Goal: Task Accomplishment & Management: Manage account settings

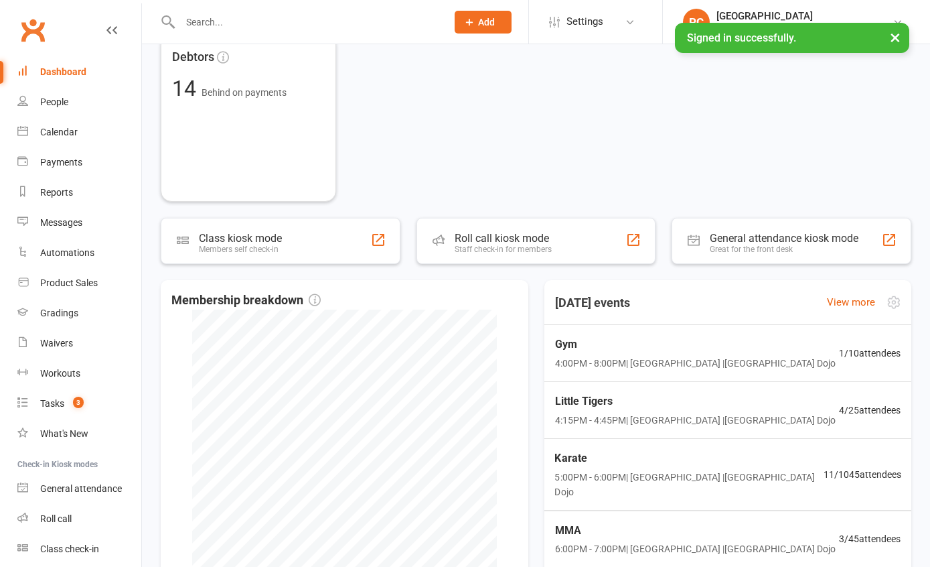
scroll to position [667, 0]
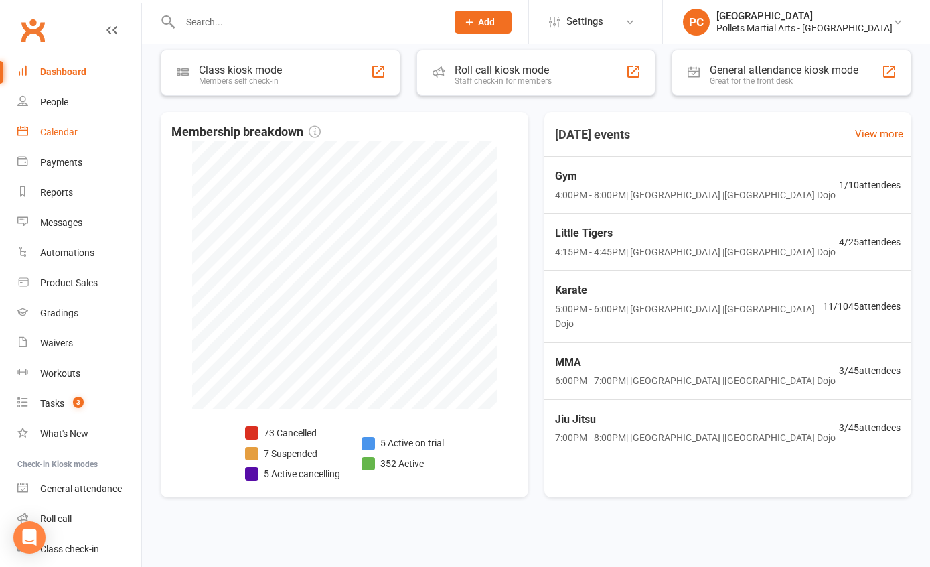
click at [60, 129] on div "Calendar" at bounding box center [59, 132] width 38 height 11
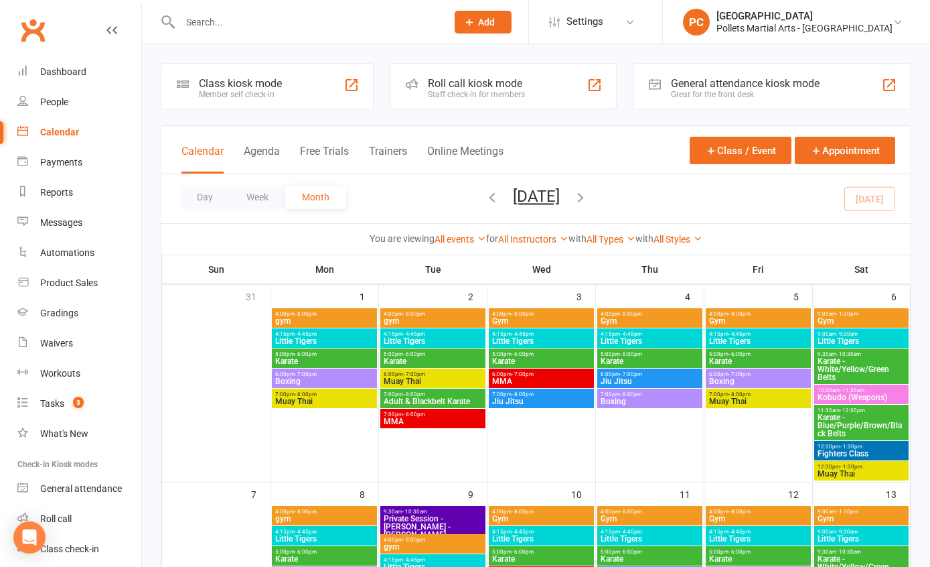
scroll to position [374, 0]
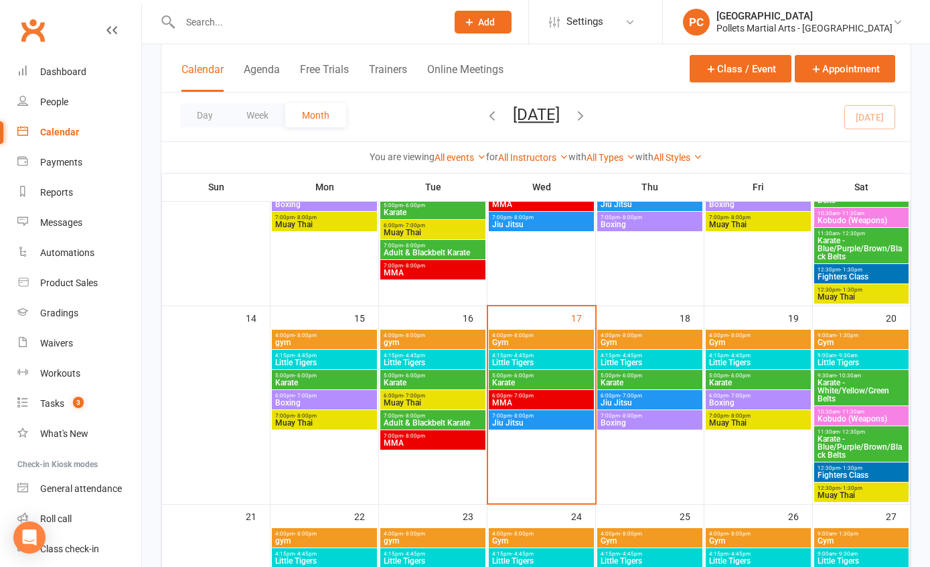
click at [644, 340] on span "Gym" at bounding box center [650, 342] width 100 height 8
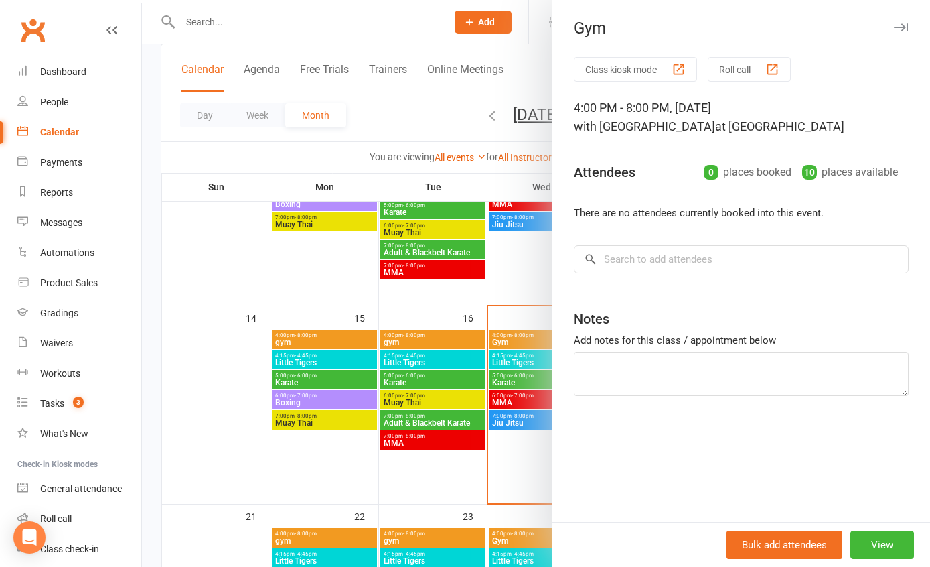
click at [510, 271] on div at bounding box center [536, 283] width 788 height 567
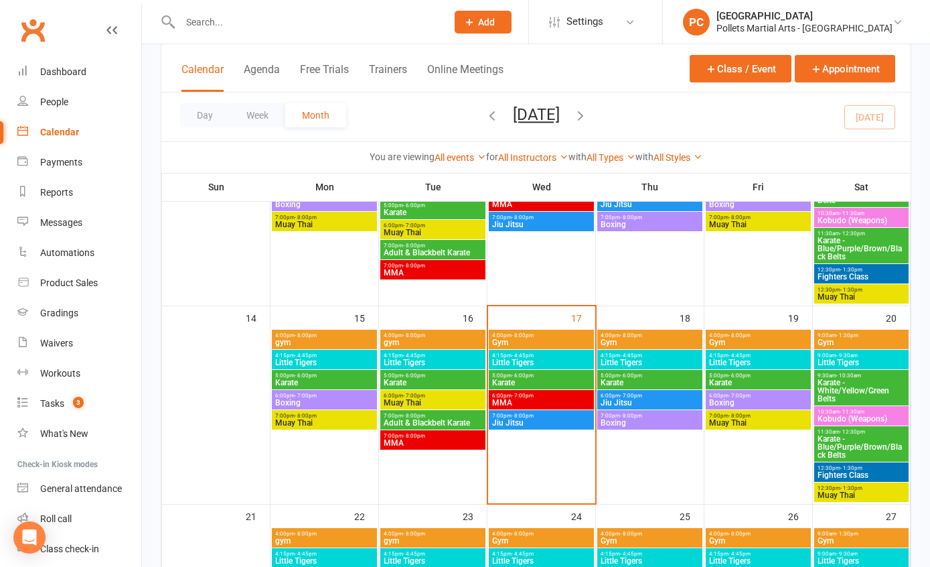
click at [636, 355] on span "- 4:45pm" at bounding box center [631, 355] width 22 height 6
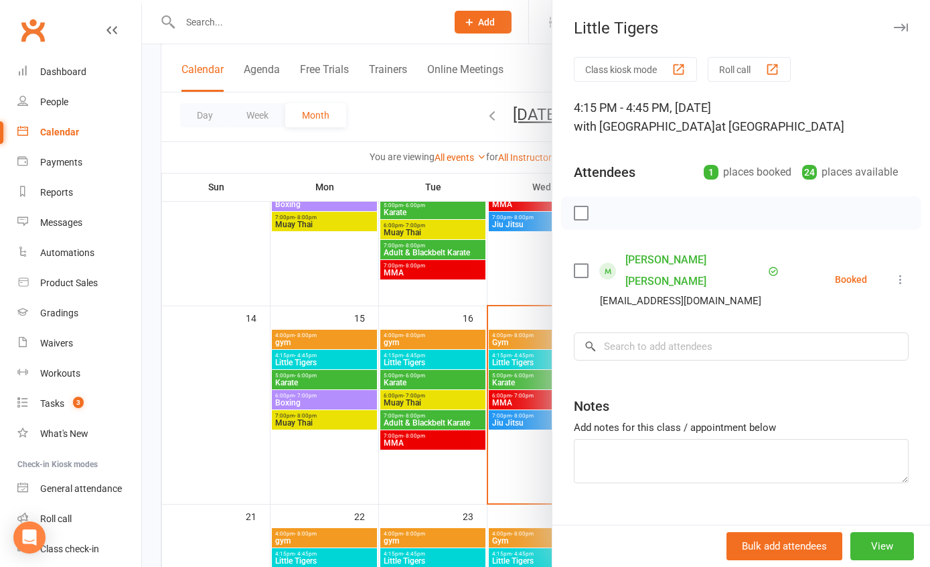
click at [553, 289] on div "Class kiosk mode Roll call 4:15 PM - 4:45 PM, [DATE] with [GEOGRAPHIC_DATA] at …" at bounding box center [742, 303] width 378 height 493
click at [524, 279] on div at bounding box center [536, 283] width 788 height 567
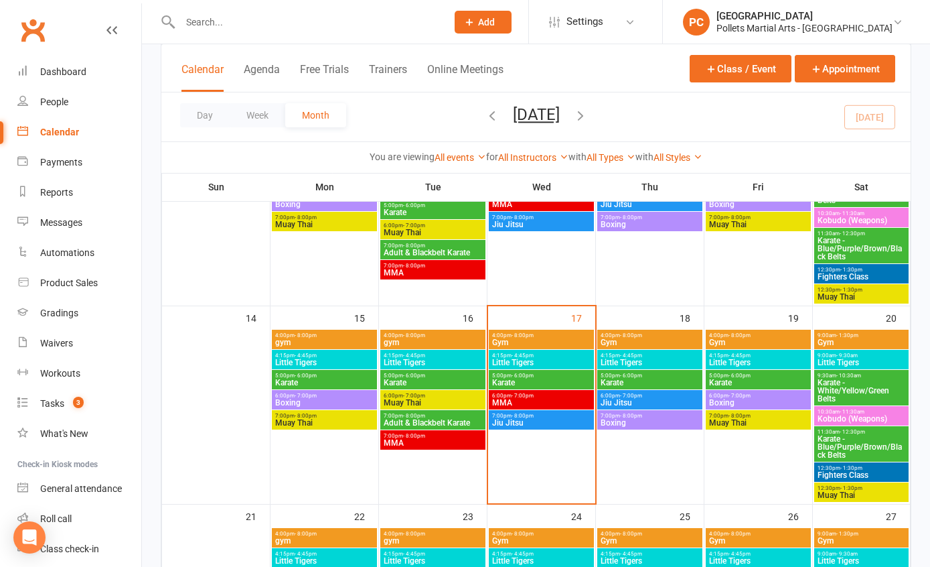
click at [643, 379] on span "Karate" at bounding box center [650, 382] width 100 height 8
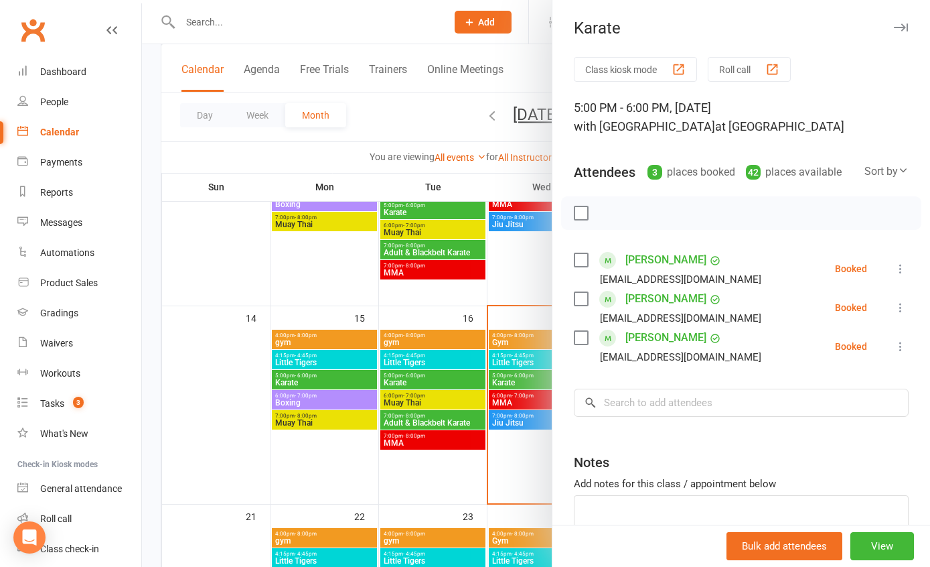
click at [542, 288] on div at bounding box center [536, 283] width 788 height 567
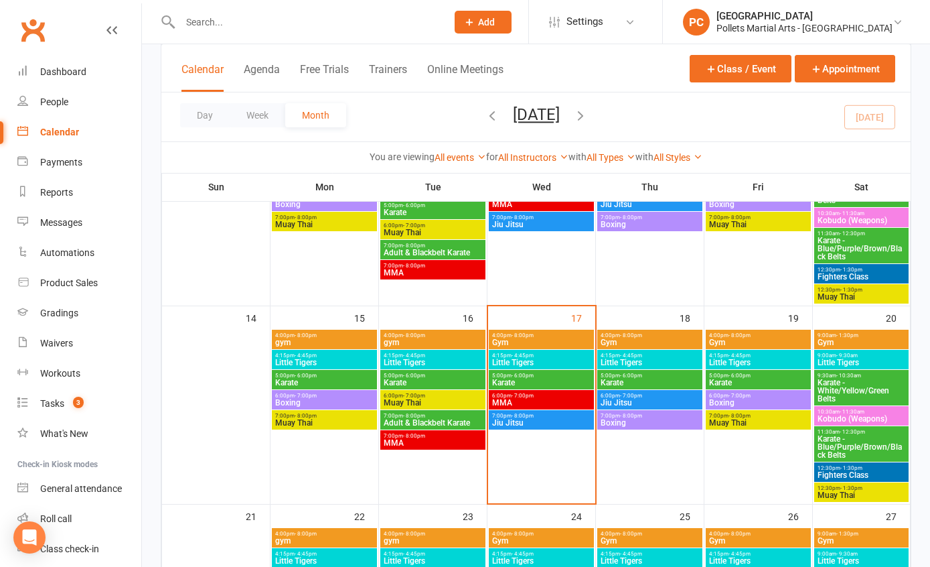
click at [648, 400] on span "Jiu Jitsu" at bounding box center [650, 402] width 100 height 8
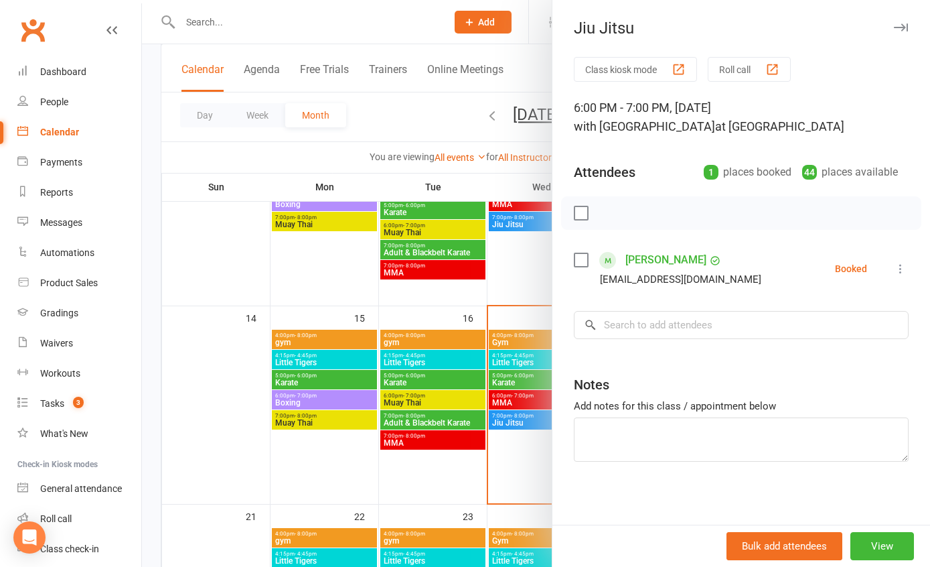
click at [538, 280] on div at bounding box center [536, 283] width 788 height 567
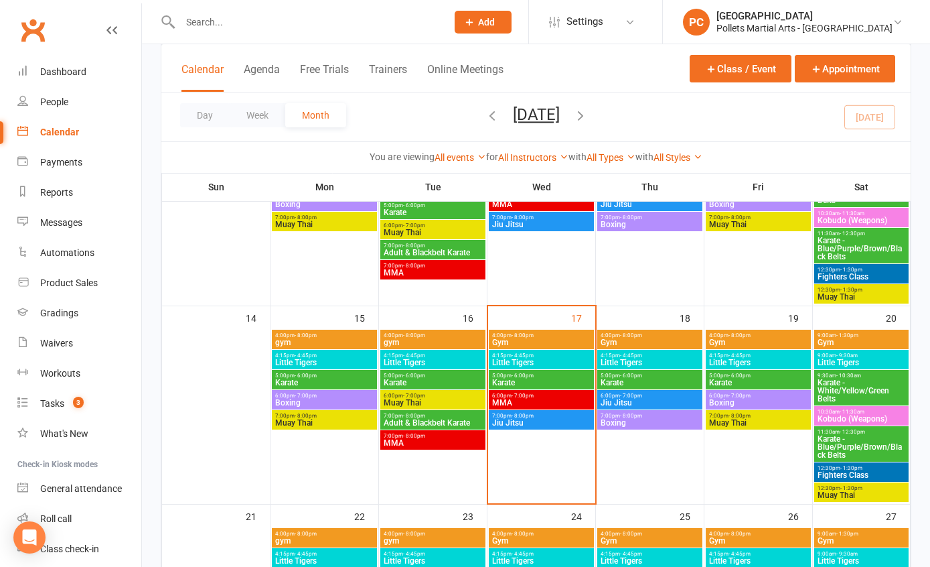
click at [644, 421] on span "Boxing" at bounding box center [650, 423] width 100 height 8
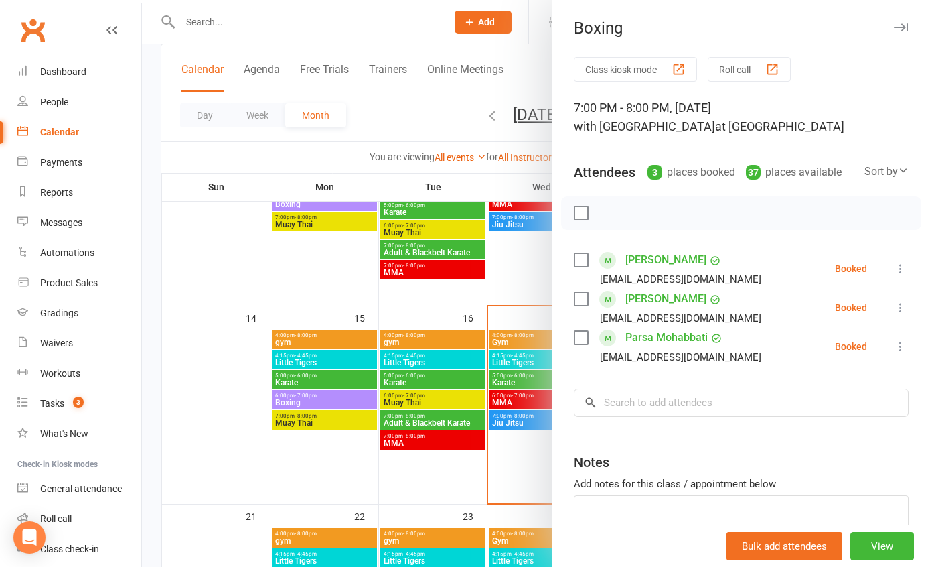
click at [429, 46] on div at bounding box center [536, 283] width 788 height 567
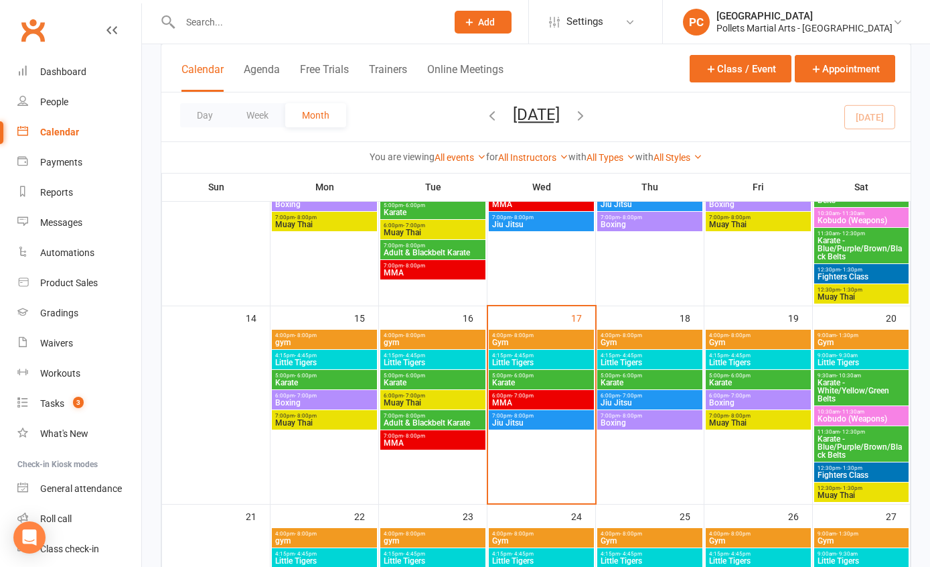
click at [656, 343] on span "Gym" at bounding box center [650, 342] width 100 height 8
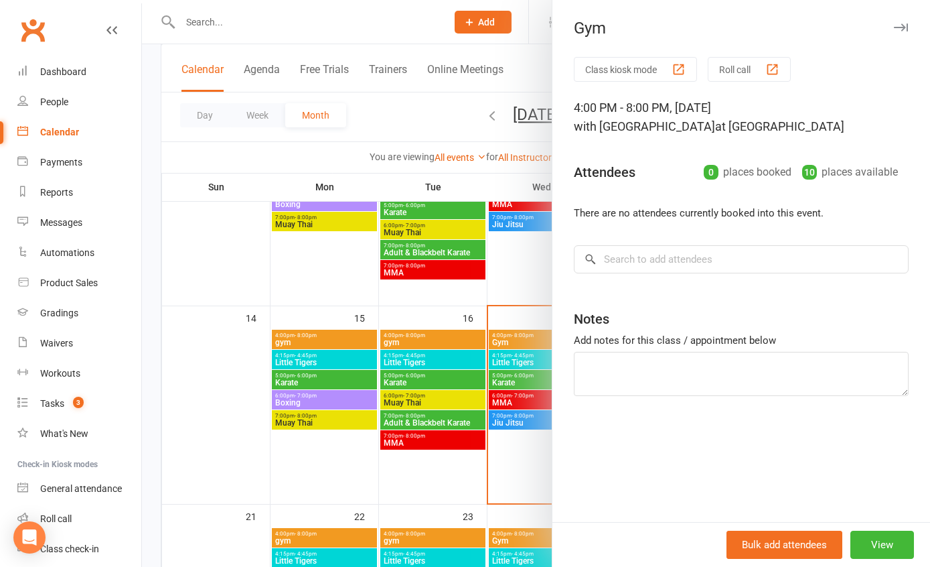
click at [525, 281] on div at bounding box center [536, 283] width 788 height 567
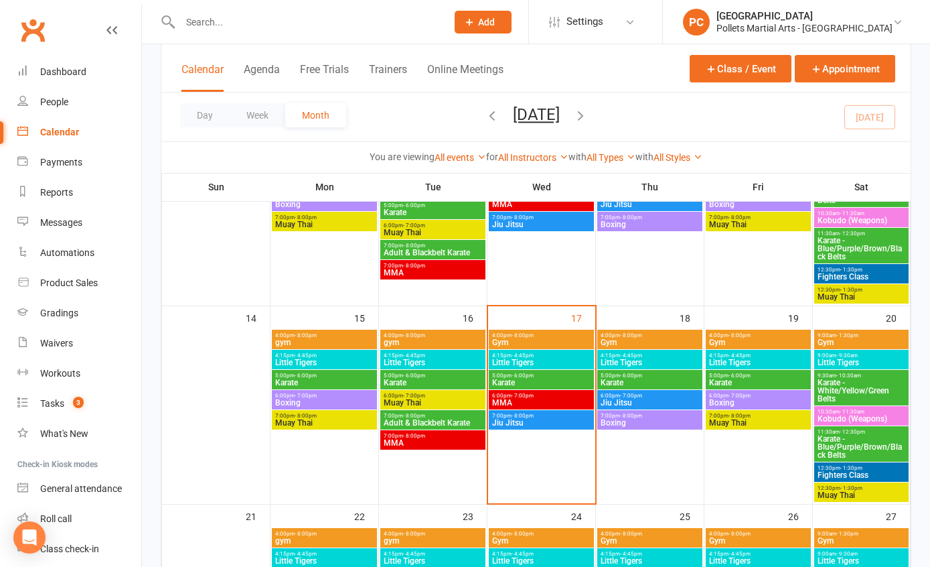
click at [656, 360] on span "Little Tigers" at bounding box center [650, 362] width 100 height 8
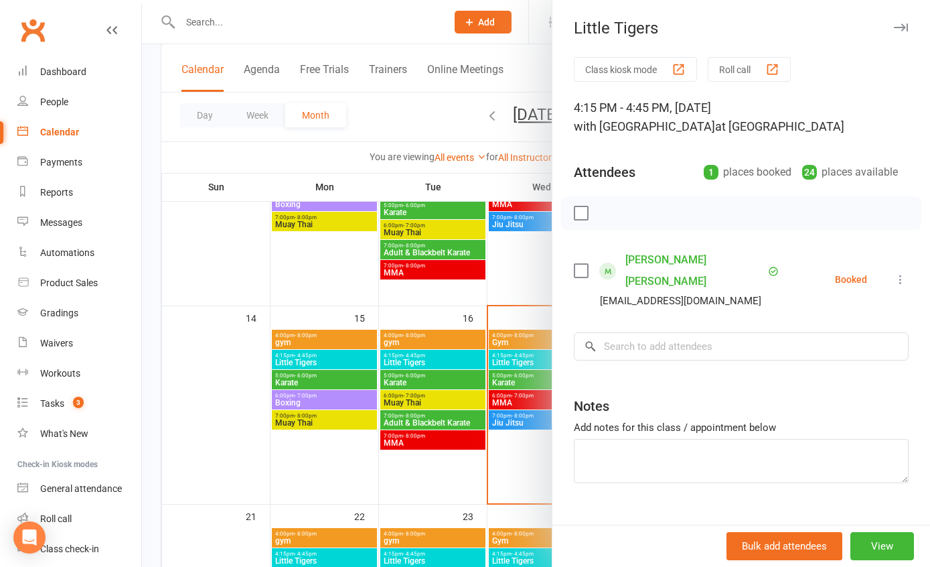
click at [664, 253] on link "[PERSON_NAME] [PERSON_NAME]" at bounding box center [695, 270] width 139 height 43
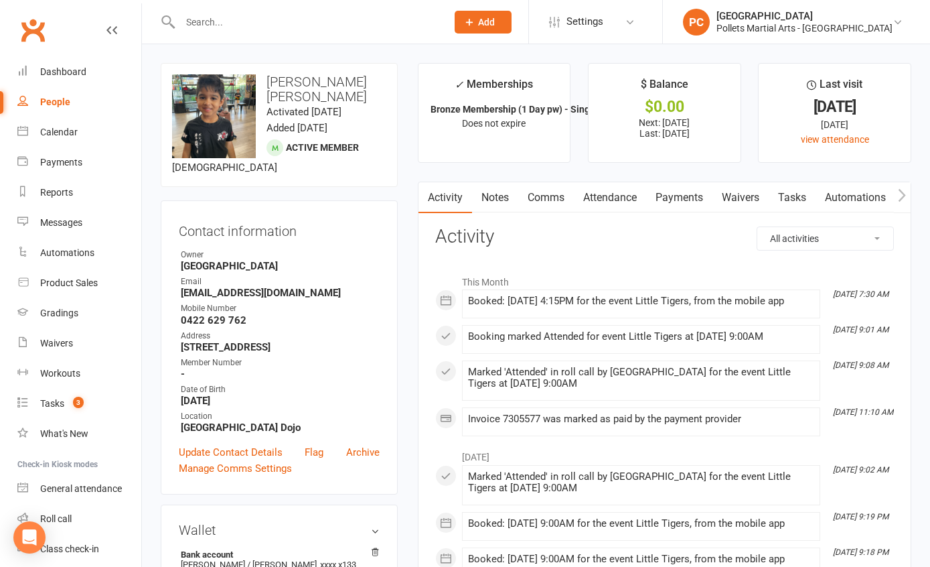
click at [549, 194] on link "Comms" at bounding box center [546, 197] width 56 height 31
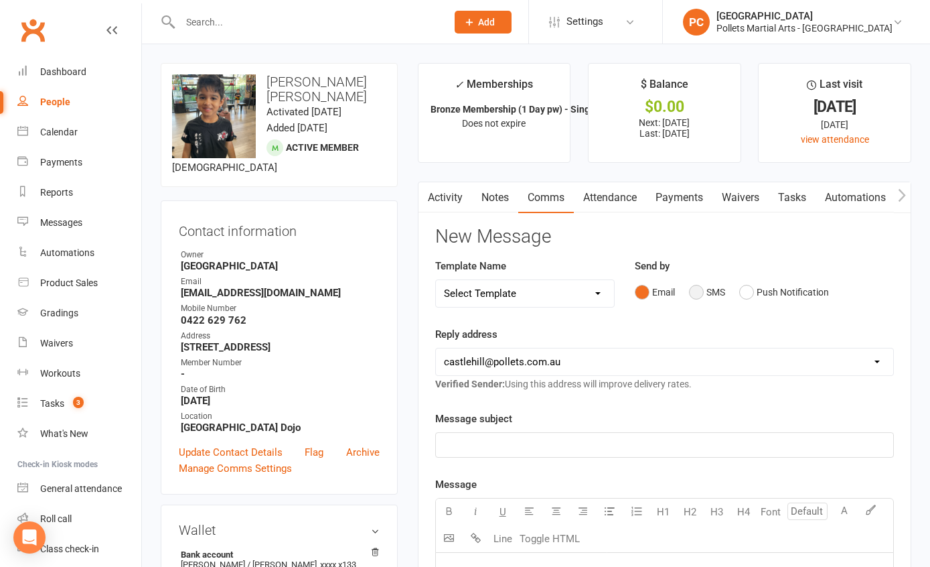
click at [695, 293] on button "SMS" at bounding box center [707, 291] width 36 height 25
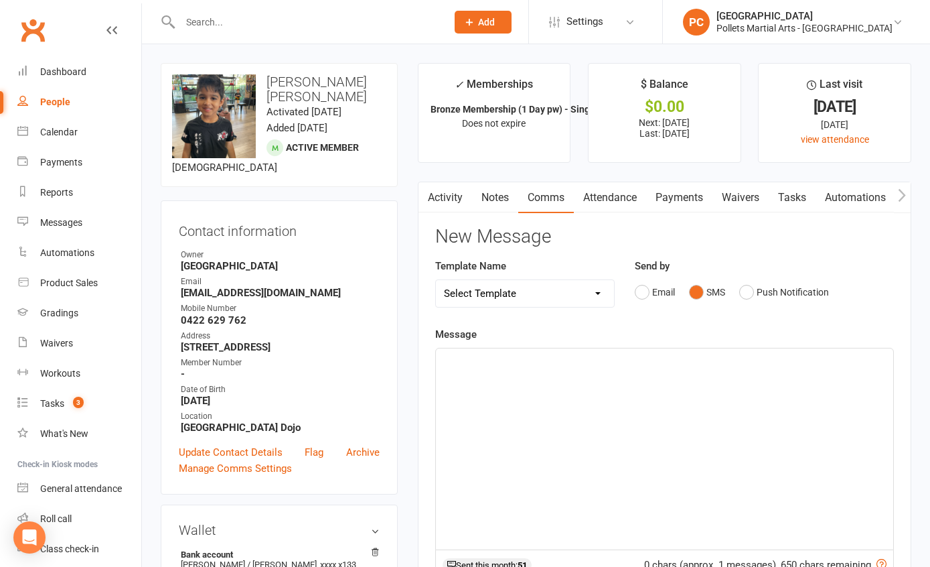
click at [528, 382] on div "﻿" at bounding box center [664, 448] width 457 height 201
click at [512, 360] on span "Good morning, I just saw you were booked" at bounding box center [539, 360] width 190 height 12
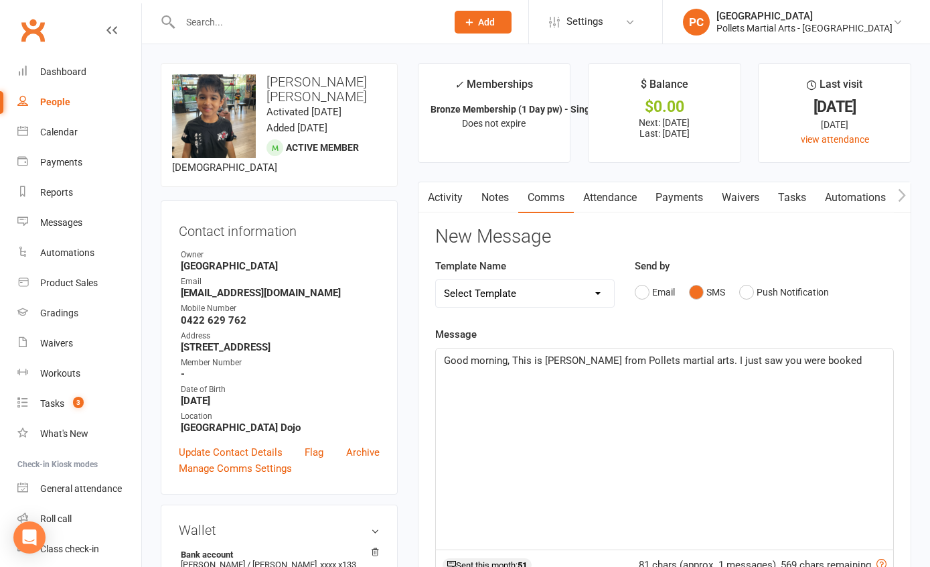
click at [806, 360] on p "Good morning, This is [PERSON_NAME] from Pollets martial arts. I just saw you w…" at bounding box center [664, 360] width 441 height 16
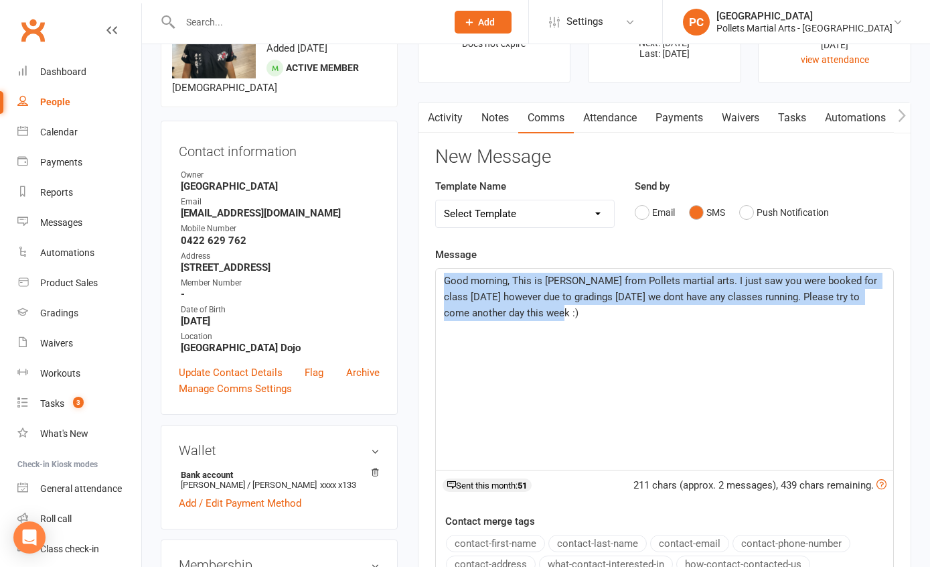
drag, startPoint x: 589, startPoint y: 321, endPoint x: 389, endPoint y: 280, distance: 203.7
copy span "Good morning, This is [PERSON_NAME] from Pollets martial arts. I just saw you w…"
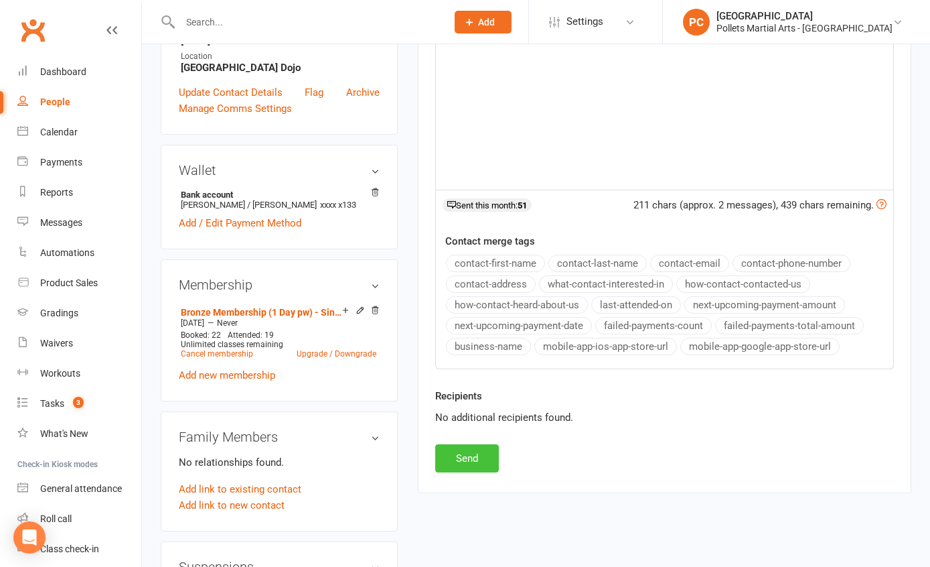
click at [456, 455] on button "Send" at bounding box center [467, 458] width 64 height 28
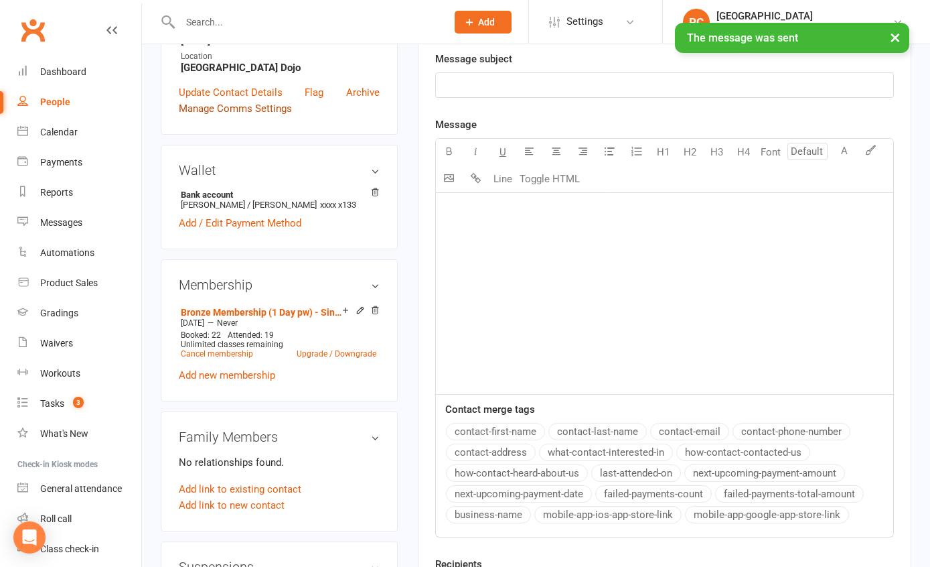
scroll to position [0, 0]
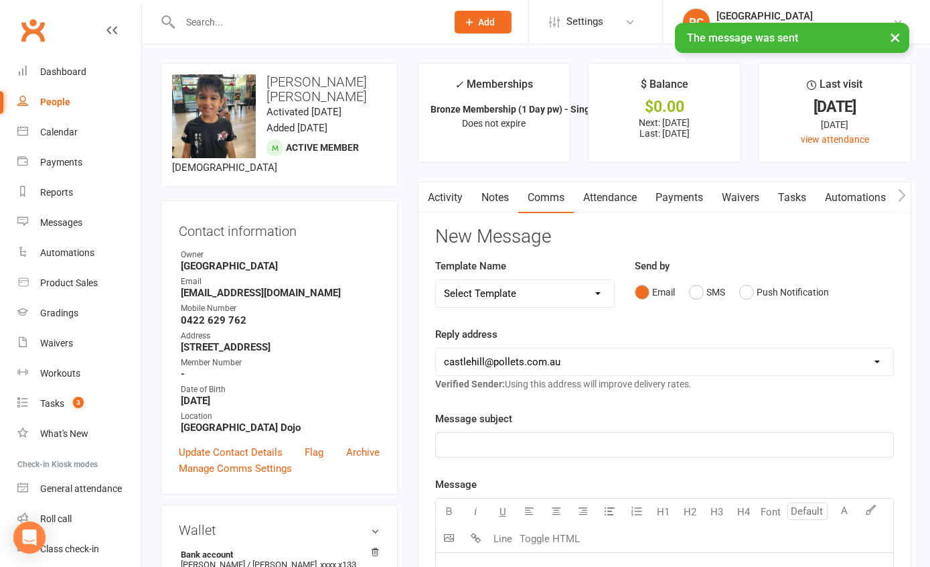
click at [56, 100] on div "People" at bounding box center [55, 101] width 30 height 11
select select "100"
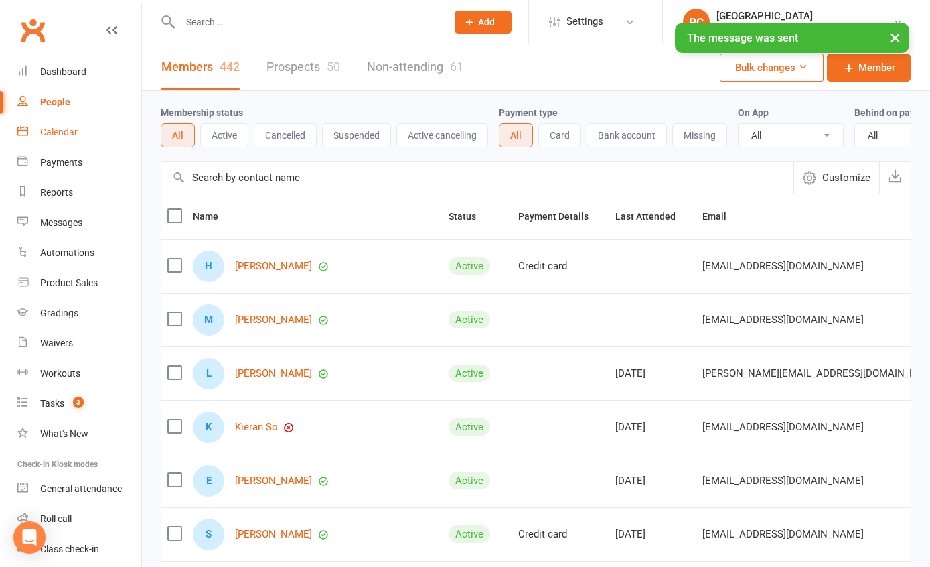
click at [62, 136] on div "Calendar" at bounding box center [59, 132] width 38 height 11
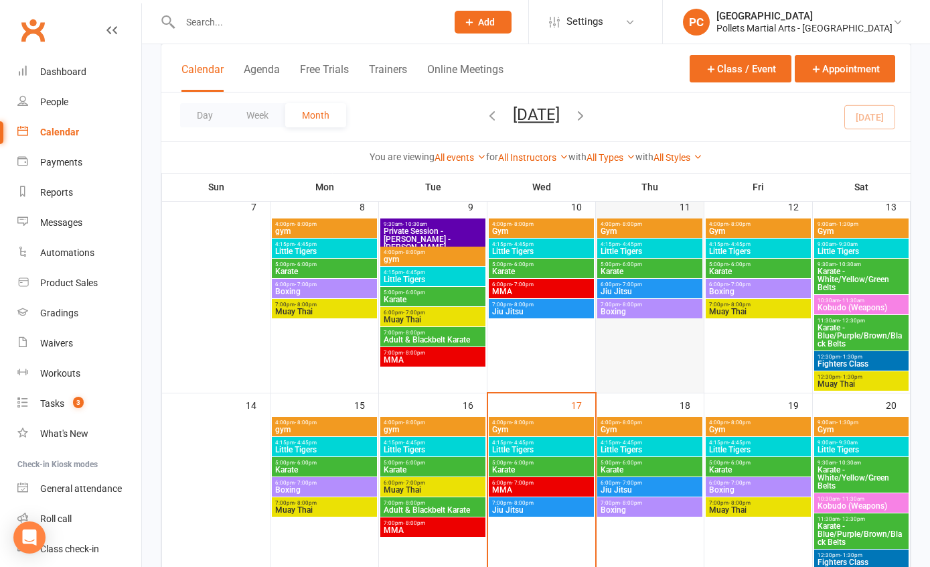
scroll to position [341, 0]
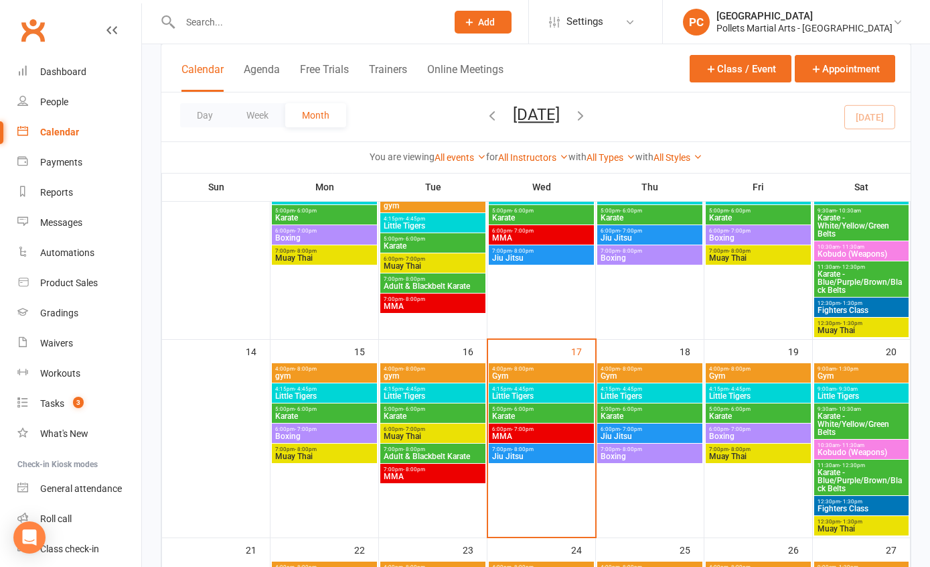
click at [645, 366] on span "4:00pm - 8:00pm" at bounding box center [650, 369] width 100 height 6
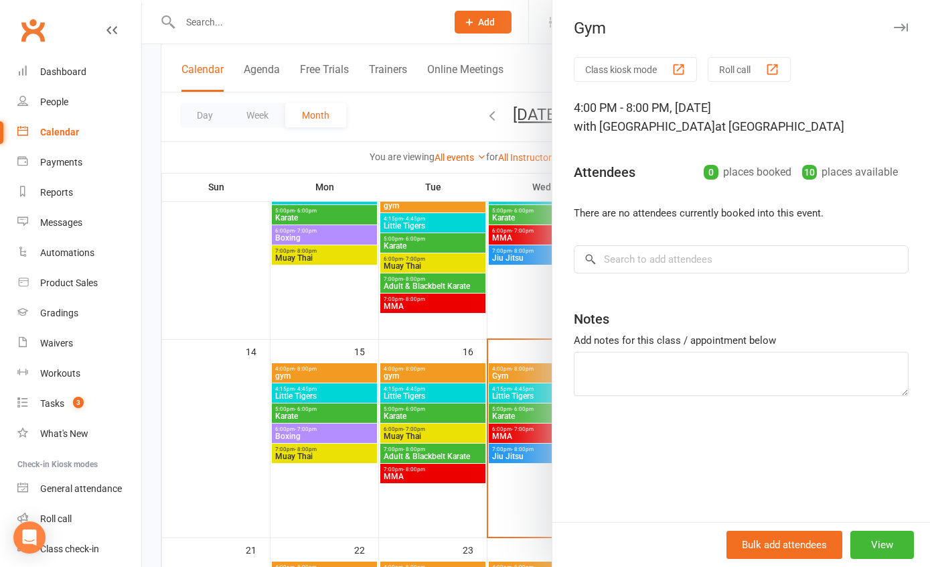
click at [897, 27] on icon "button" at bounding box center [901, 27] width 14 height 8
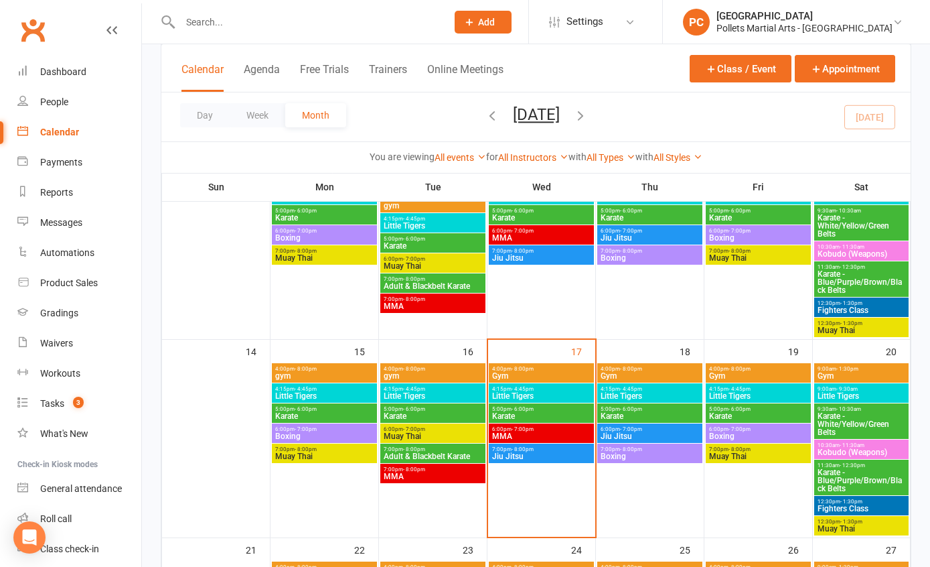
click at [615, 363] on div "4:00pm - 8:00pm Gym" at bounding box center [649, 372] width 105 height 19
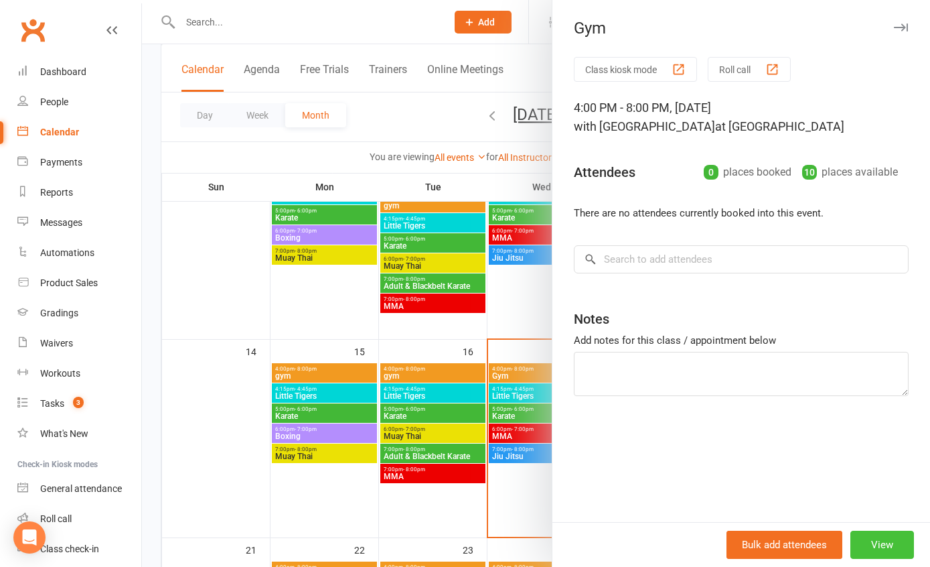
click at [852, 538] on button "View" at bounding box center [883, 544] width 64 height 28
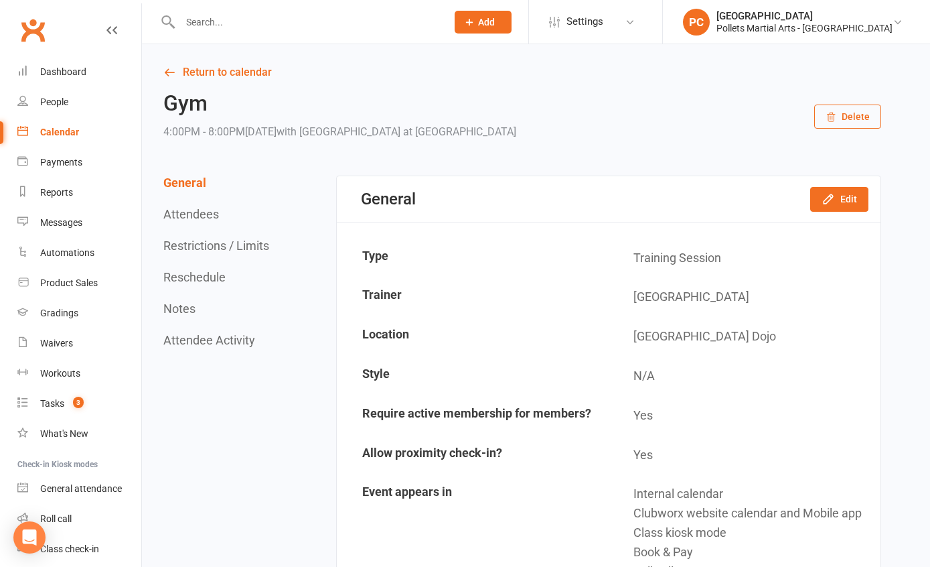
click at [848, 111] on button "Delete" at bounding box center [847, 116] width 67 height 24
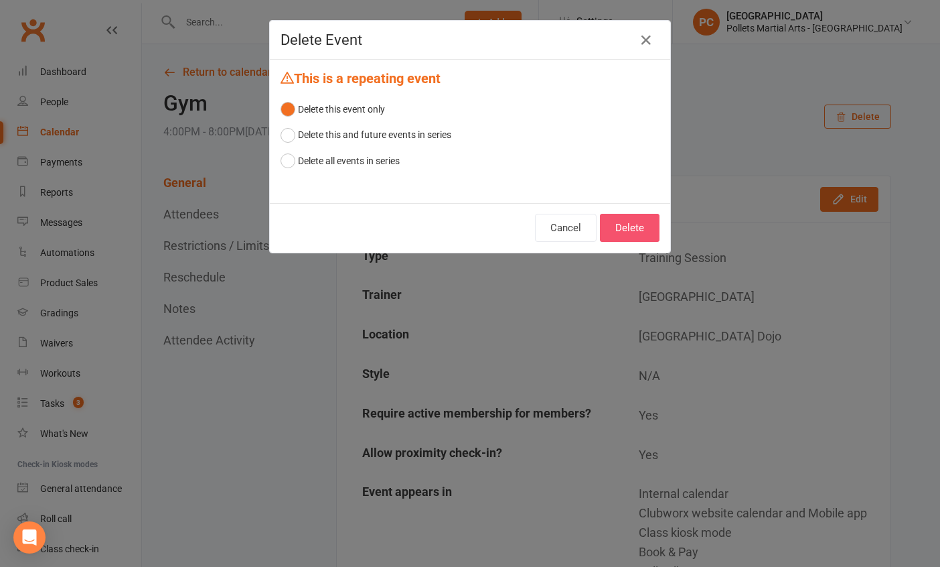
click at [642, 234] on button "Delete" at bounding box center [630, 228] width 60 height 28
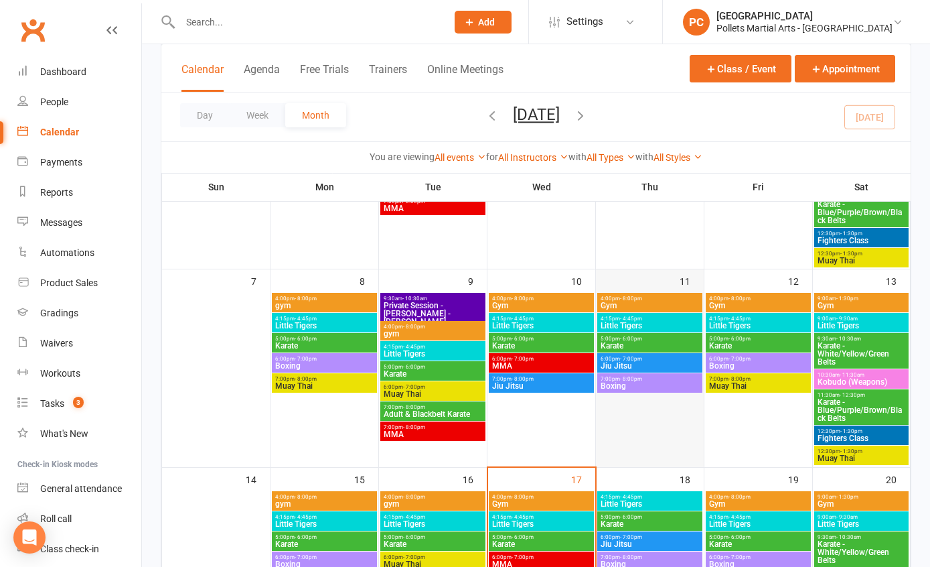
scroll to position [428, 0]
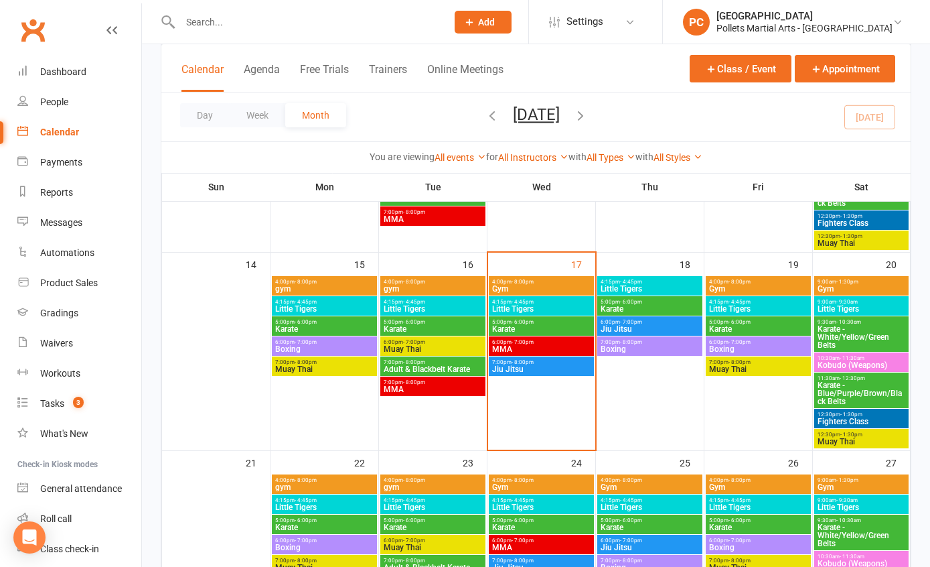
click at [645, 279] on span "4:15pm - 4:45pm" at bounding box center [650, 282] width 100 height 6
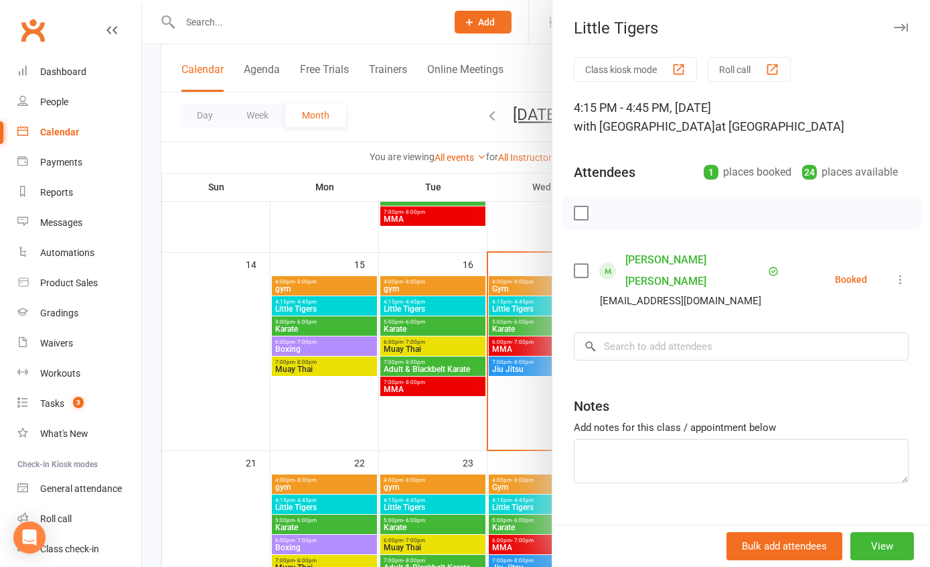
click at [894, 273] on icon at bounding box center [900, 279] width 13 height 13
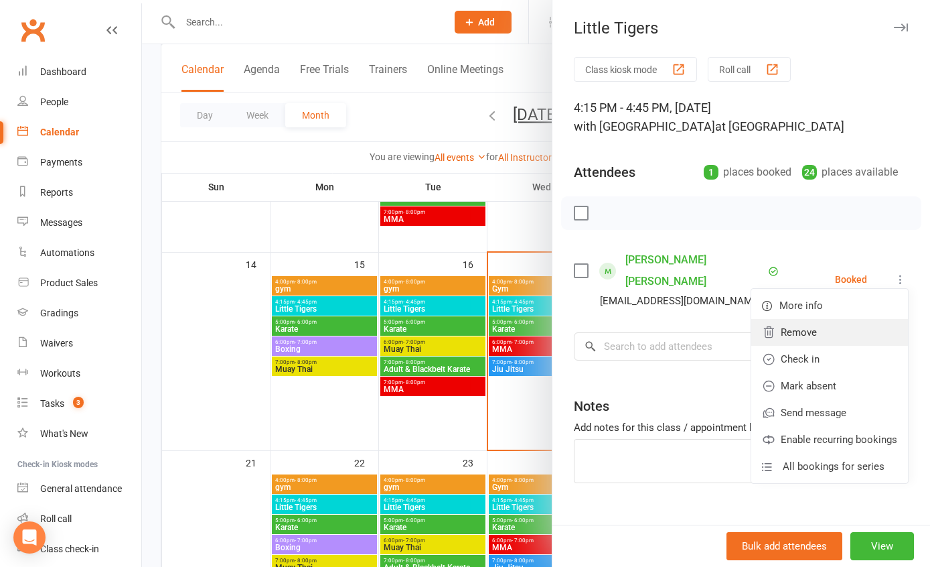
click at [802, 319] on link "Remove" at bounding box center [829, 332] width 157 height 27
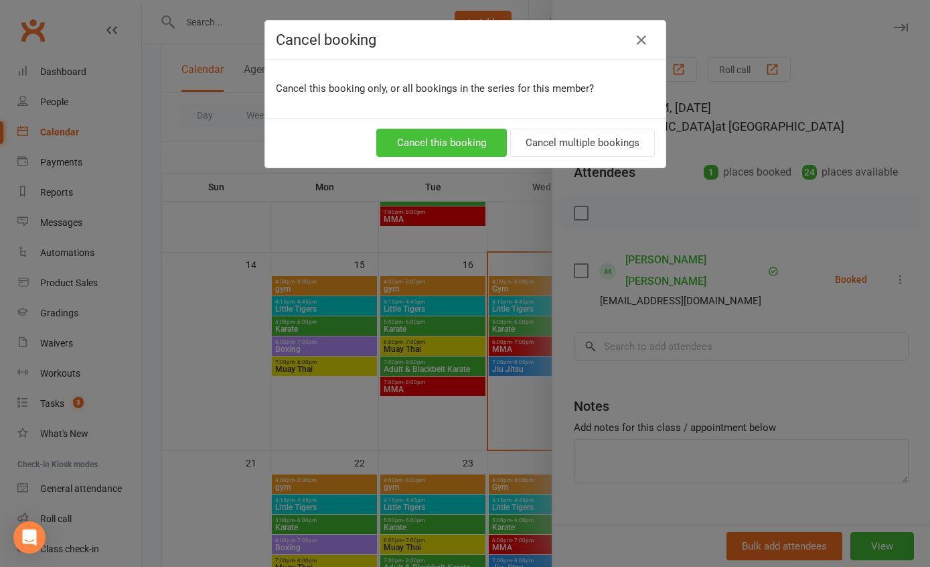
click at [412, 145] on button "Cancel this booking" at bounding box center [441, 143] width 131 height 28
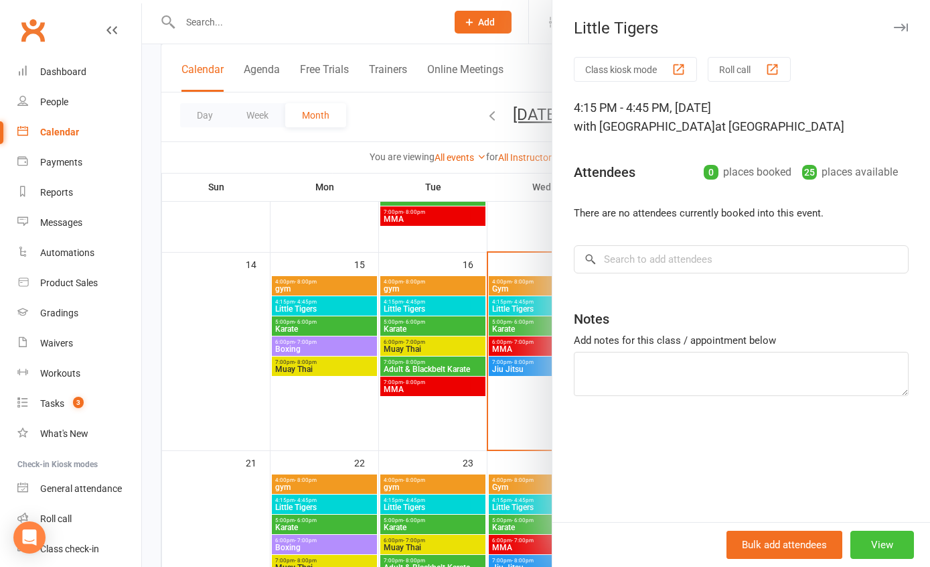
click at [873, 536] on button "View" at bounding box center [883, 544] width 64 height 28
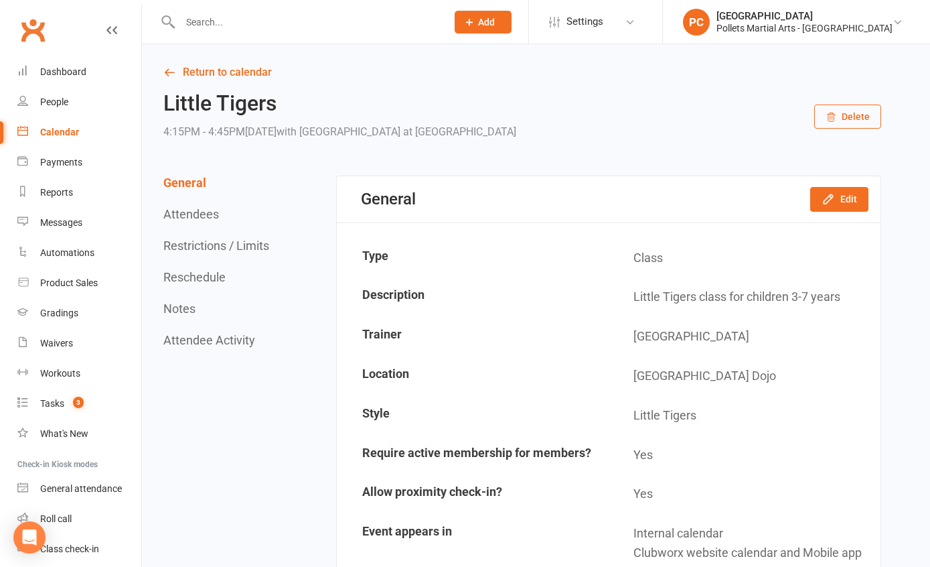
click at [853, 127] on button "Delete" at bounding box center [847, 116] width 67 height 24
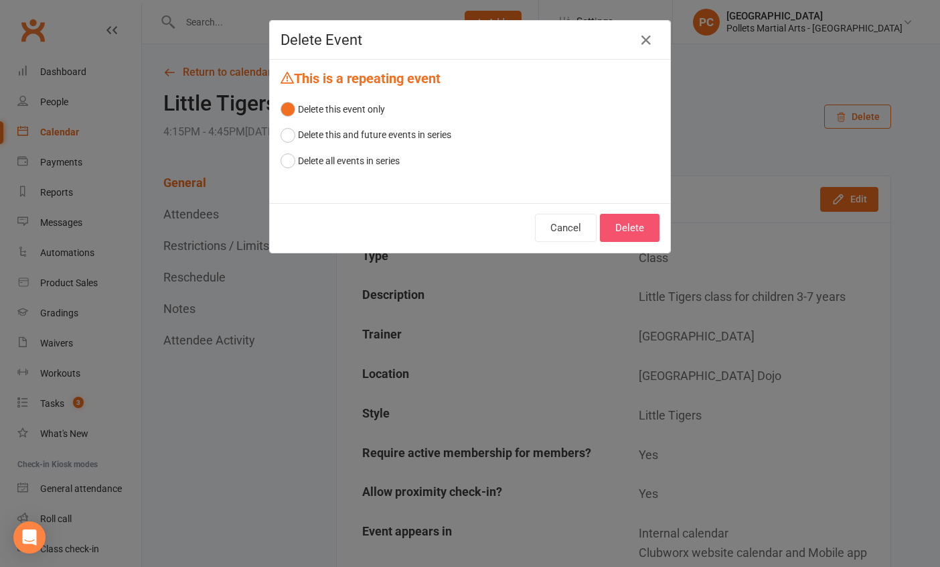
click at [619, 227] on button "Delete" at bounding box center [630, 228] width 60 height 28
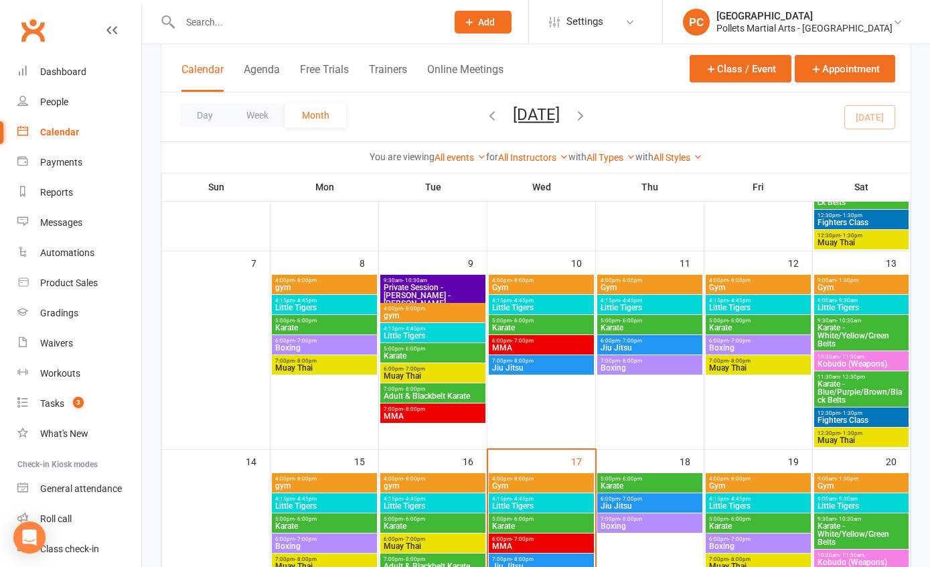
scroll to position [378, 0]
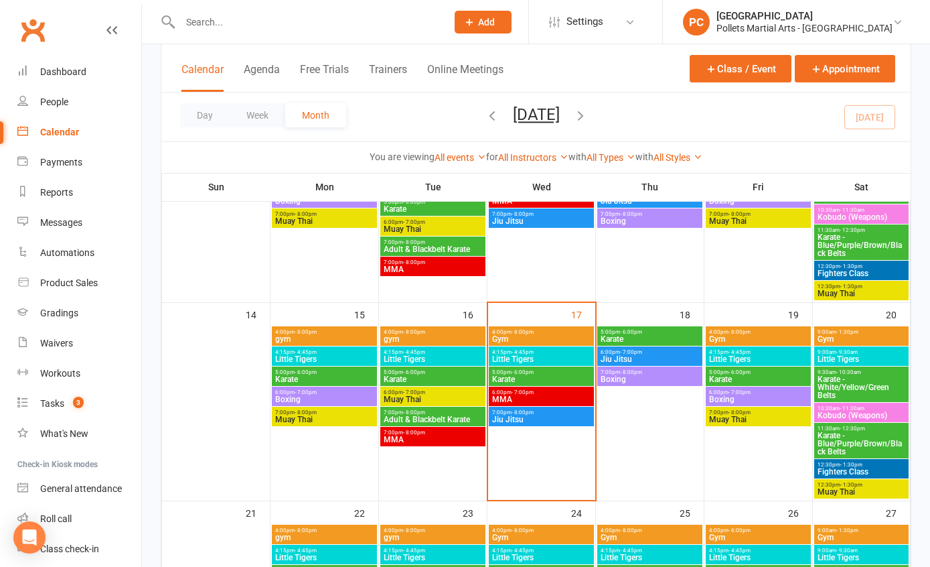
click at [642, 332] on span "5:00pm - 6:00pm" at bounding box center [650, 332] width 100 height 6
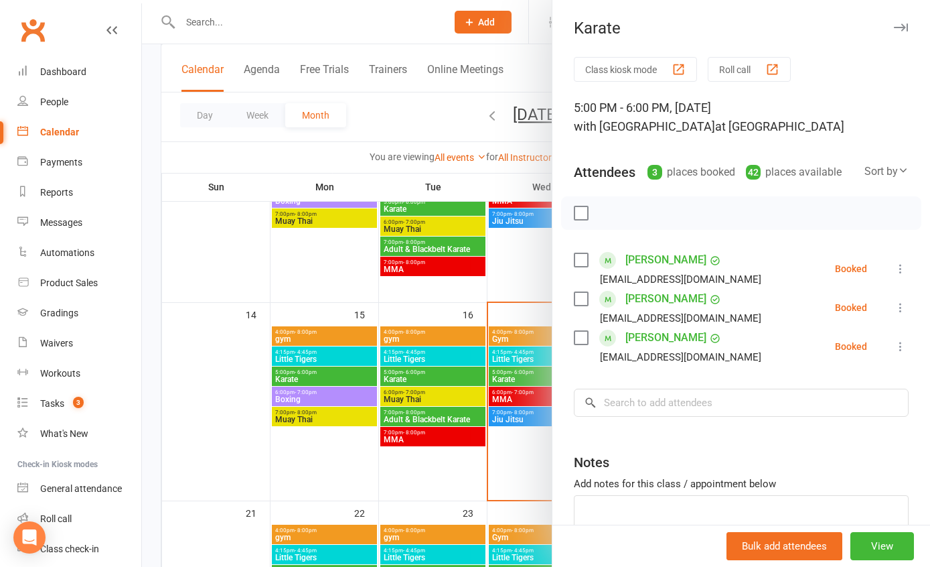
click at [893, 269] on button at bounding box center [901, 269] width 16 height 16
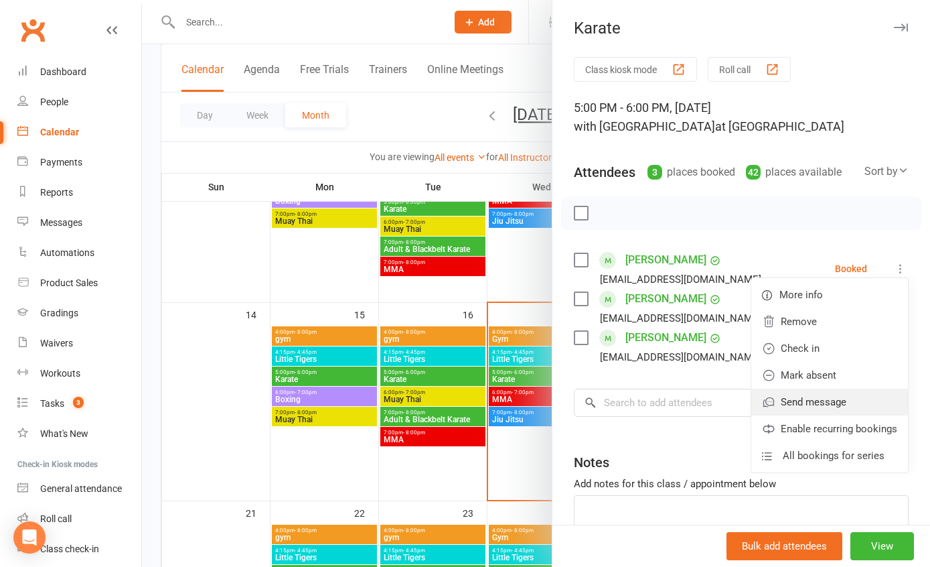
click at [800, 405] on link "Send message" at bounding box center [829, 401] width 157 height 27
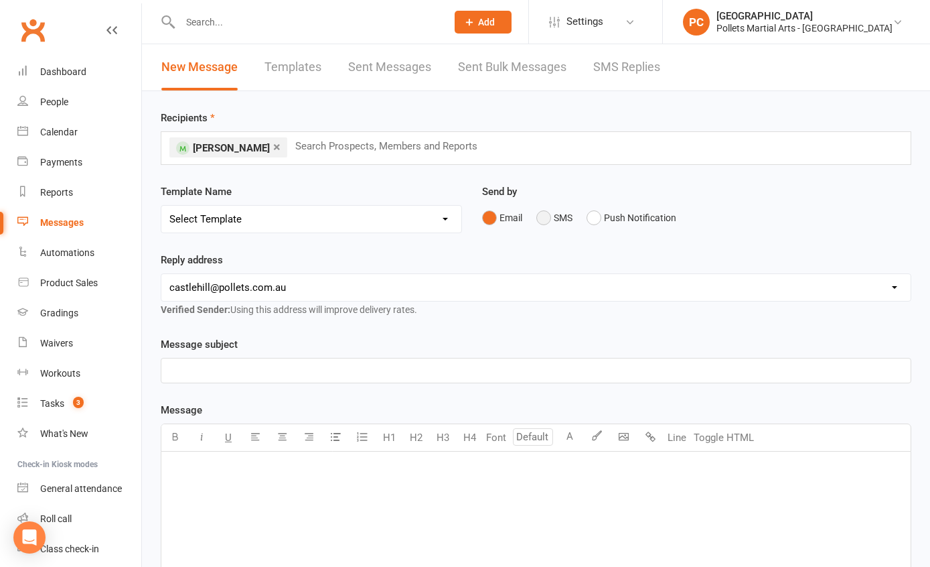
click at [551, 221] on button "SMS" at bounding box center [554, 217] width 36 height 25
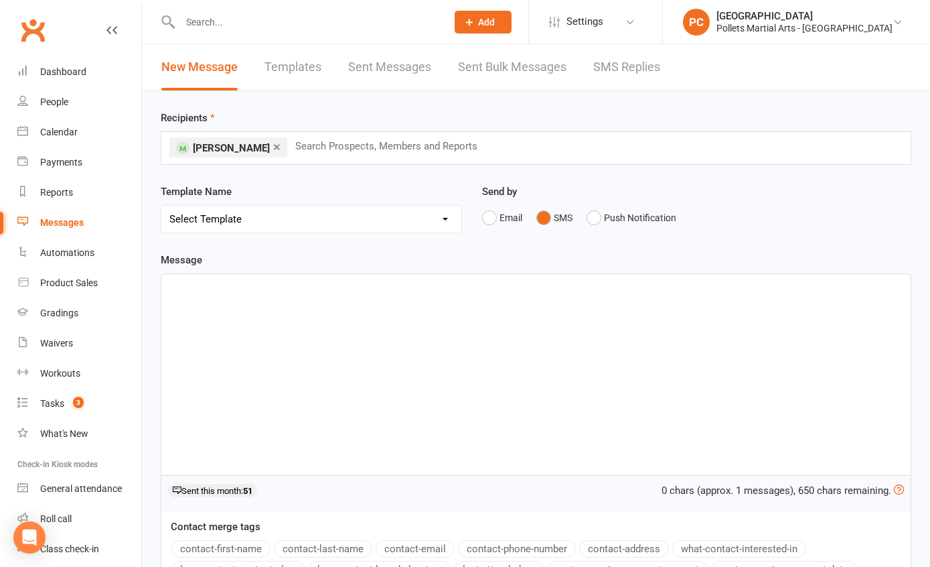
click at [323, 303] on div "﻿" at bounding box center [535, 374] width 749 height 201
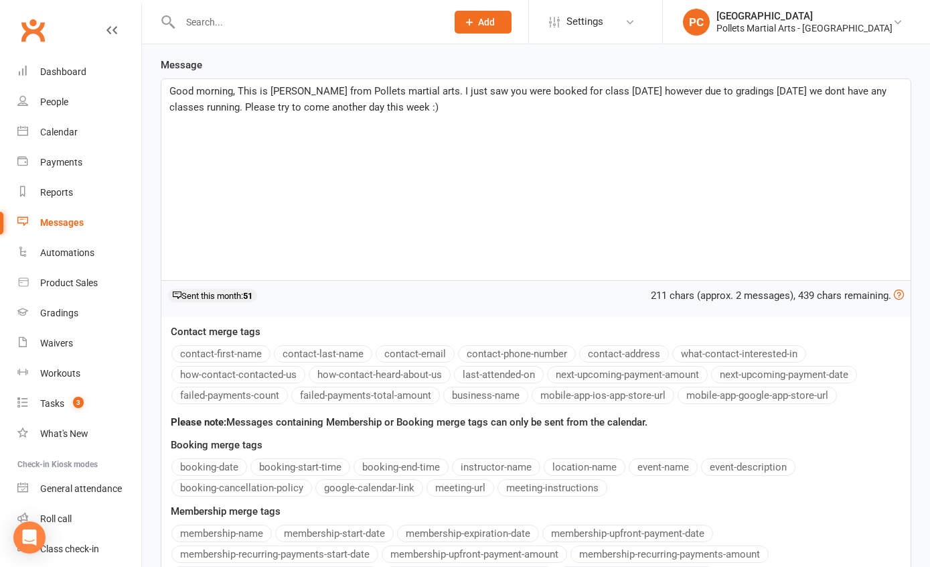
scroll to position [358, 0]
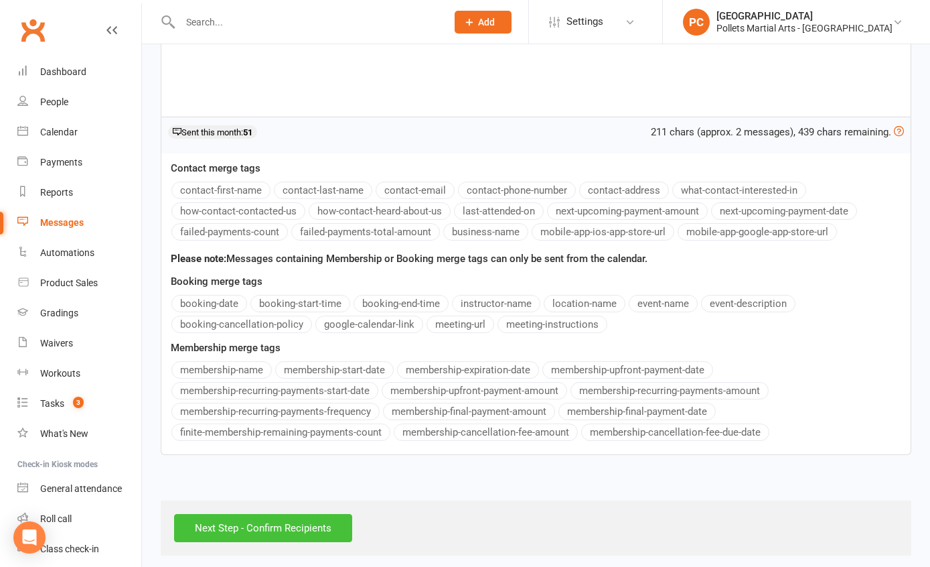
click at [254, 528] on input "Next Step - Confirm Recipients" at bounding box center [263, 528] width 178 height 28
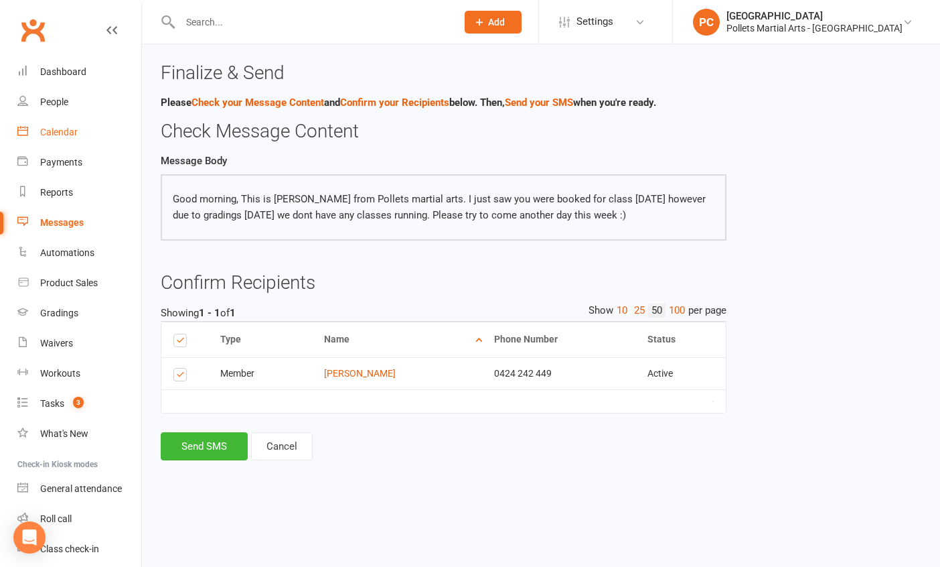
click at [56, 139] on link "Calendar" at bounding box center [79, 132] width 124 height 30
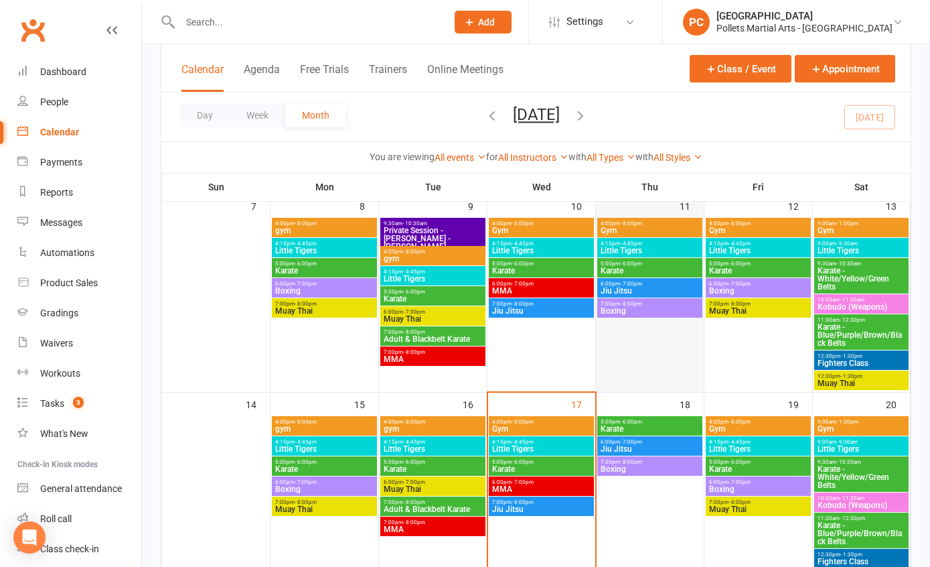
scroll to position [451, 0]
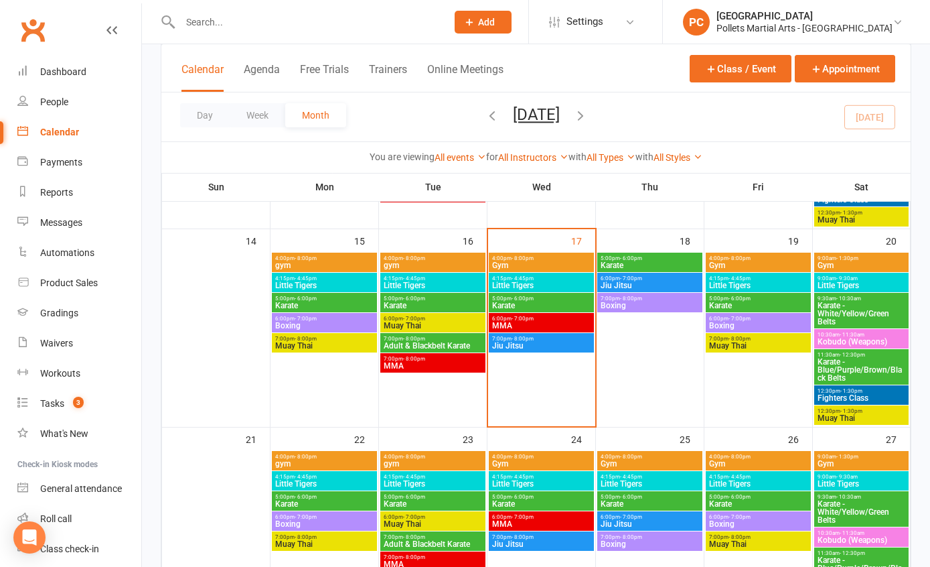
click at [646, 266] on span "Karate" at bounding box center [650, 265] width 100 height 8
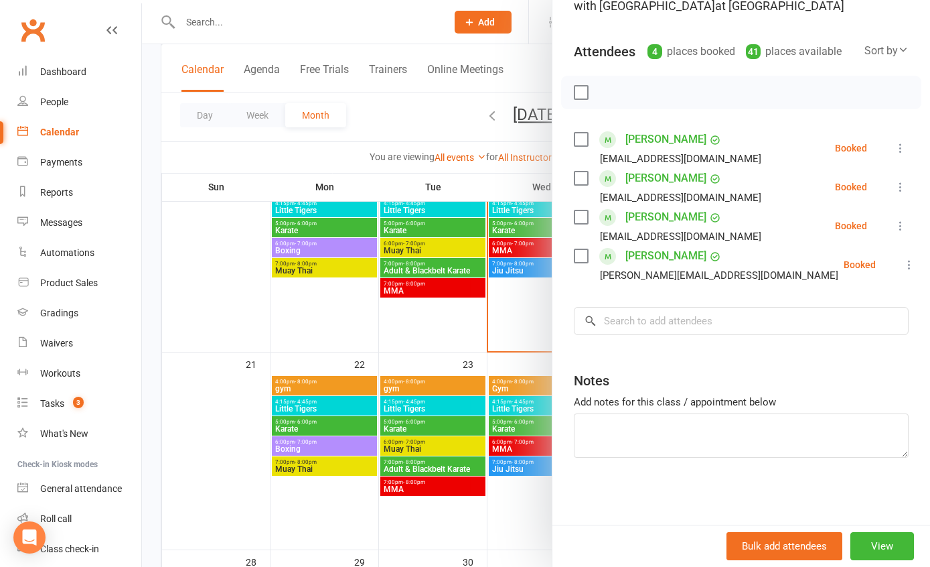
scroll to position [0, 0]
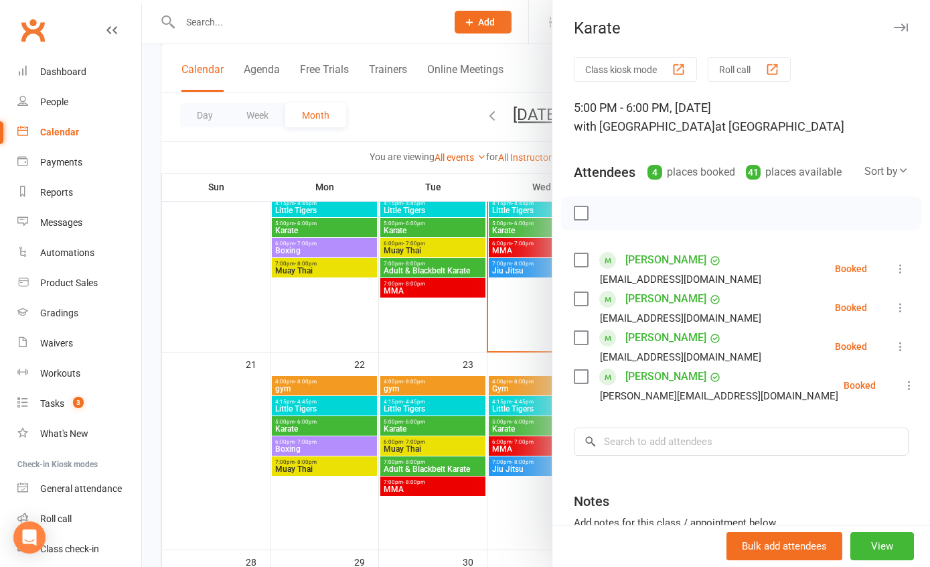
click at [894, 266] on icon at bounding box center [900, 268] width 13 height 13
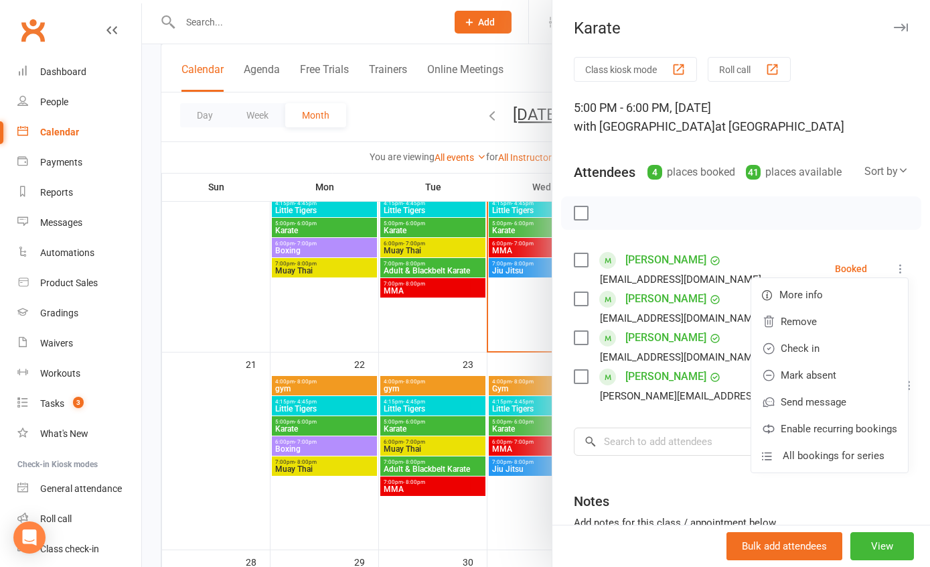
click at [574, 220] on label at bounding box center [580, 212] width 13 height 13
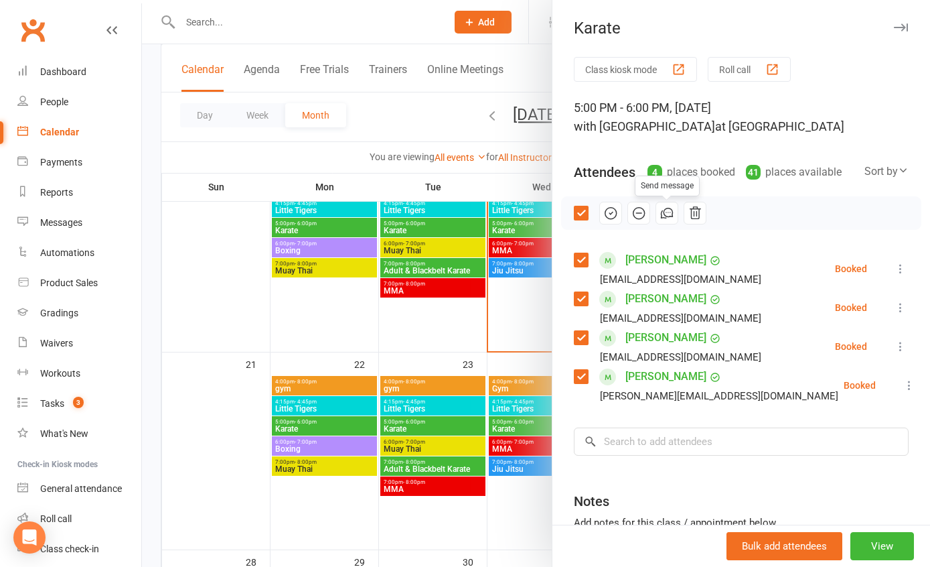
click at [664, 215] on icon "button" at bounding box center [667, 213] width 15 height 15
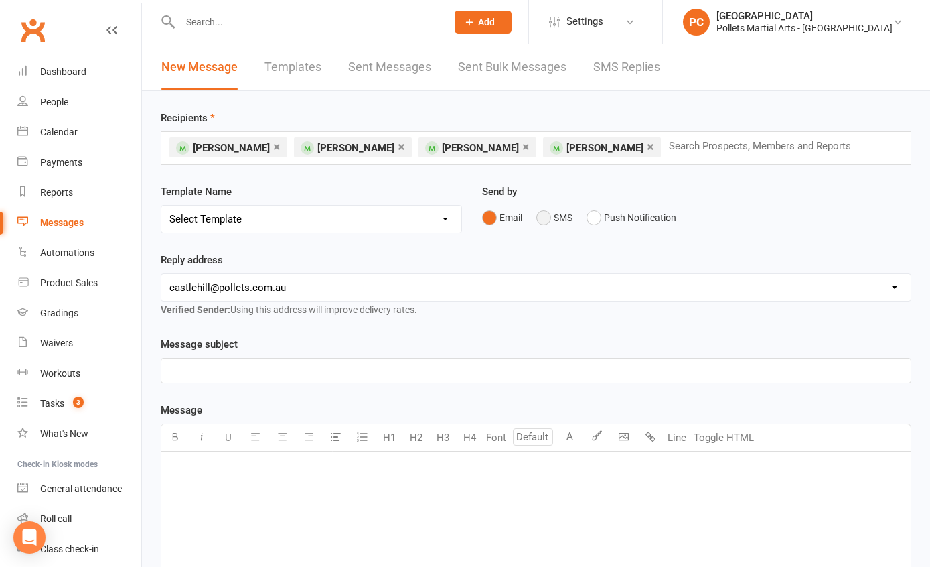
click at [536, 222] on button "SMS" at bounding box center [554, 217] width 36 height 25
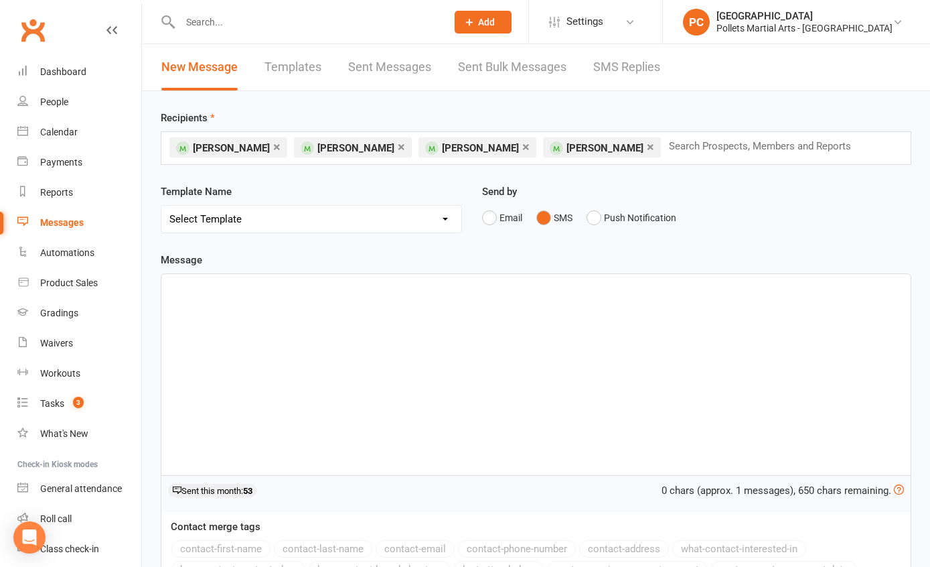
click at [350, 312] on div "﻿" at bounding box center [535, 374] width 749 height 201
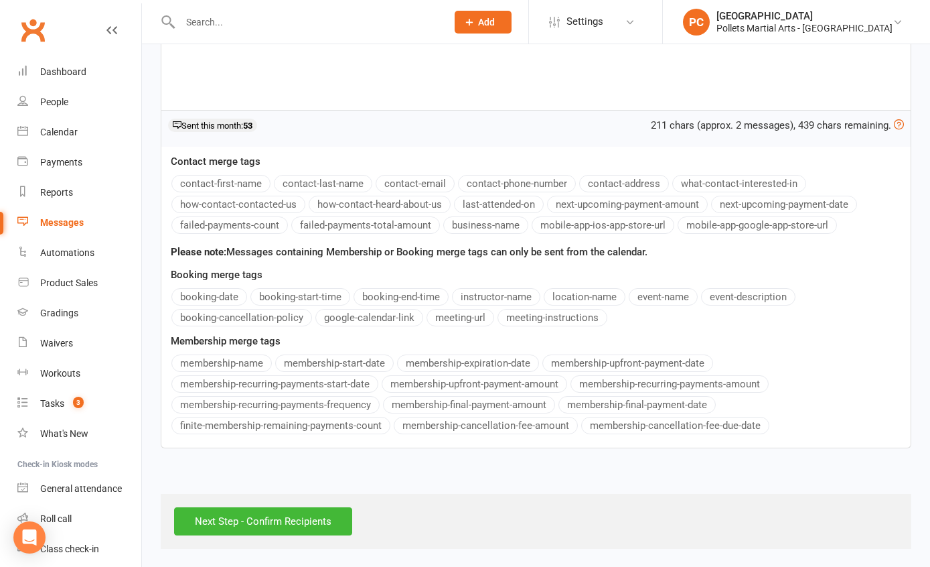
scroll to position [366, 0]
click at [257, 510] on div "Next Step - Confirm Recipients" at bounding box center [536, 519] width 751 height 55
click at [257, 510] on input "Next Step - Confirm Recipients" at bounding box center [263, 520] width 178 height 28
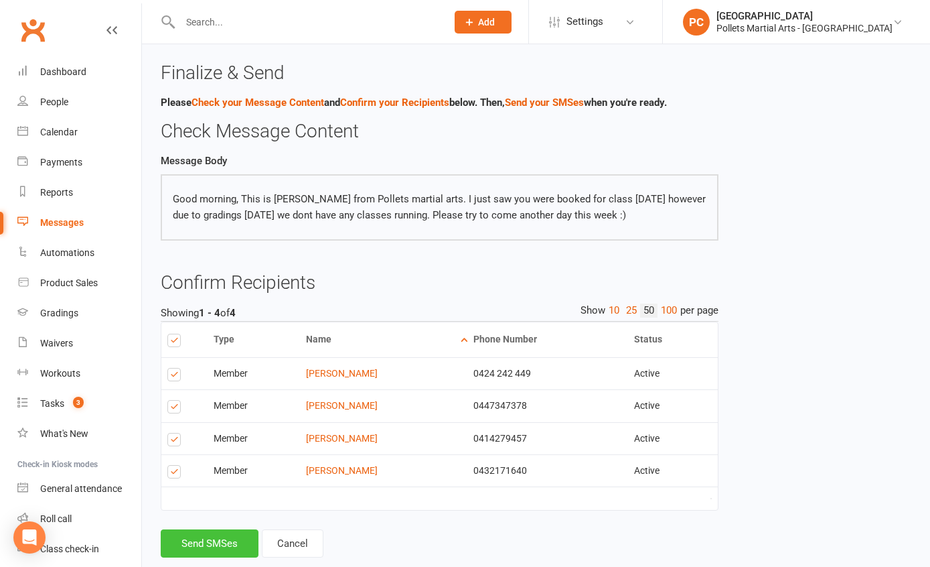
click at [188, 553] on button "Send SMSes" at bounding box center [210, 543] width 98 height 28
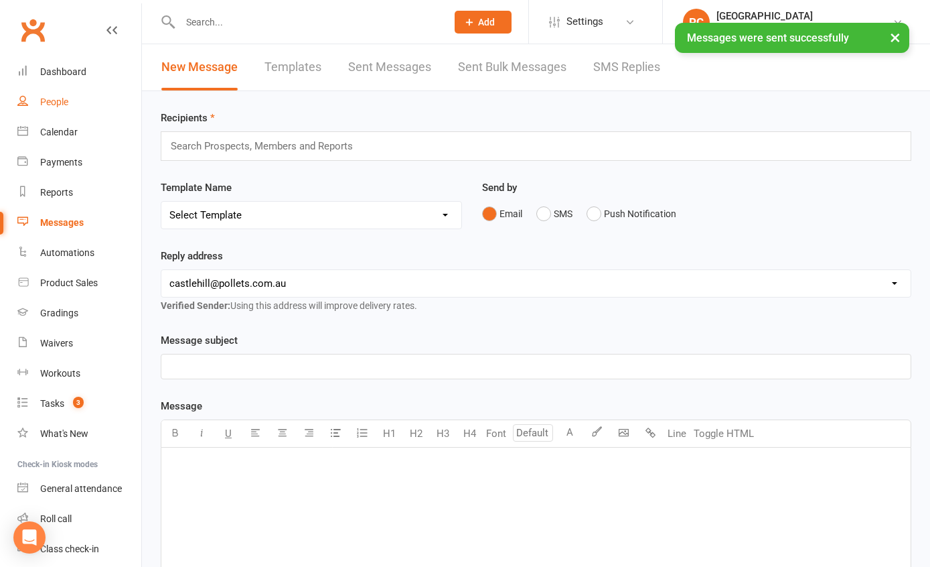
click at [57, 110] on link "People" at bounding box center [79, 102] width 124 height 30
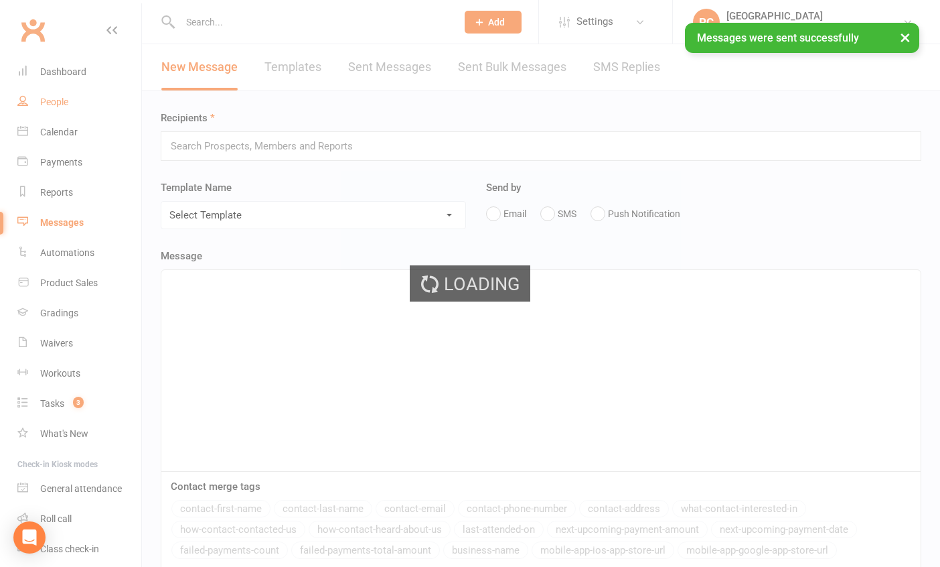
select select "100"
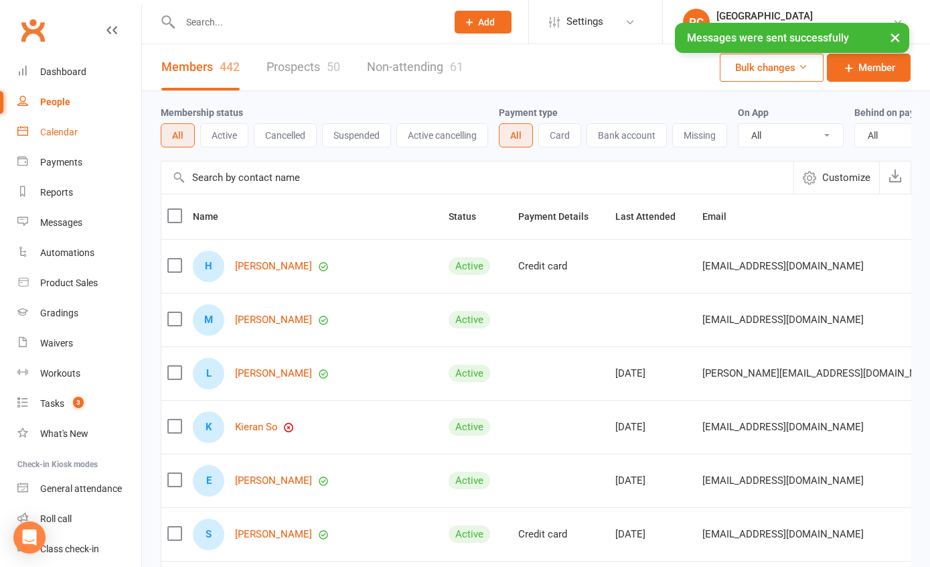
click at [58, 145] on link "Calendar" at bounding box center [79, 132] width 124 height 30
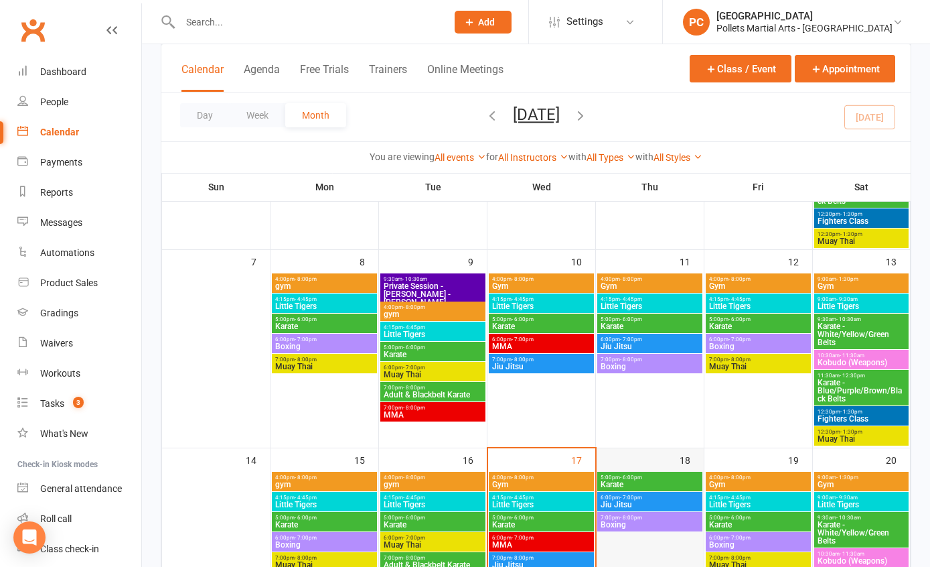
scroll to position [327, 0]
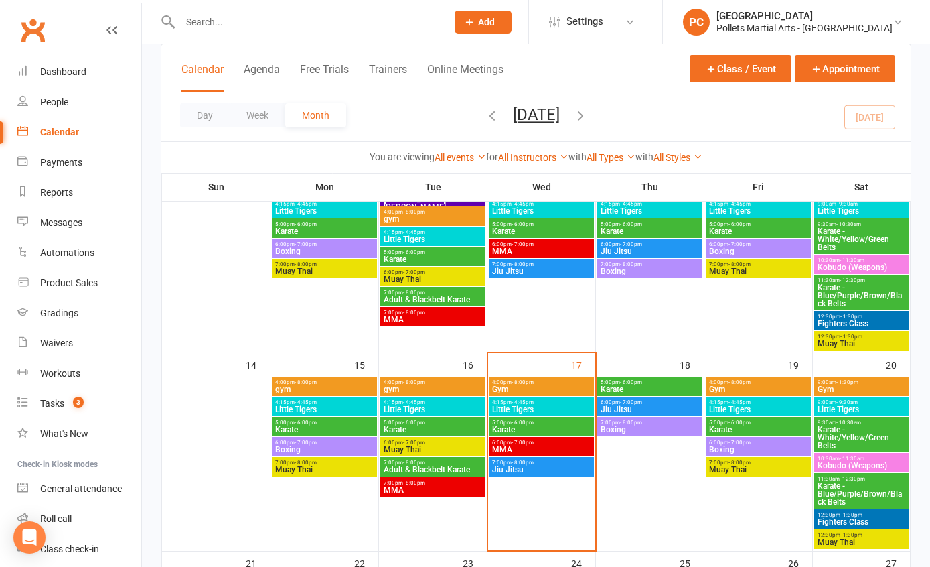
click at [634, 382] on span "- 6:00pm" at bounding box center [631, 382] width 22 height 6
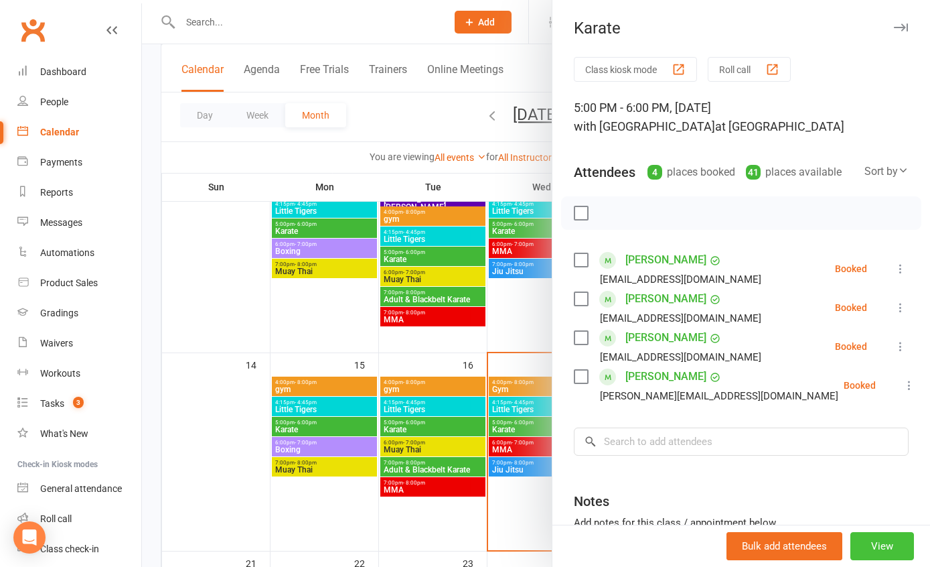
click at [866, 540] on button "View" at bounding box center [883, 546] width 64 height 28
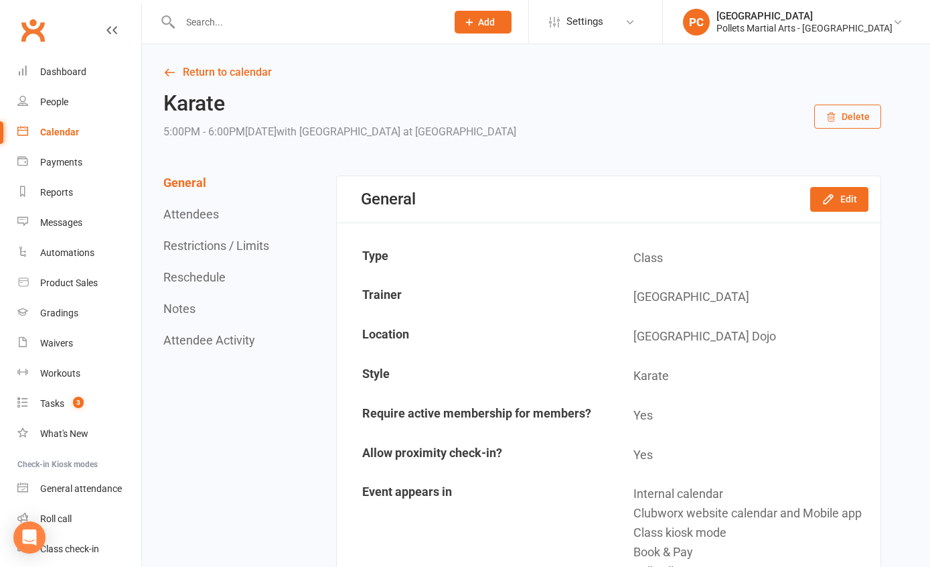
click at [850, 119] on button "Delete" at bounding box center [847, 116] width 67 height 24
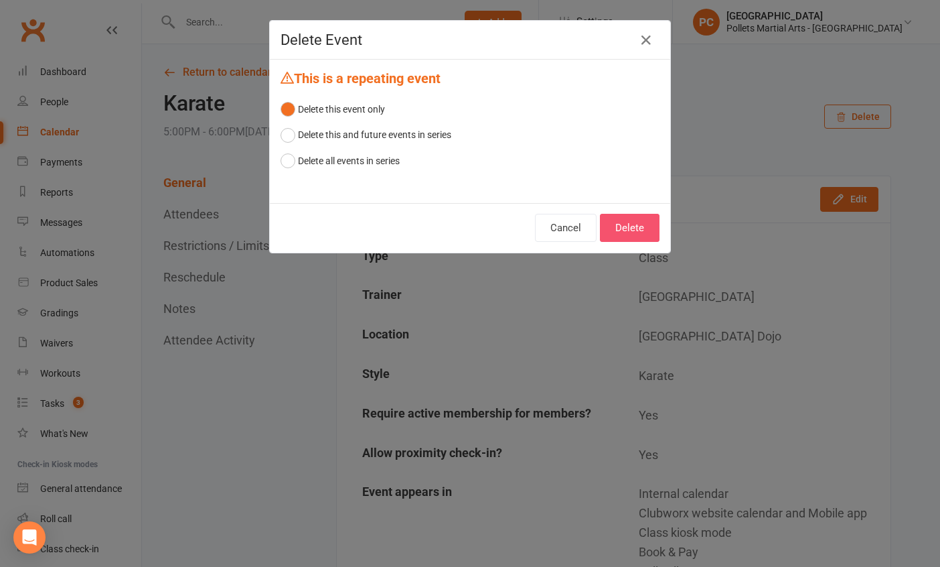
click at [636, 236] on button "Delete" at bounding box center [630, 228] width 60 height 28
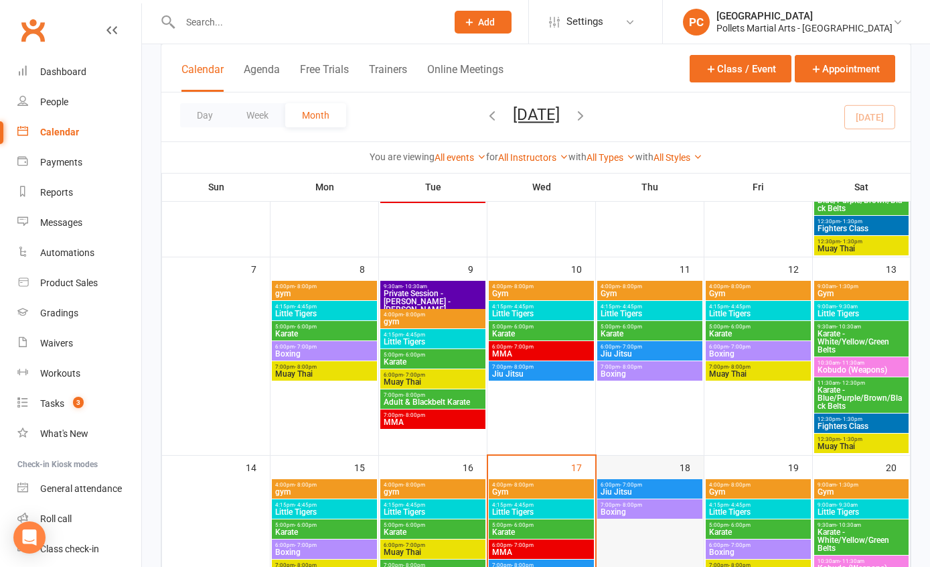
scroll to position [454, 0]
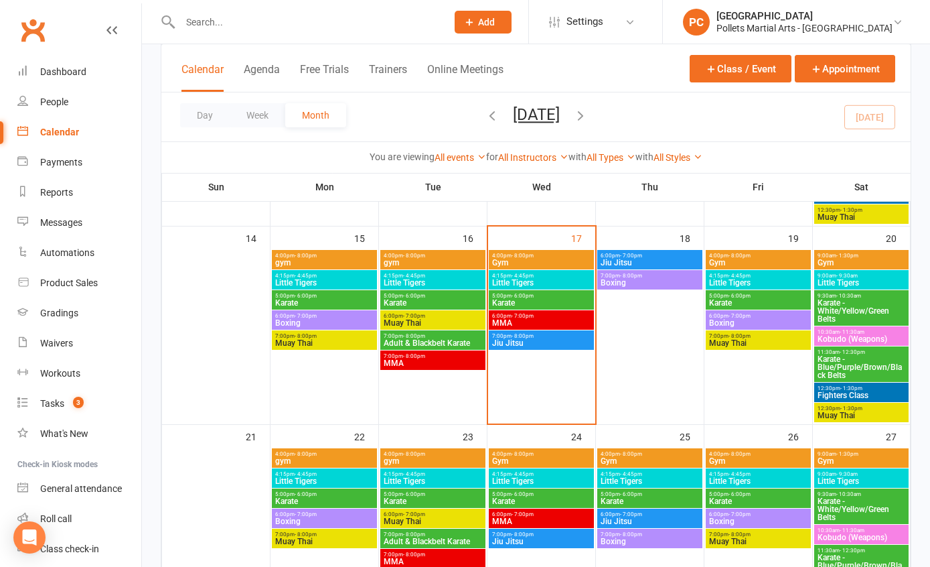
click at [646, 252] on span "6:00pm - 7:00pm" at bounding box center [650, 255] width 100 height 6
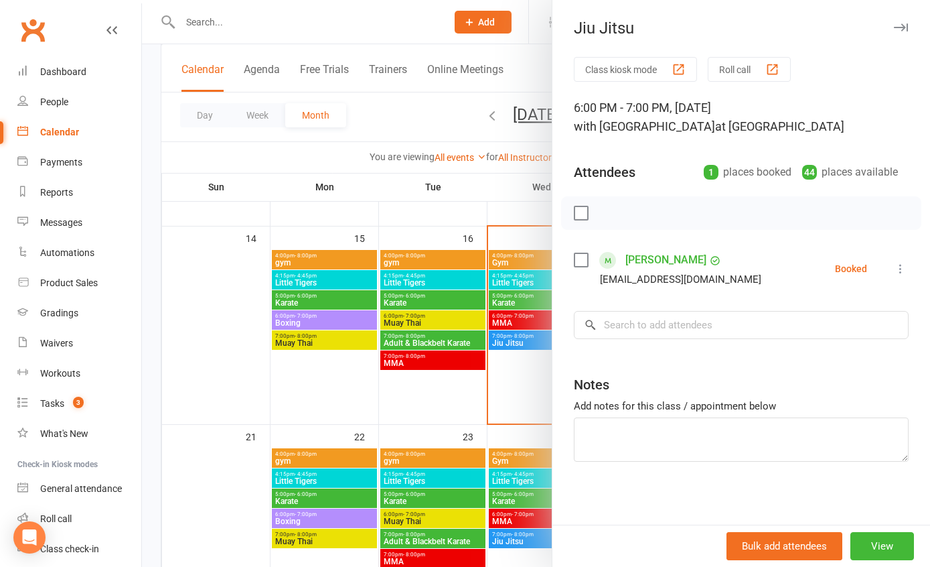
click at [577, 216] on label at bounding box center [580, 212] width 13 height 13
click at [661, 213] on icon "button" at bounding box center [667, 213] width 15 height 15
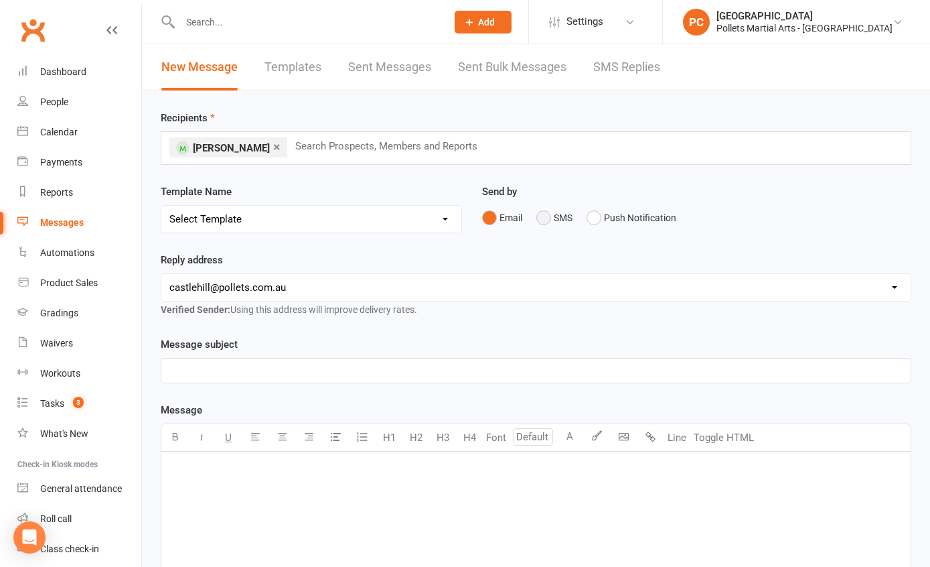
click at [544, 214] on button "SMS" at bounding box center [554, 217] width 36 height 25
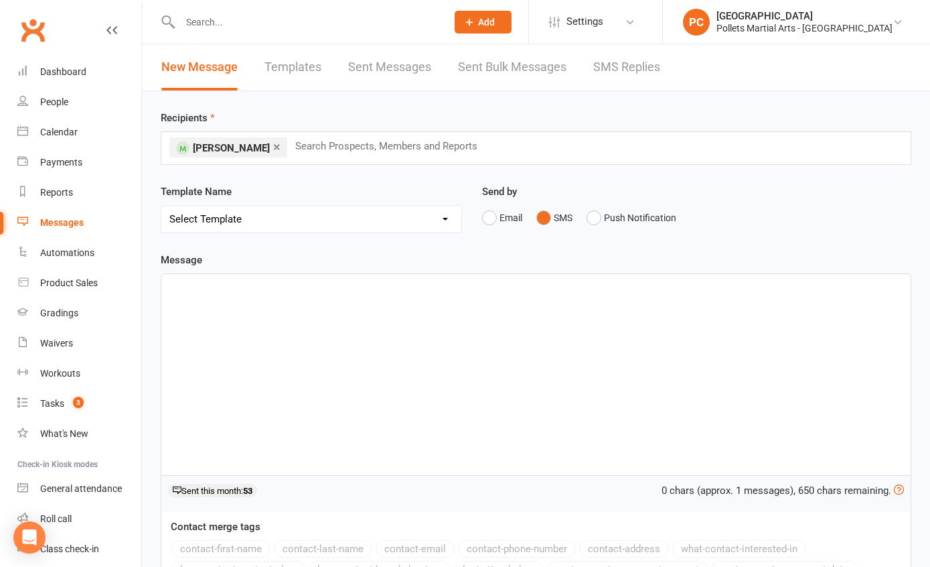
click at [312, 328] on div "﻿" at bounding box center [535, 374] width 749 height 201
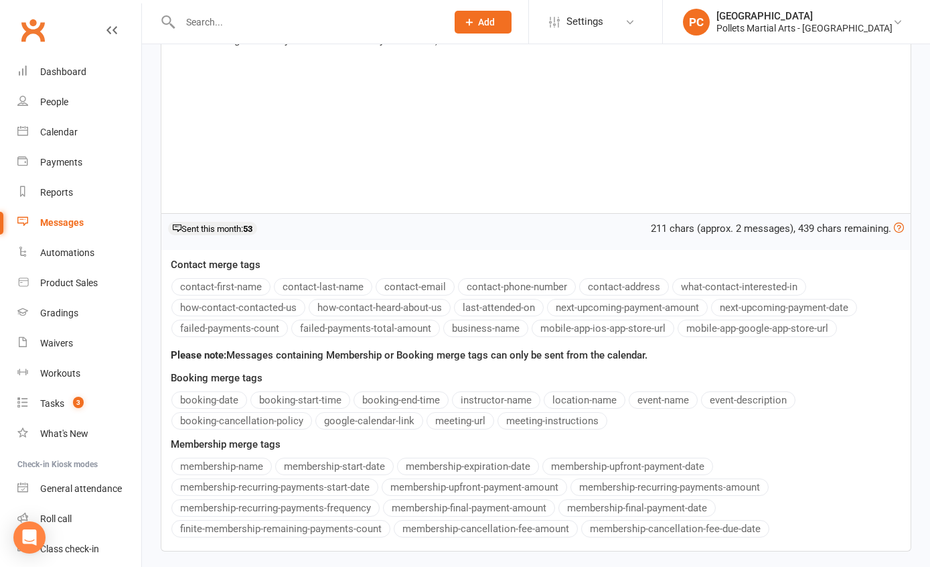
scroll to position [331, 0]
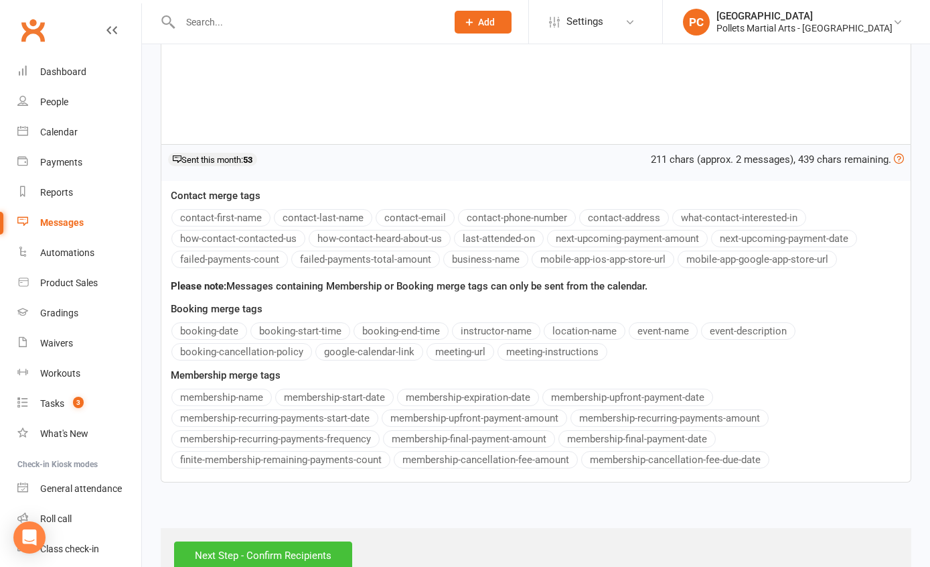
click at [241, 558] on input "Next Step - Confirm Recipients" at bounding box center [263, 555] width 178 height 28
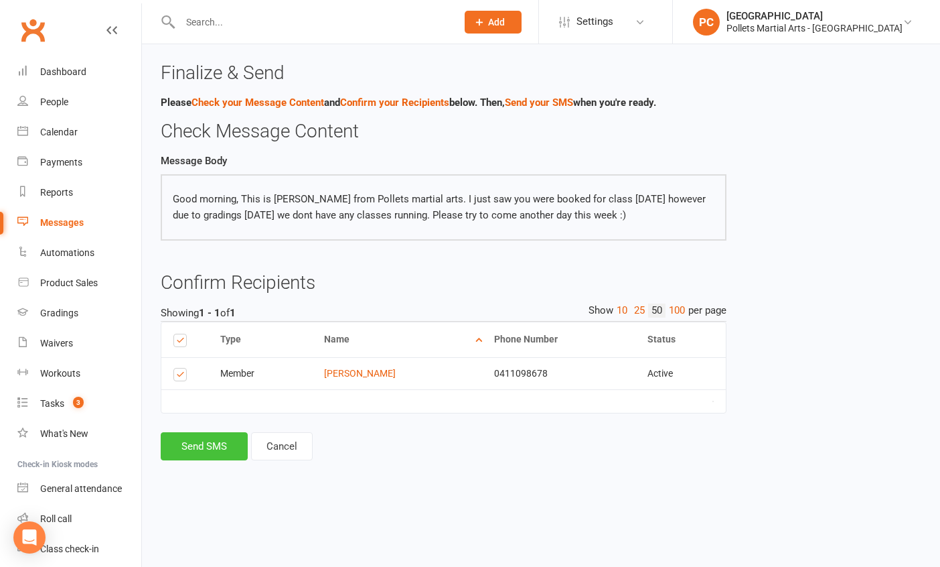
click at [187, 454] on button "Send SMS" at bounding box center [204, 446] width 87 height 28
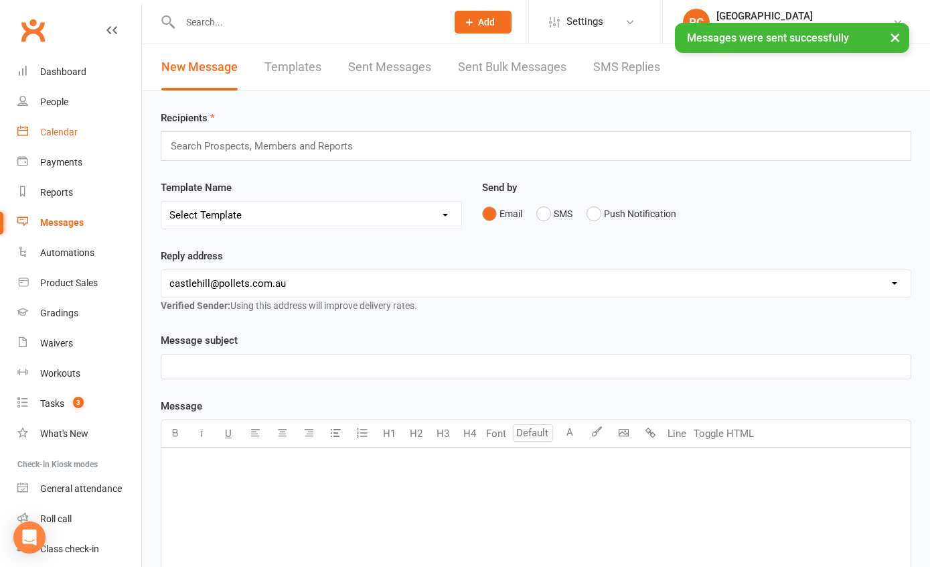
click at [68, 133] on div "Calendar" at bounding box center [59, 132] width 38 height 11
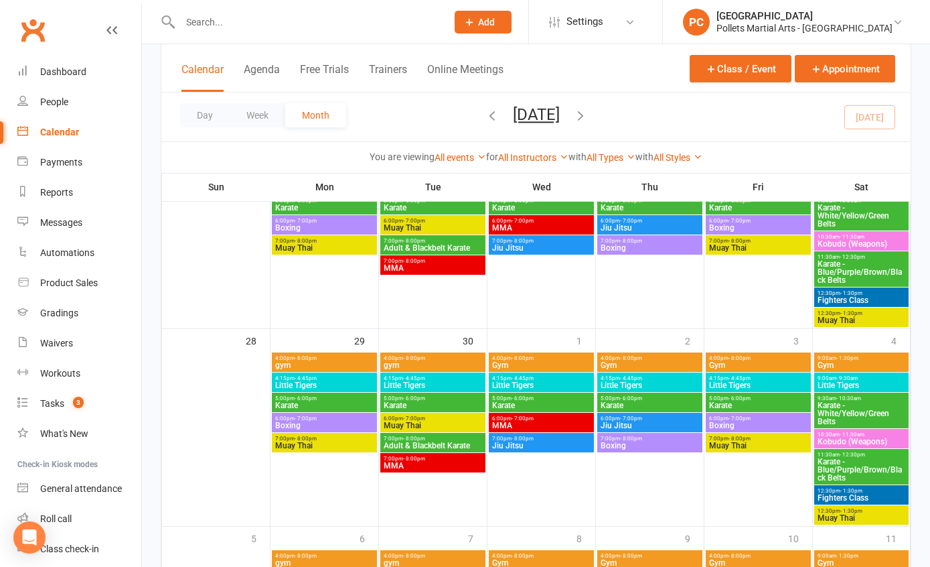
scroll to position [464, 0]
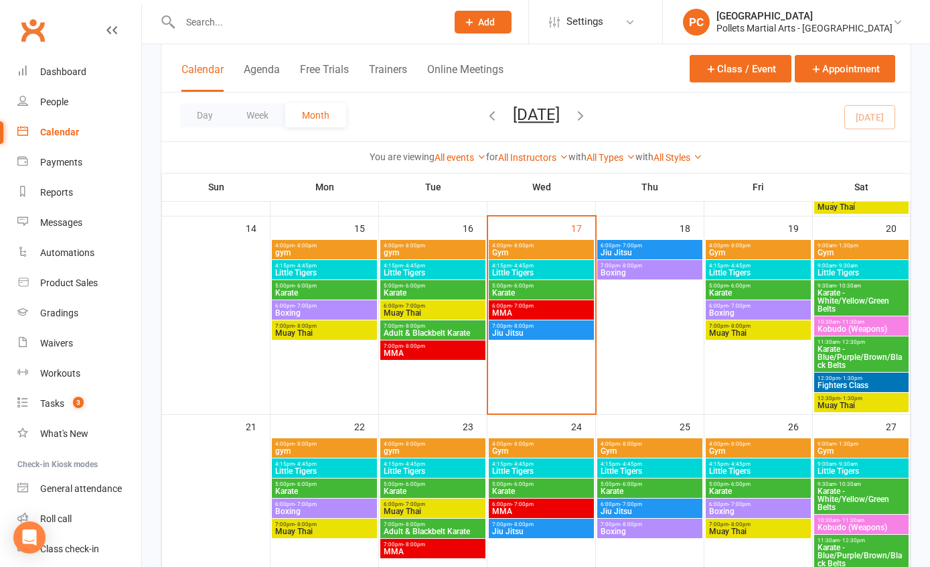
click at [654, 252] on span "Jiu Jitsu" at bounding box center [650, 252] width 100 height 8
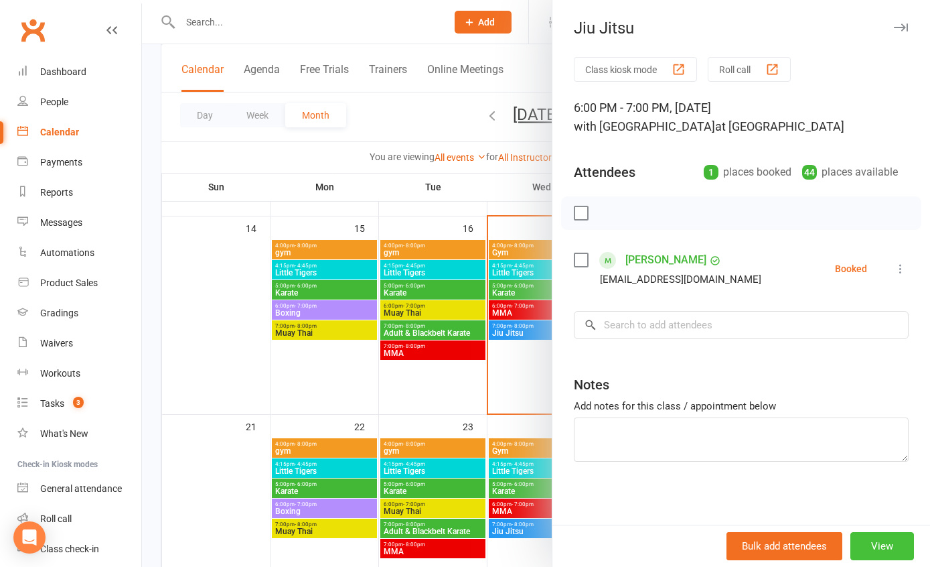
click at [857, 553] on button "View" at bounding box center [883, 546] width 64 height 28
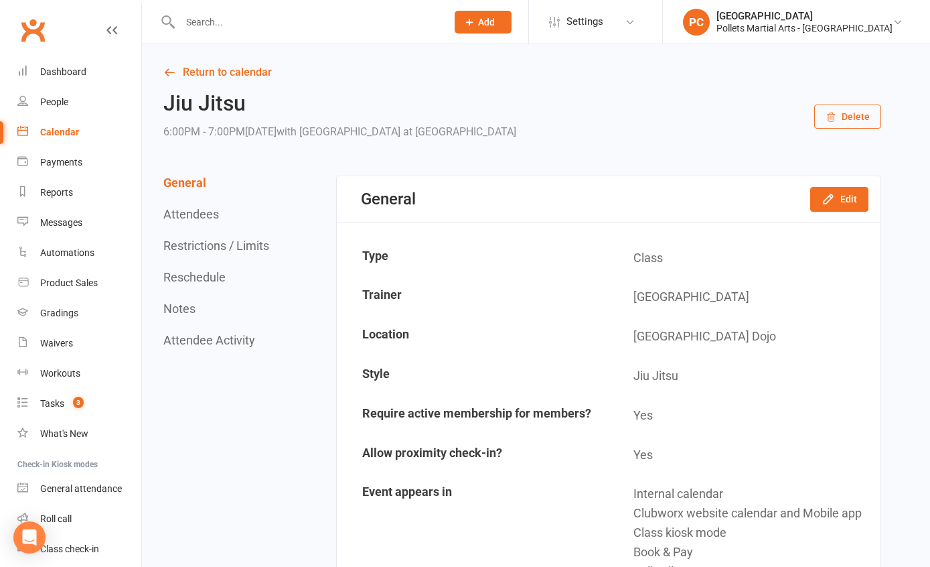
click at [840, 107] on button "Delete" at bounding box center [847, 116] width 67 height 24
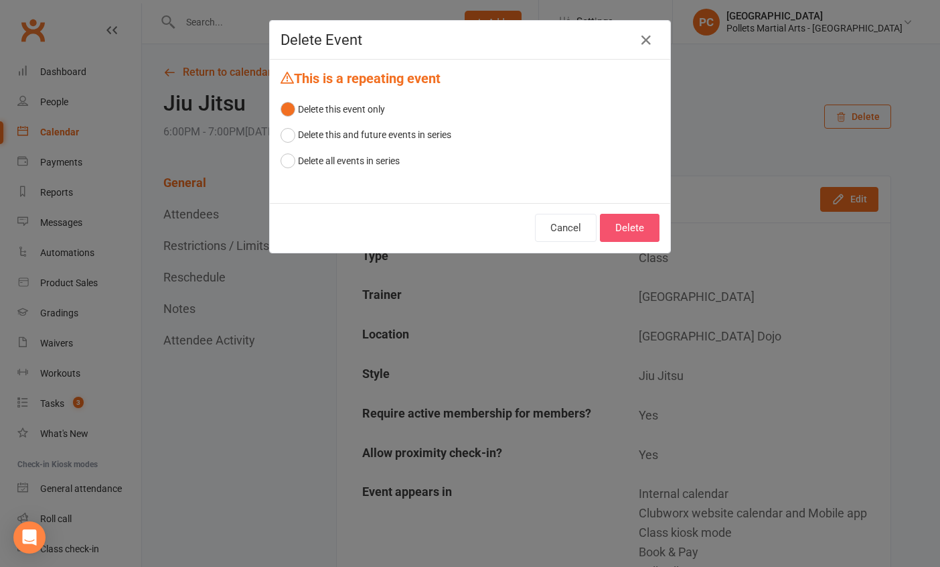
click at [644, 234] on button "Delete" at bounding box center [630, 228] width 60 height 28
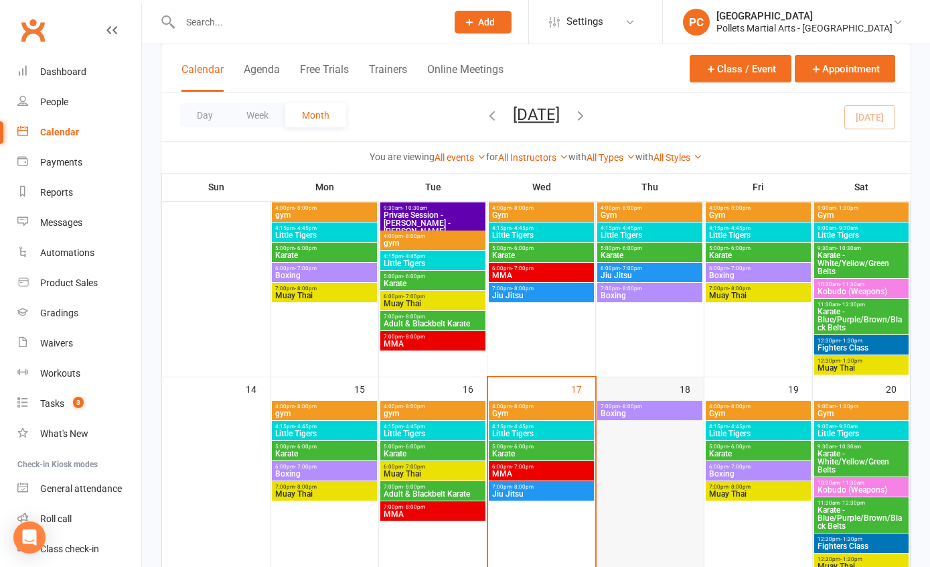
scroll to position [372, 0]
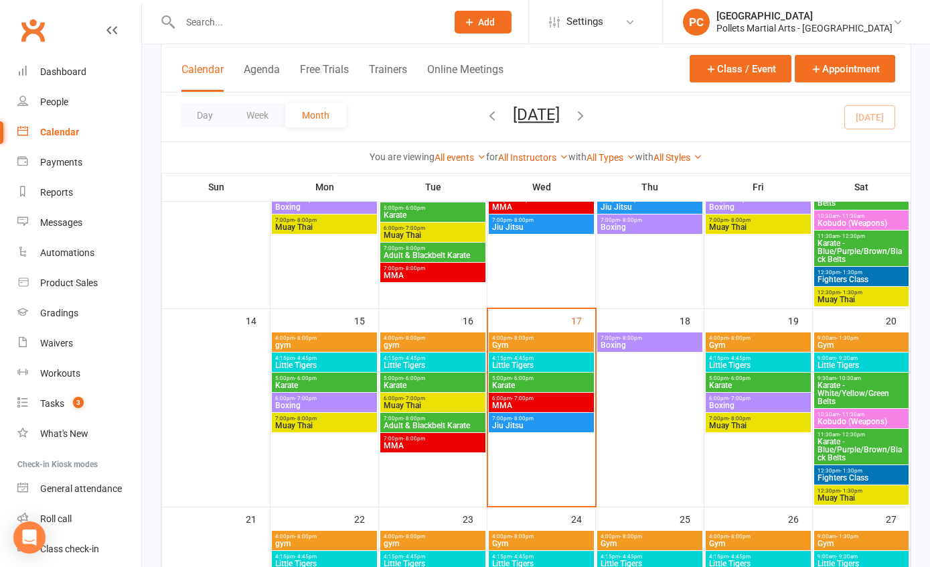
click at [660, 338] on span "7:00pm - 8:00pm" at bounding box center [650, 338] width 100 height 6
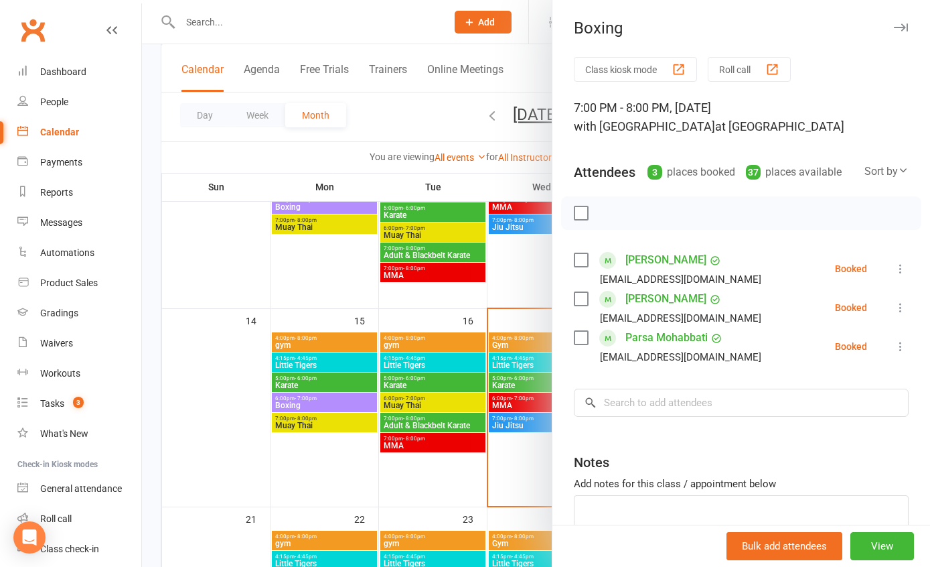
click at [575, 210] on label at bounding box center [580, 212] width 13 height 13
click at [660, 214] on icon "button" at bounding box center [667, 213] width 15 height 15
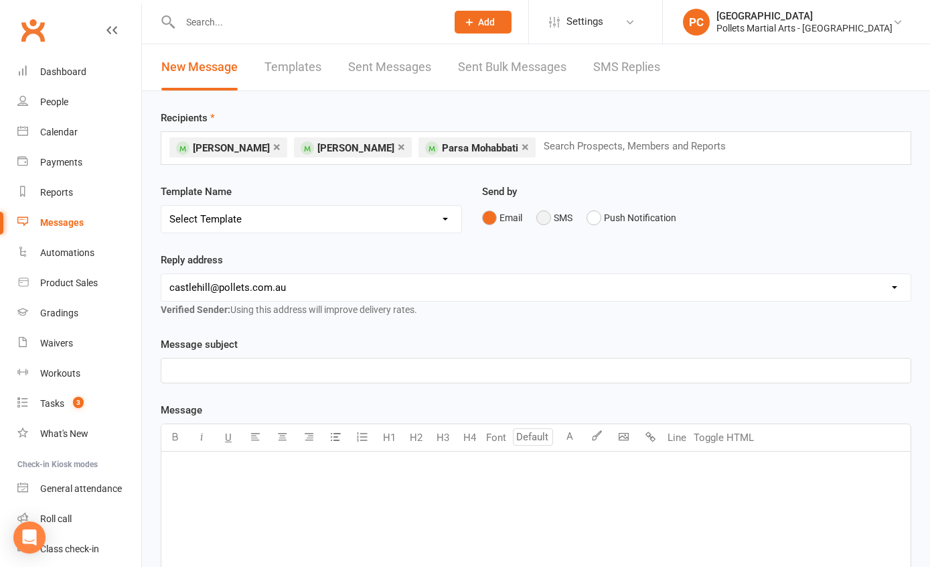
click at [542, 220] on button "SMS" at bounding box center [554, 217] width 36 height 25
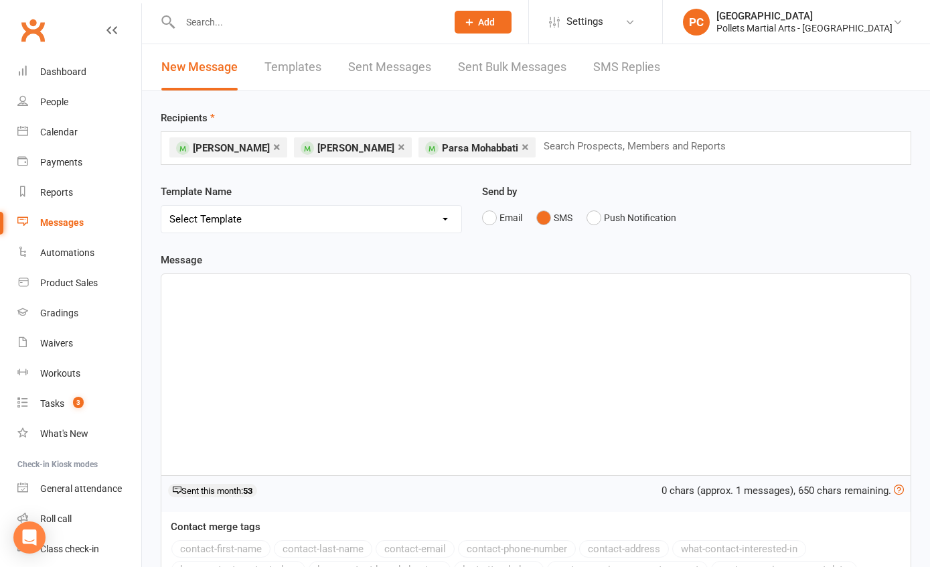
click at [232, 333] on div "﻿" at bounding box center [535, 374] width 749 height 201
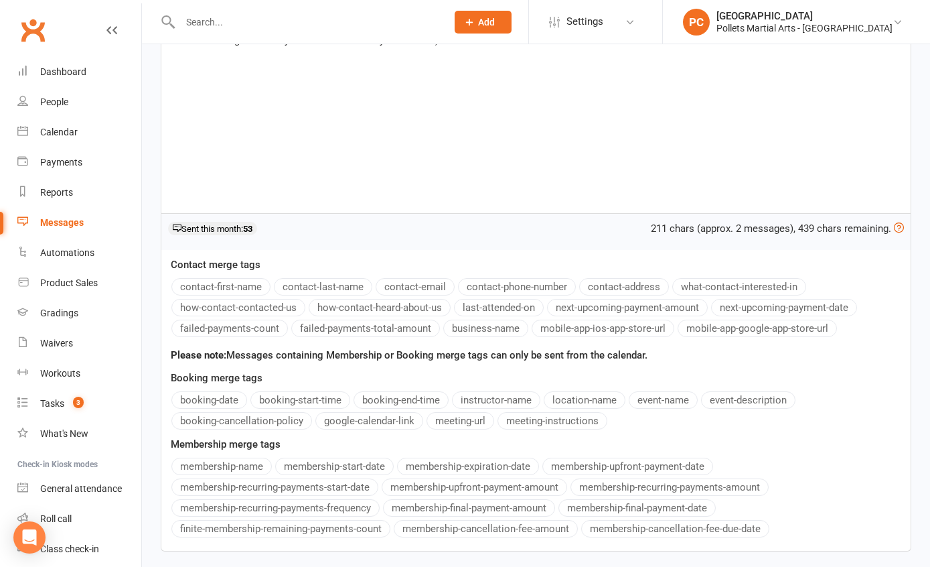
scroll to position [366, 0]
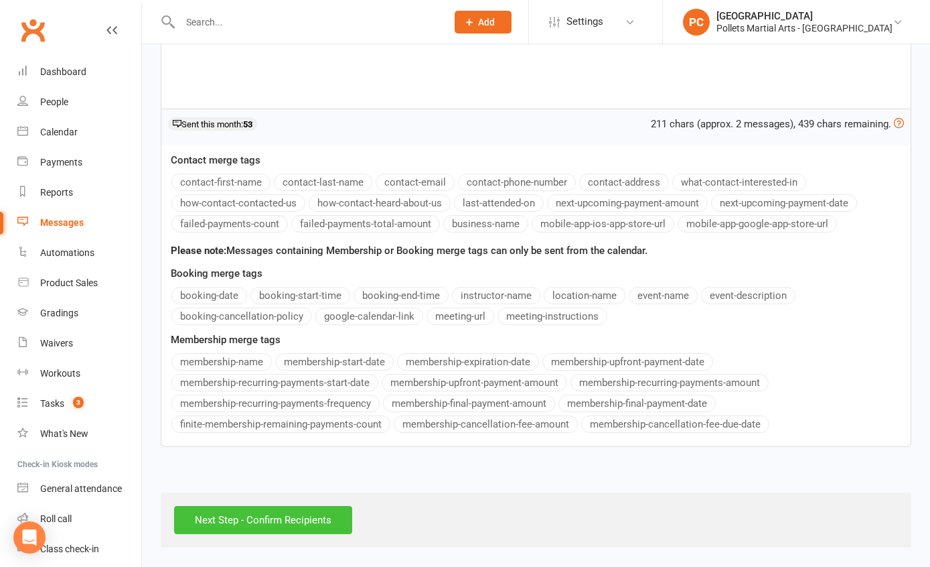
click at [239, 511] on input "Next Step - Confirm Recipients" at bounding box center [263, 520] width 178 height 28
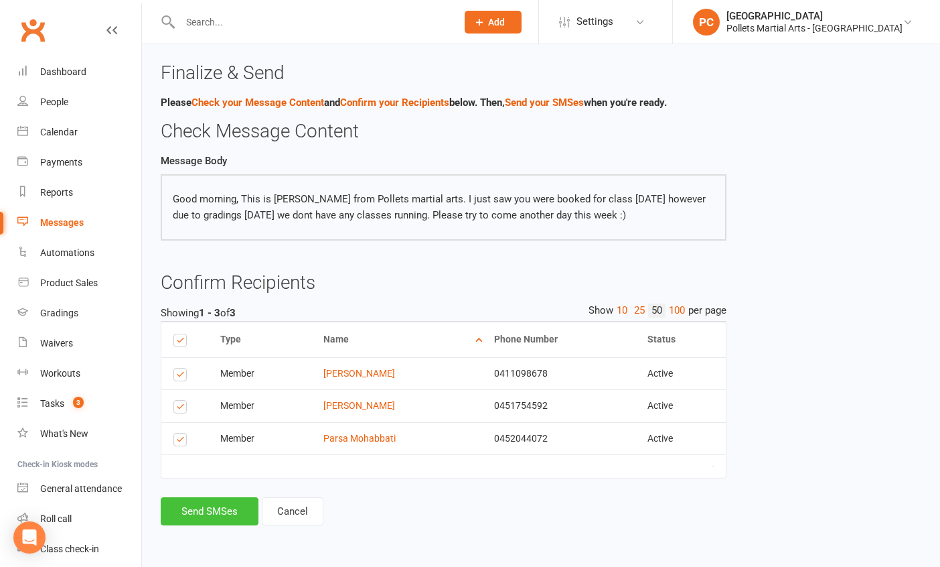
click at [233, 508] on button "Send SMSes" at bounding box center [210, 511] width 98 height 28
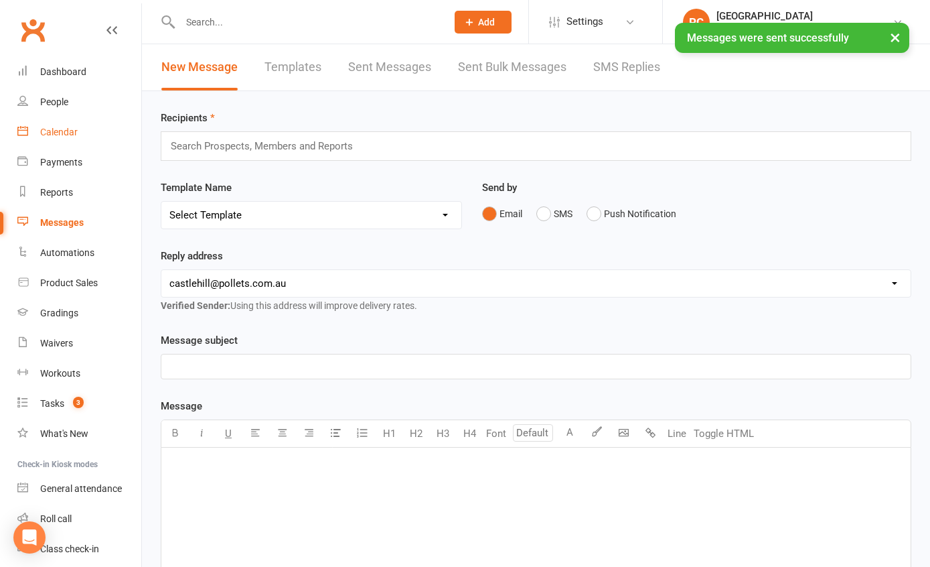
click at [70, 133] on div "Calendar" at bounding box center [59, 132] width 38 height 11
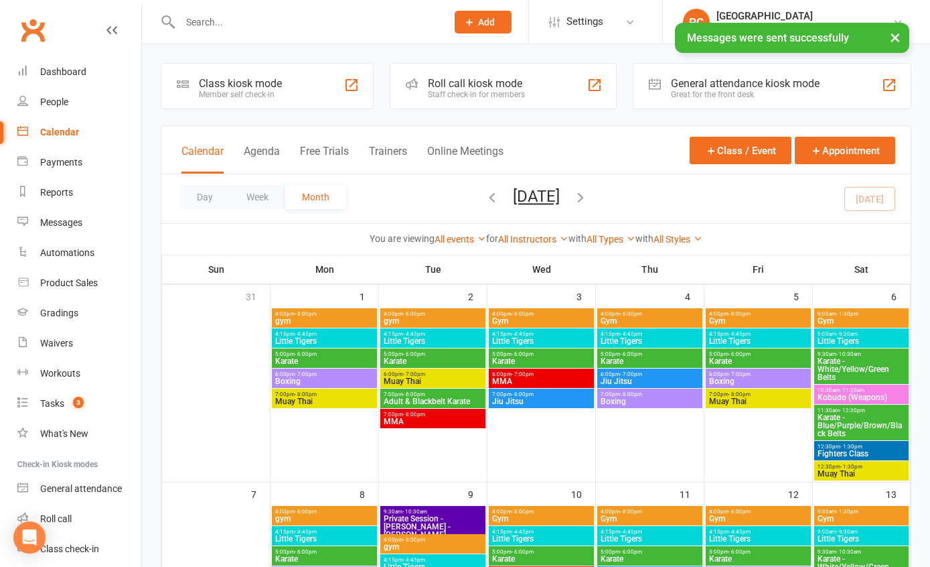
scroll to position [353, 0]
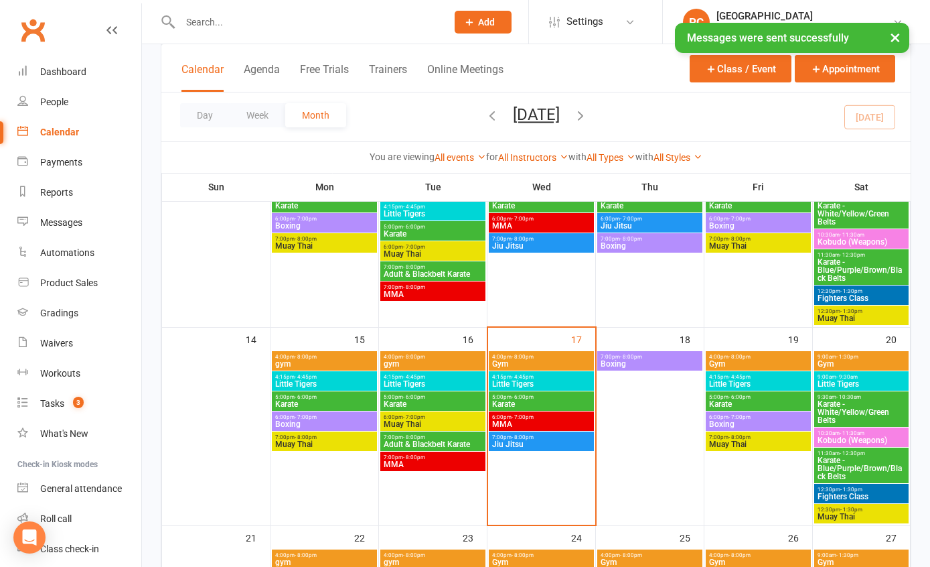
click at [652, 364] on span "Boxing" at bounding box center [650, 364] width 100 height 8
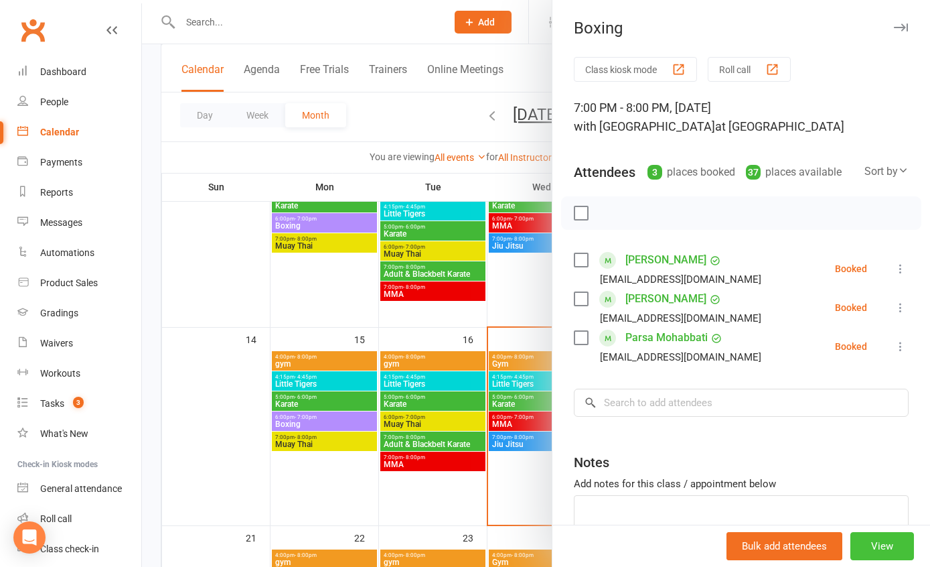
click at [862, 549] on button "View" at bounding box center [883, 546] width 64 height 28
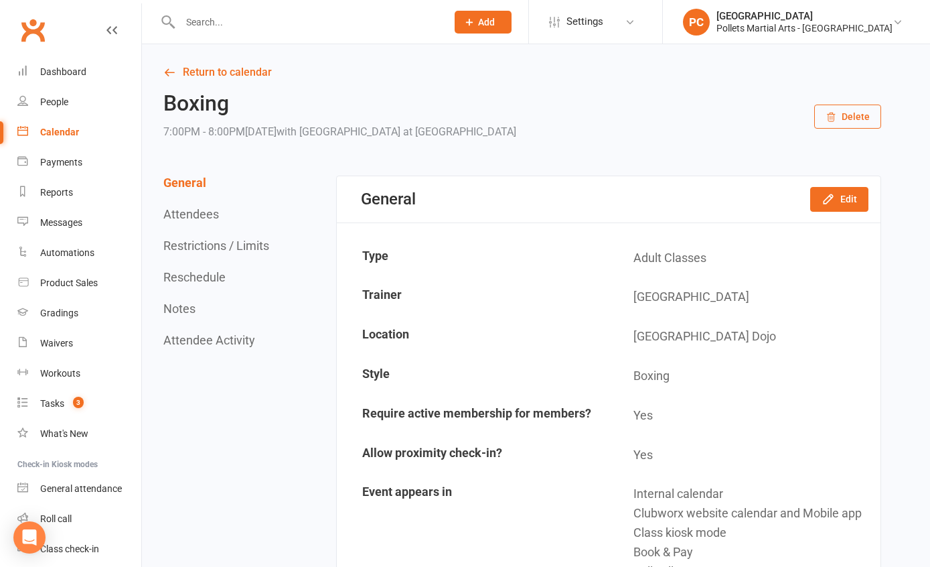
click at [830, 104] on button "Delete" at bounding box center [847, 116] width 67 height 24
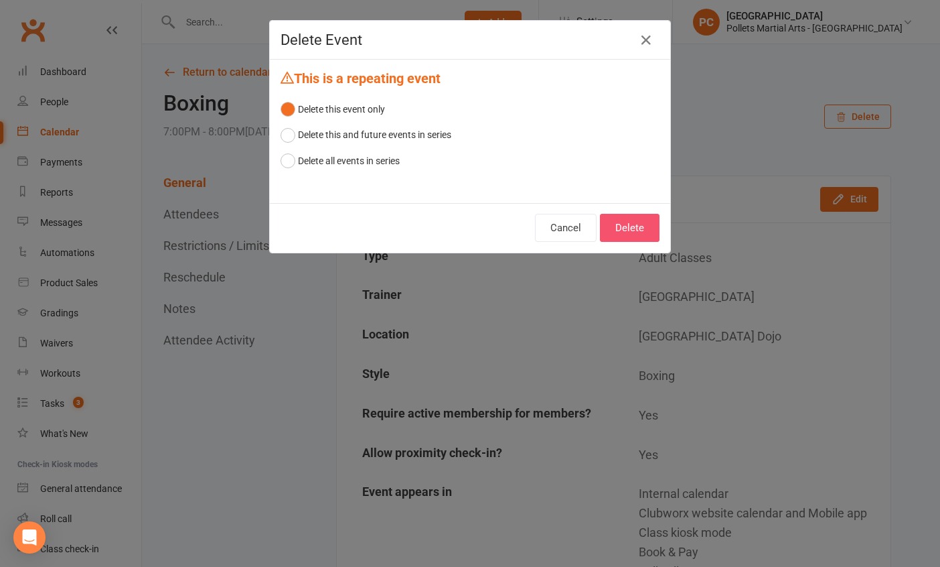
click at [609, 240] on button "Delete" at bounding box center [630, 228] width 60 height 28
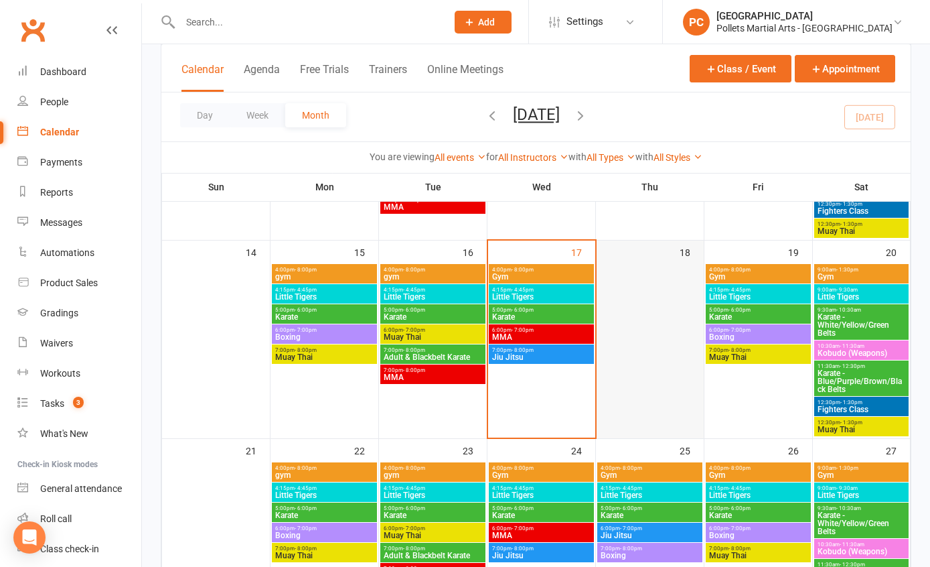
click at [666, 273] on div at bounding box center [650, 350] width 105 height 173
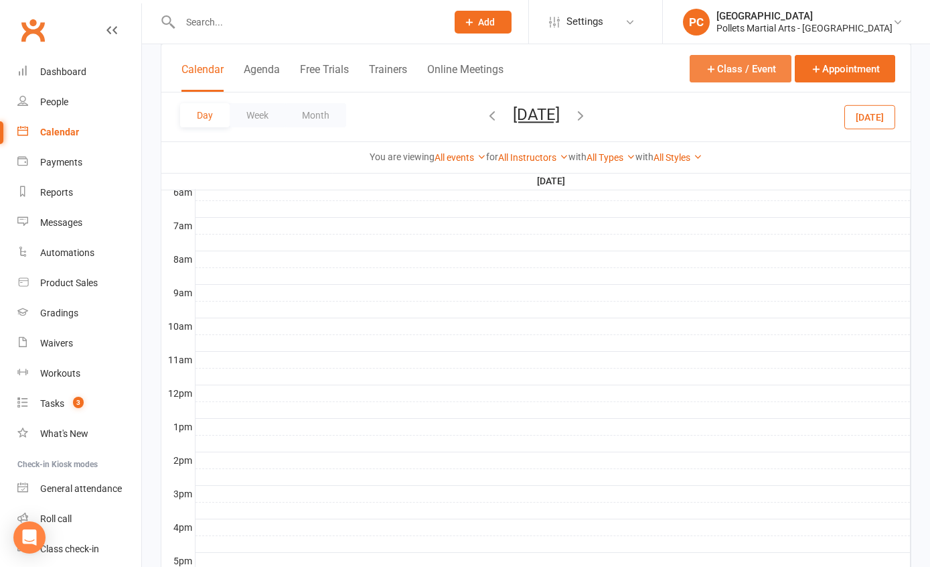
click at [749, 75] on button "Class / Event" at bounding box center [741, 68] width 102 height 27
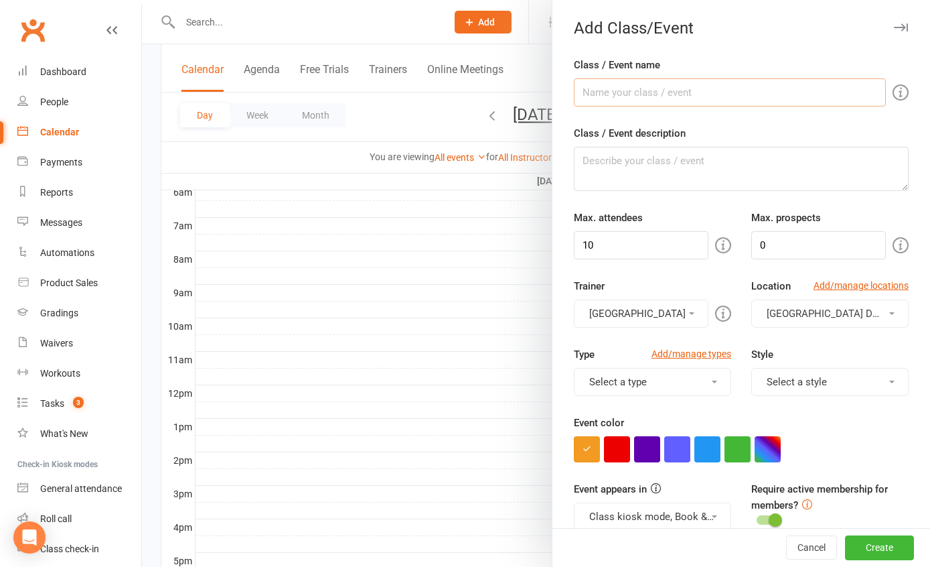
click at [619, 96] on input "Class / Event name" at bounding box center [730, 92] width 312 height 28
type input "Little Tigers GRADING (registered event)"
drag, startPoint x: 646, startPoint y: 242, endPoint x: 493, endPoint y: 229, distance: 153.2
click at [142, 0] on new-event-schedule "Add Class/Event Class / Event name Little Tigers GRADING (registered event) Cla…" at bounding box center [142, 0] width 0 height 0
type input "30"
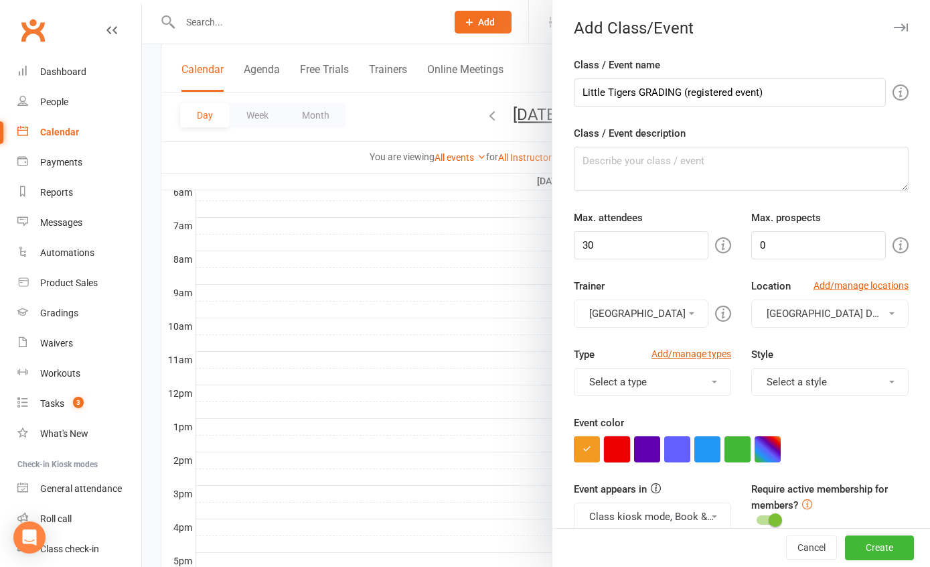
click at [609, 451] on button "button" at bounding box center [617, 449] width 26 height 26
click at [843, 449] on div at bounding box center [741, 449] width 335 height 26
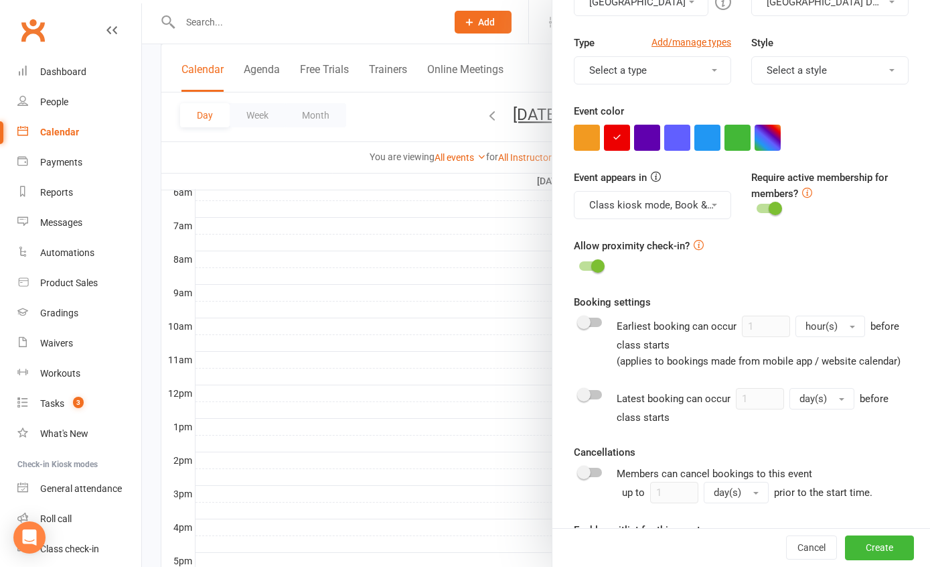
scroll to position [380, 0]
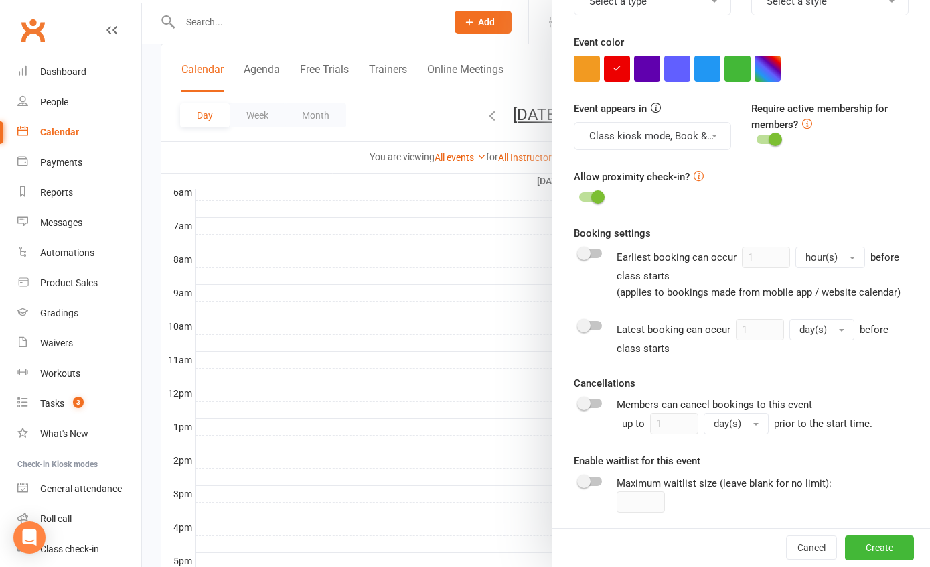
click at [582, 202] on switch at bounding box center [590, 198] width 33 height 12
click at [584, 198] on div at bounding box center [590, 196] width 23 height 9
click at [579, 195] on input "checkbox" at bounding box center [579, 195] width 0 height 0
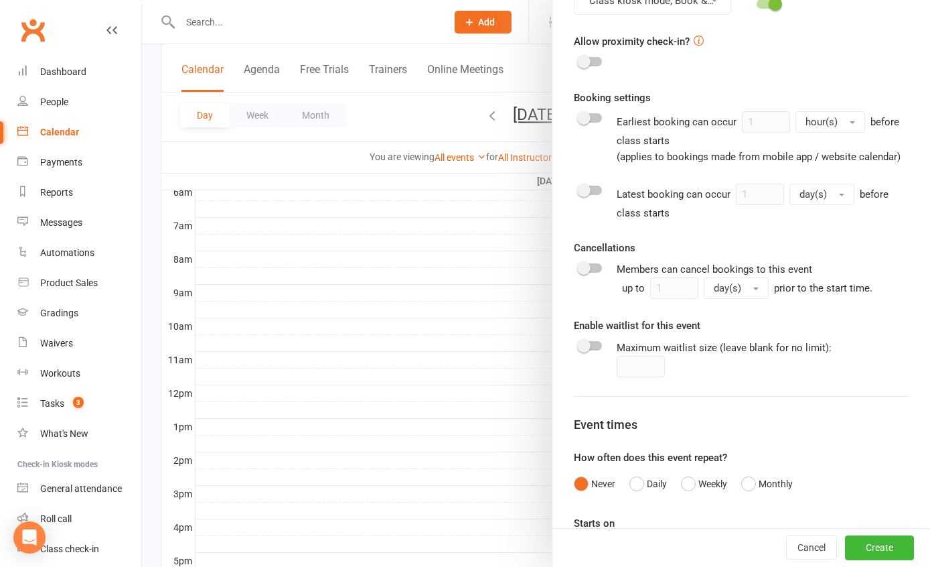
scroll to position [498, 0]
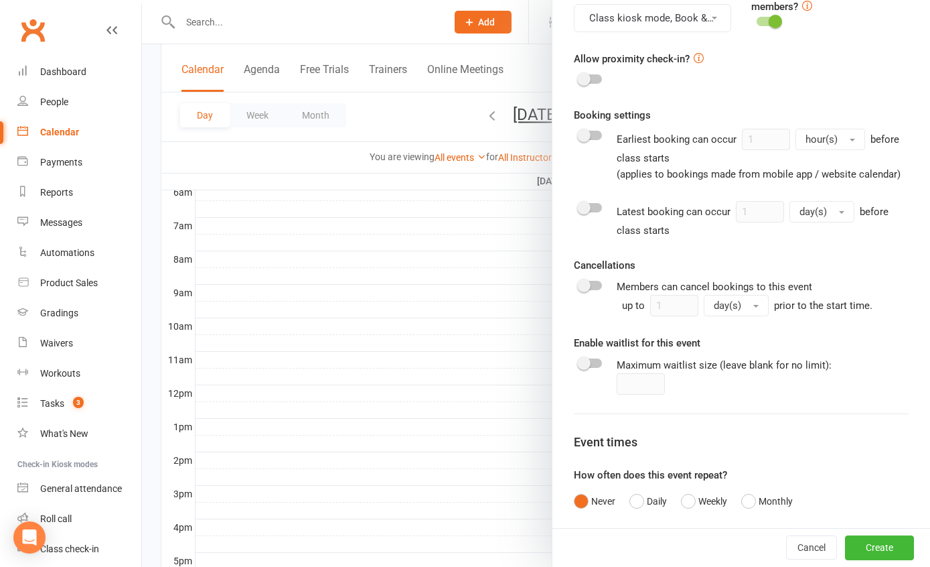
click at [593, 131] on div at bounding box center [590, 135] width 23 height 9
click at [579, 133] on input "checkbox" at bounding box center [579, 133] width 0 height 0
click at [828, 135] on span "hour(s)" at bounding box center [822, 139] width 32 height 12
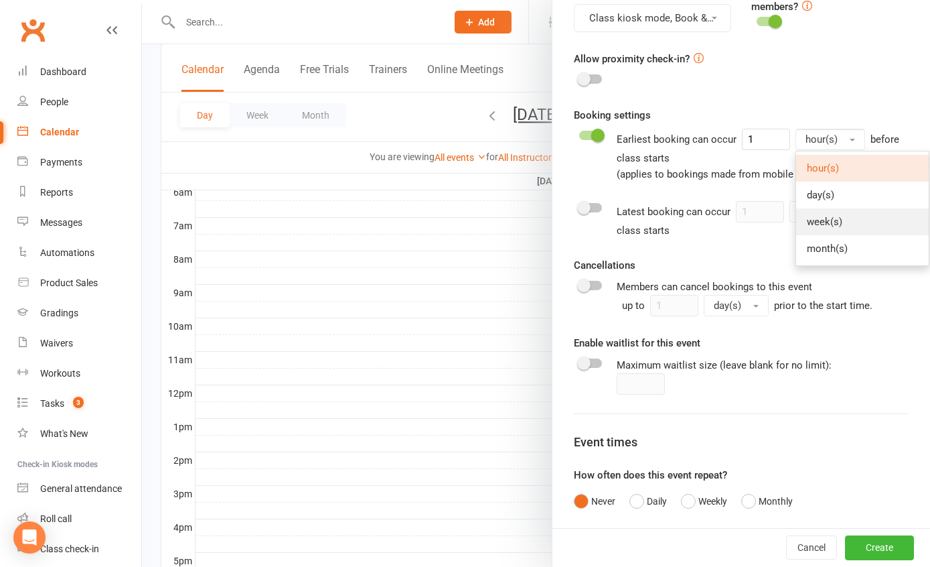
click at [853, 216] on link "week(s)" at bounding box center [862, 221] width 133 height 27
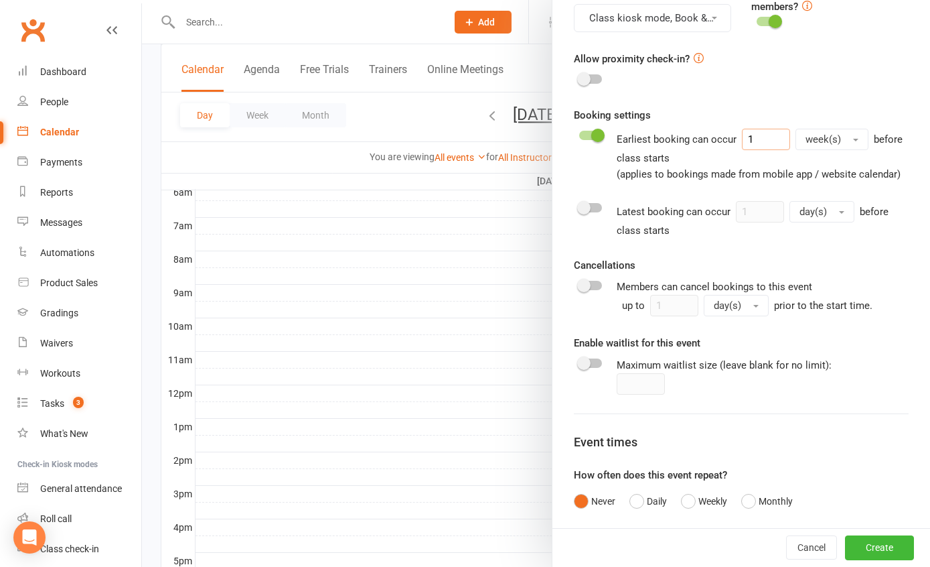
drag, startPoint x: 747, startPoint y: 135, endPoint x: 721, endPoint y: 135, distance: 26.1
click at [722, 135] on div "Earliest booking can occur 1 week(s) before class starts (applies to bookings m…" at bounding box center [763, 156] width 292 height 54
type input "3"
click at [674, 178] on span "before class starts (applies to bookings made from mobile app / website calenda…" at bounding box center [760, 156] width 286 height 47
click at [584, 133] on div at bounding box center [590, 135] width 23 height 9
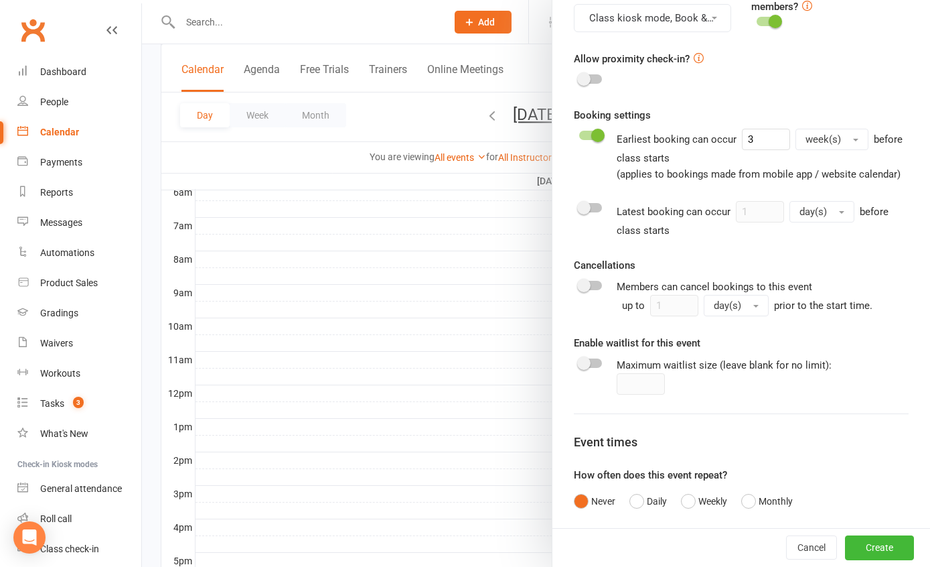
click at [579, 133] on input "checkbox" at bounding box center [579, 133] width 0 height 0
click at [583, 217] on switch at bounding box center [590, 220] width 33 height 38
drag, startPoint x: 615, startPoint y: 228, endPoint x: 606, endPoint y: 228, distance: 9.4
click at [617, 228] on div "Latest booking can occur 1 day(s) before class starts" at bounding box center [763, 220] width 292 height 38
click at [565, 231] on div "Class / Event name Little Tigers GRADING (registered event) Class / Event descr…" at bounding box center [742, 81] width 378 height 1045
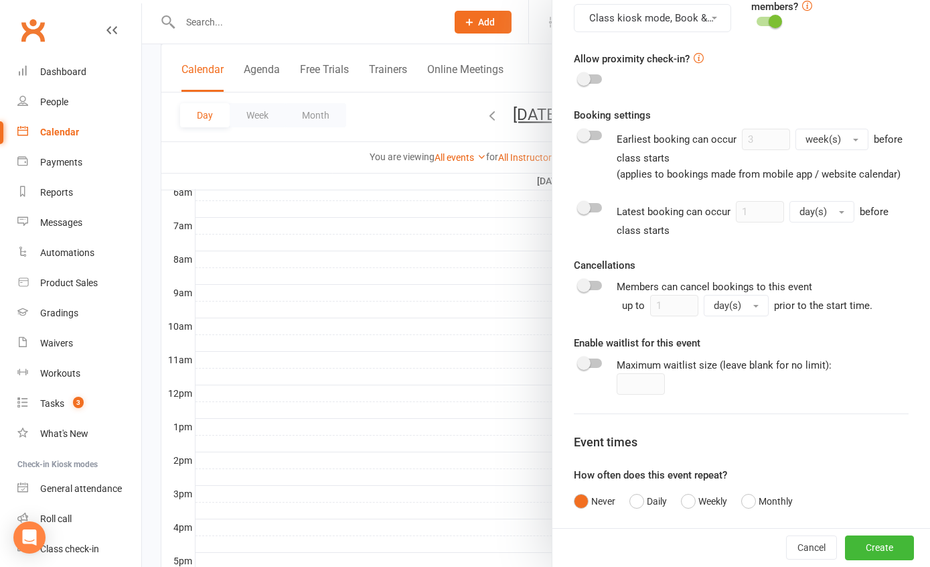
click at [577, 214] on span at bounding box center [583, 207] width 13 height 13
click at [579, 206] on input "checkbox" at bounding box center [579, 206] width 0 height 0
drag, startPoint x: 743, startPoint y: 233, endPoint x: 736, endPoint y: 232, distance: 7.5
click at [736, 222] on input "1" at bounding box center [760, 211] width 48 height 21
type input "2"
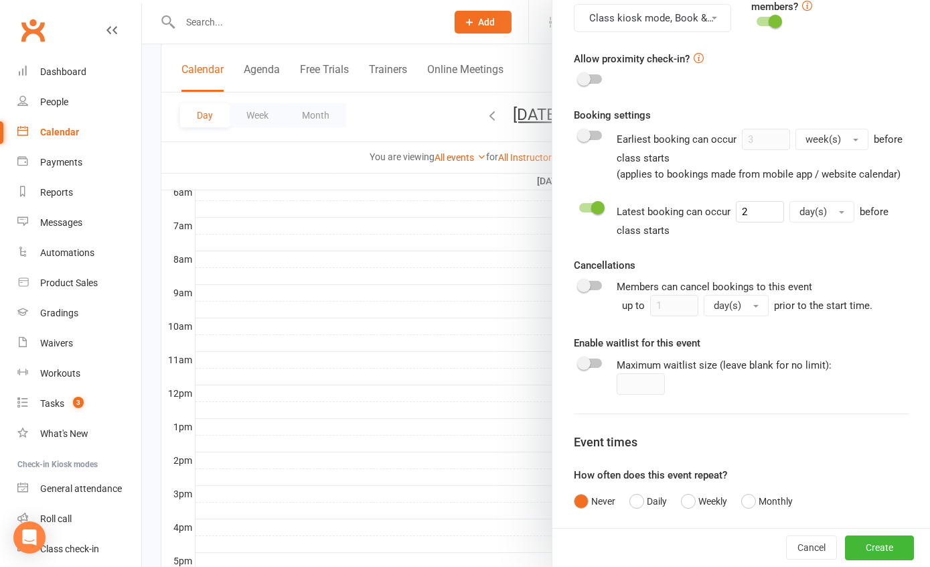
click at [739, 255] on div "Booking settings Earliest booking can occur 3 week(s) before class starts (appl…" at bounding box center [741, 211] width 335 height 209
click at [853, 547] on button "Create" at bounding box center [879, 548] width 69 height 24
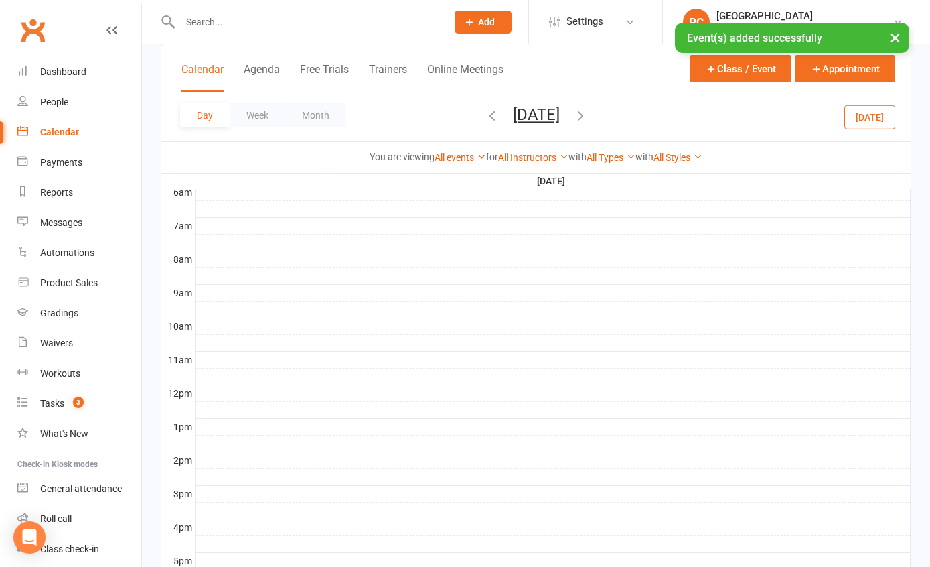
click at [59, 134] on div "Calendar" at bounding box center [59, 132] width 39 height 11
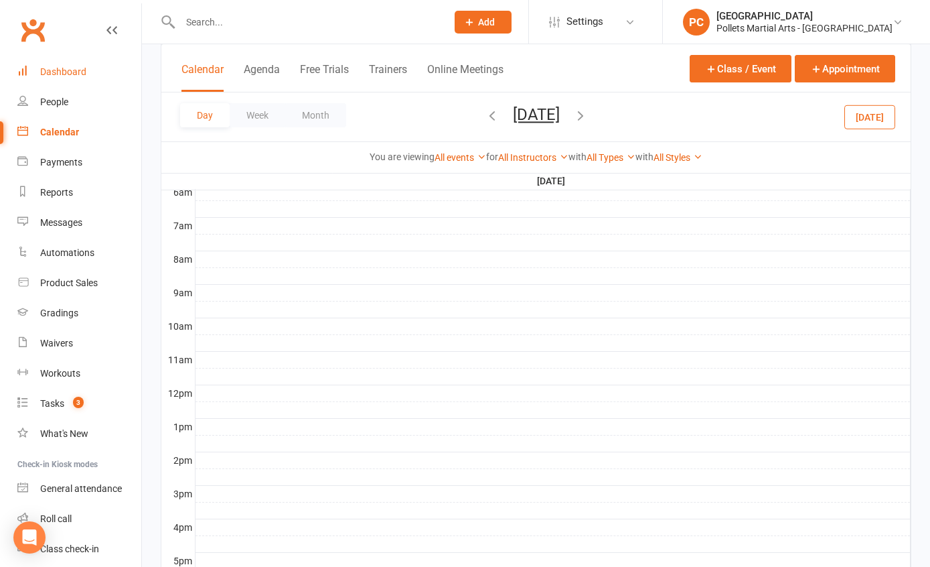
click at [78, 77] on link "Dashboard" at bounding box center [79, 72] width 124 height 30
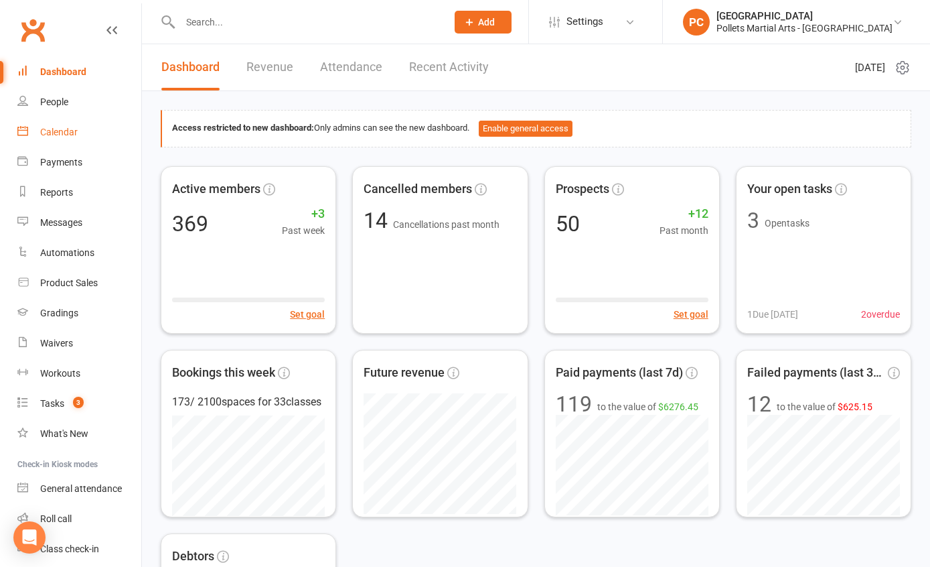
click at [73, 124] on link "Calendar" at bounding box center [79, 132] width 124 height 30
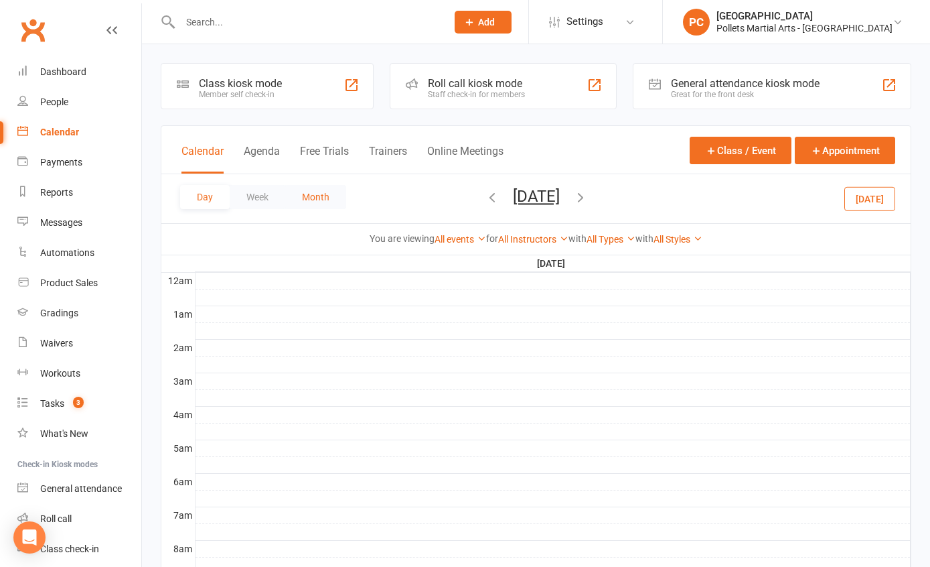
click at [304, 192] on button "Month" at bounding box center [315, 197] width 61 height 24
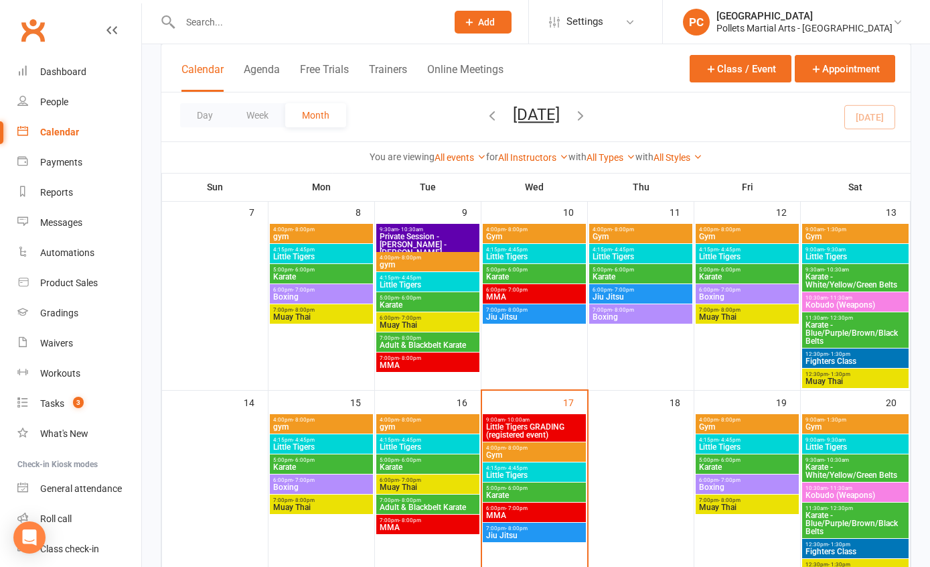
scroll to position [342, 0]
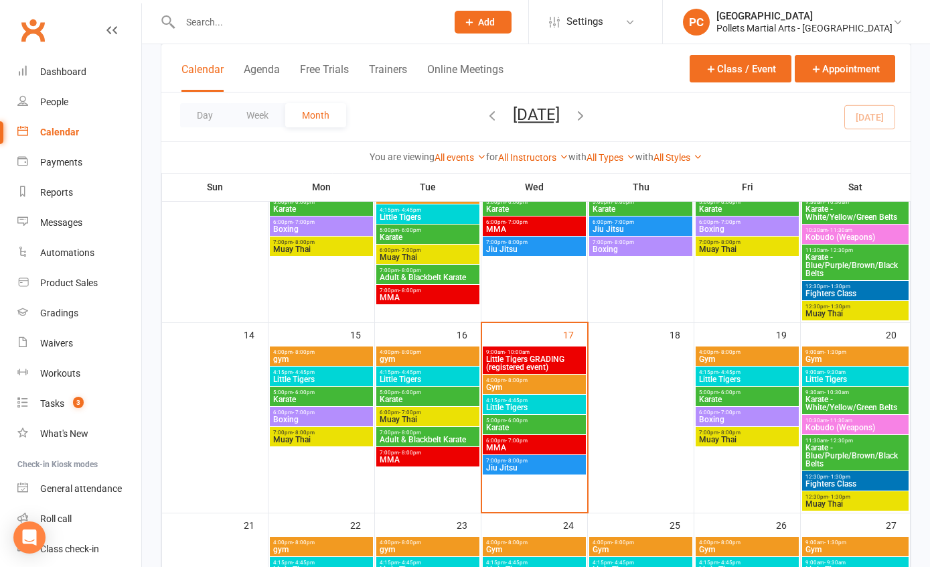
click at [530, 350] on span "9:00am - 10:00am" at bounding box center [535, 352] width 98 height 6
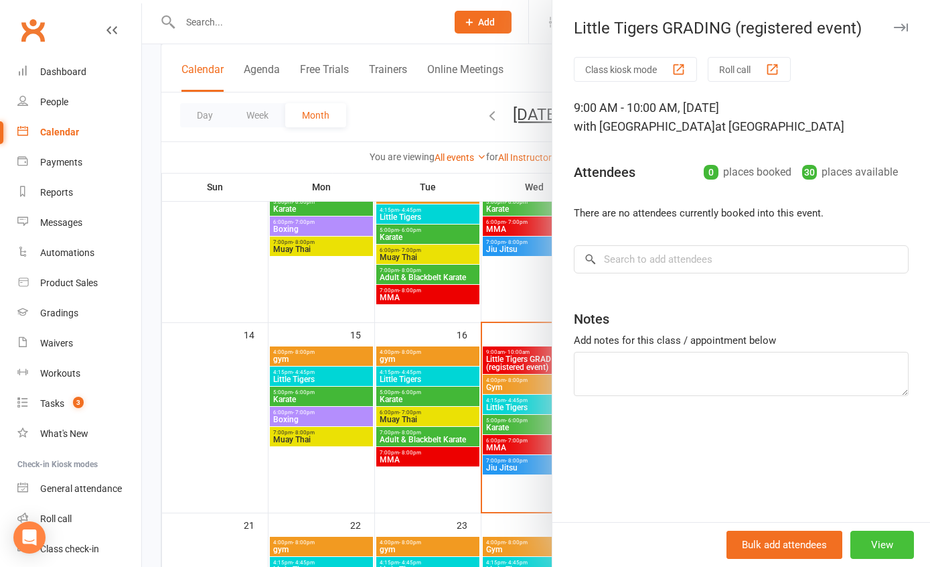
click at [880, 544] on button "View" at bounding box center [883, 544] width 64 height 28
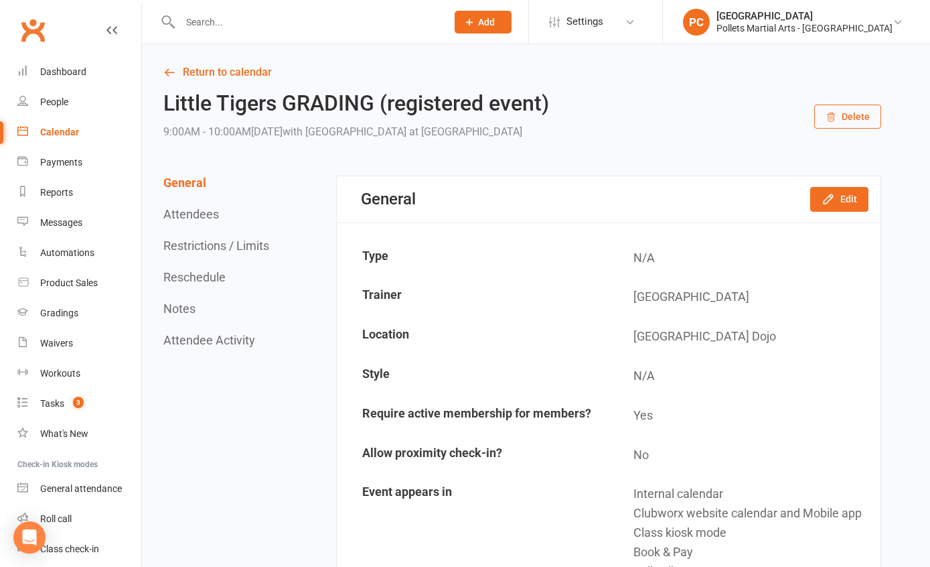
click at [853, 114] on button "Delete" at bounding box center [847, 116] width 67 height 24
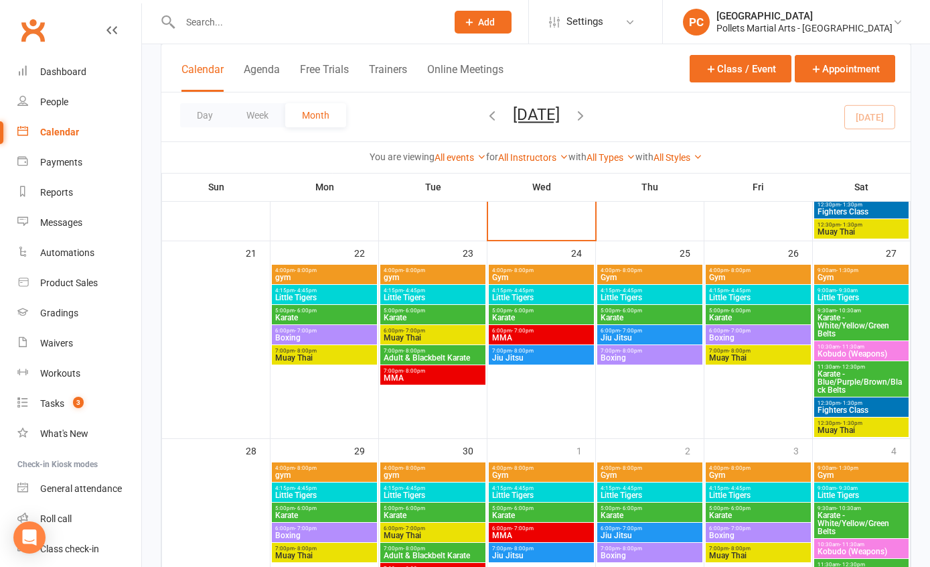
scroll to position [492, 0]
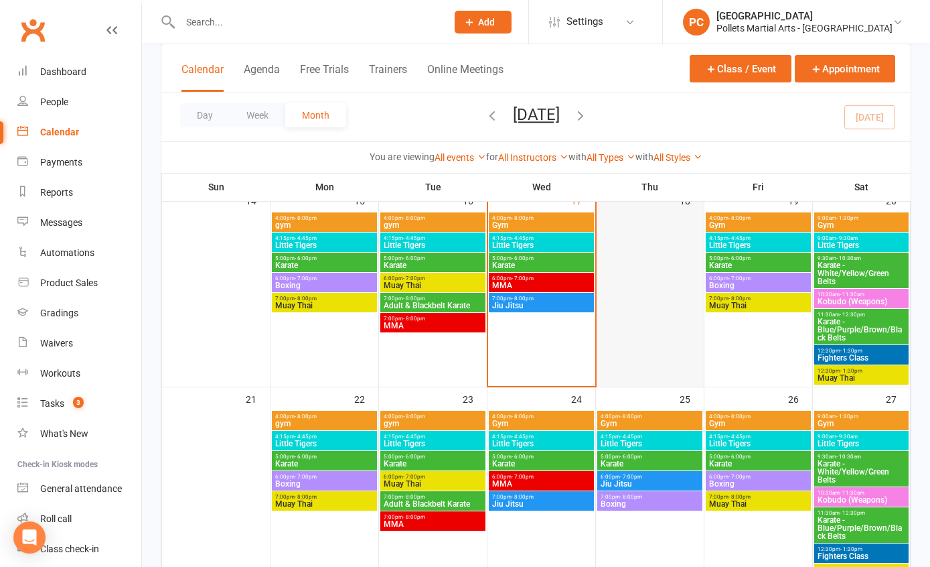
click at [650, 248] on div at bounding box center [650, 298] width 105 height 173
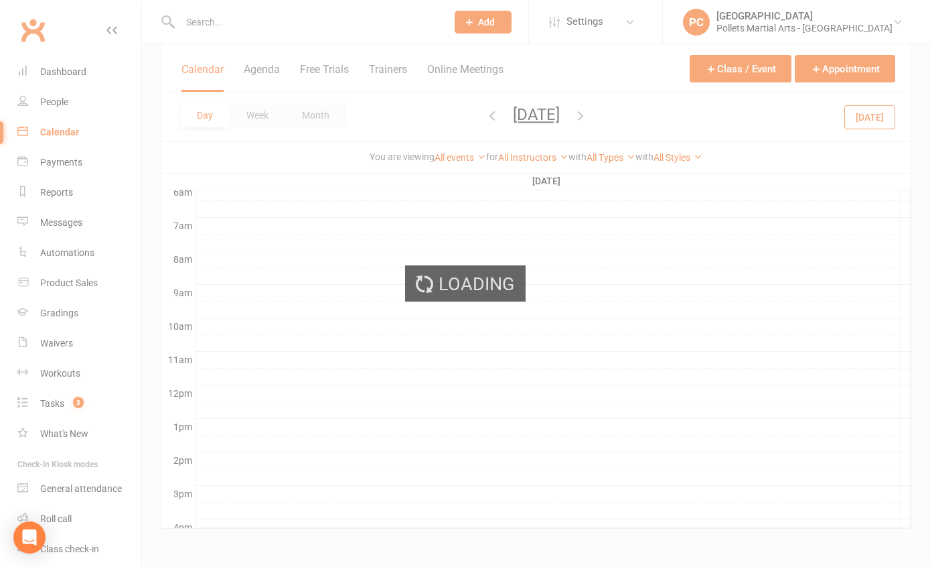
scroll to position [0, 0]
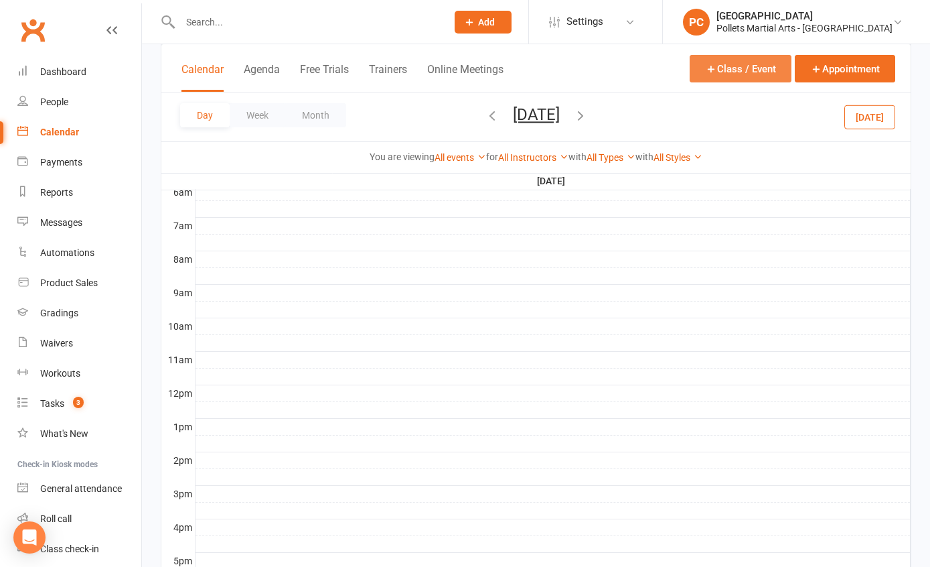
click at [746, 78] on button "Class / Event" at bounding box center [741, 68] width 102 height 27
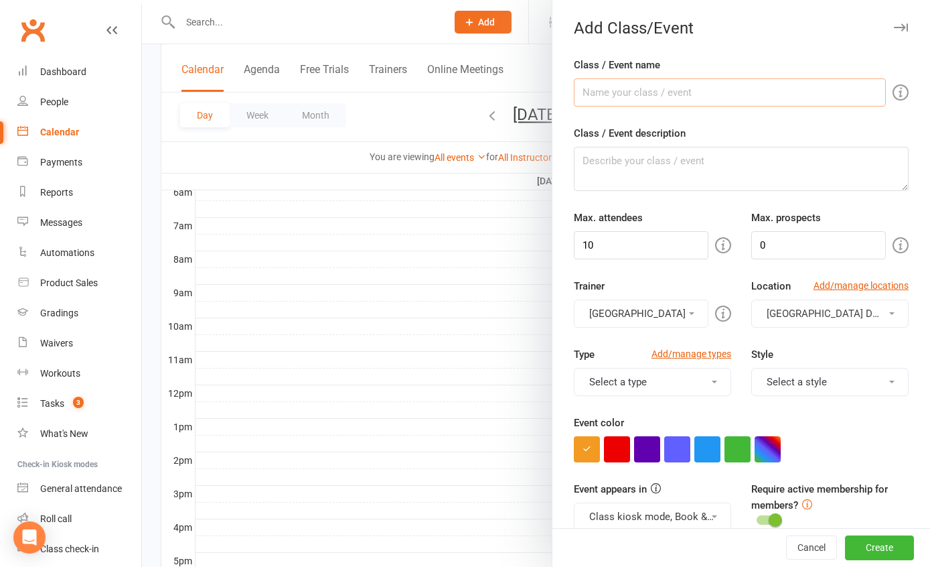
click at [624, 89] on input "Class / Event name" at bounding box center [730, 92] width 312 height 28
type input "Little Tigers GRADING (registered event)"
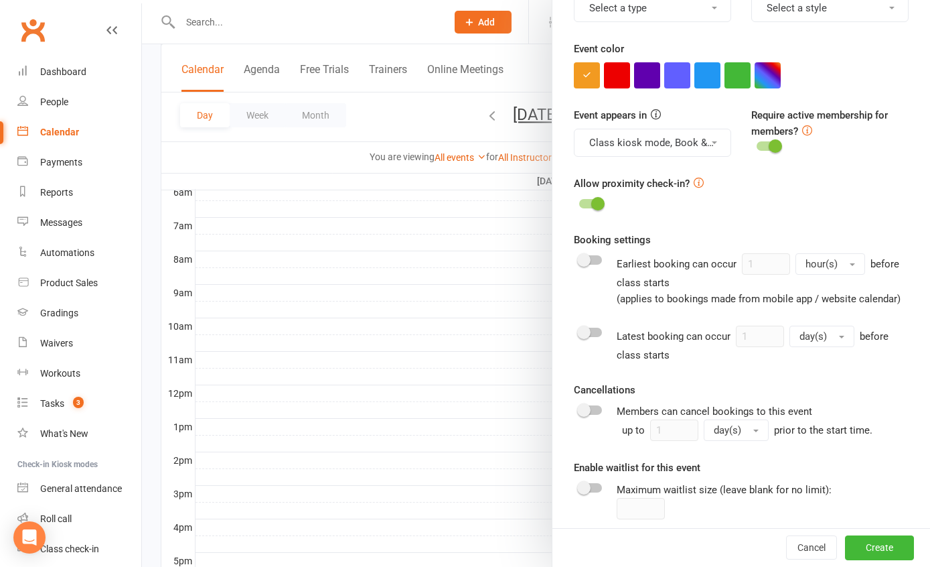
click at [585, 193] on div "Allow proximity check-in?" at bounding box center [741, 194] width 335 height 38
click at [587, 208] on switch at bounding box center [590, 205] width 33 height 12
click at [587, 194] on div "Allow proximity check-in?" at bounding box center [741, 194] width 335 height 38
click at [591, 202] on span at bounding box center [597, 203] width 13 height 13
click at [579, 202] on input "checkbox" at bounding box center [579, 202] width 0 height 0
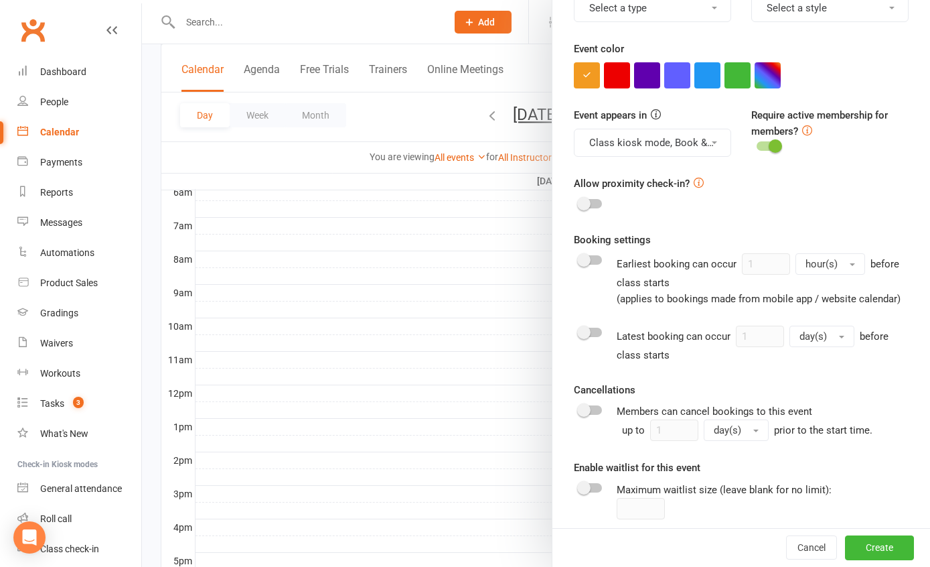
click at [581, 339] on span at bounding box center [583, 331] width 13 height 13
click at [579, 330] on input "checkbox" at bounding box center [579, 330] width 0 height 0
click at [741, 347] on input "1" at bounding box center [760, 335] width 48 height 21
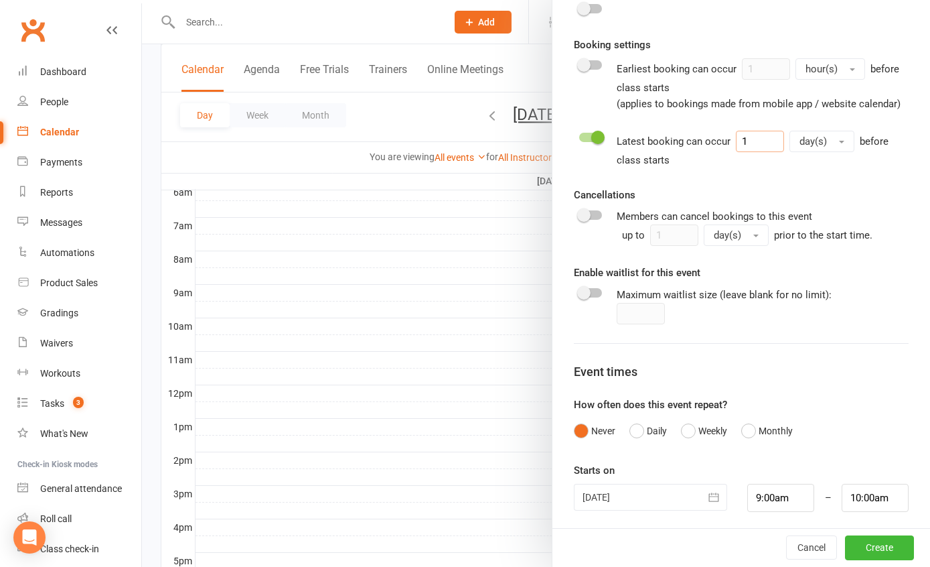
scroll to position [589, 0]
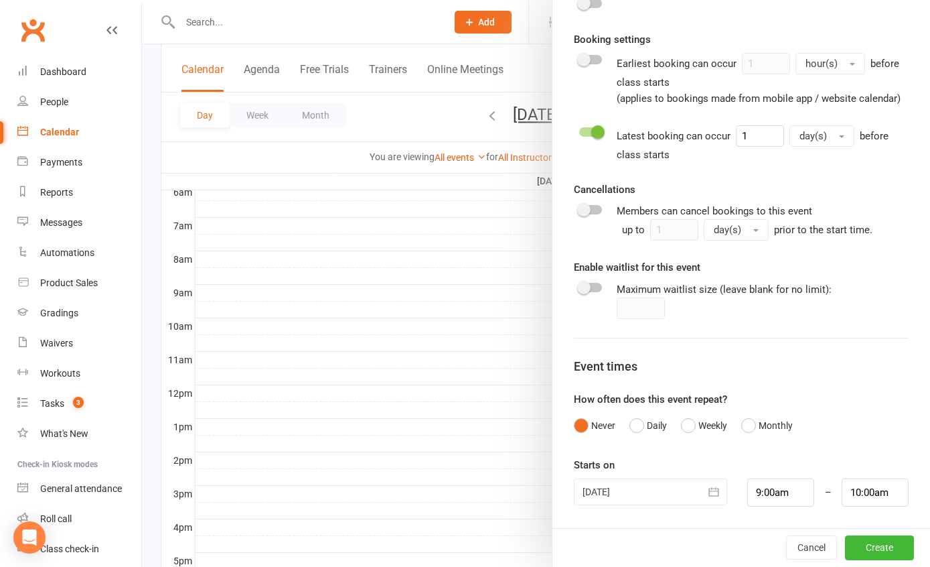
click at [623, 496] on div at bounding box center [650, 491] width 153 height 27
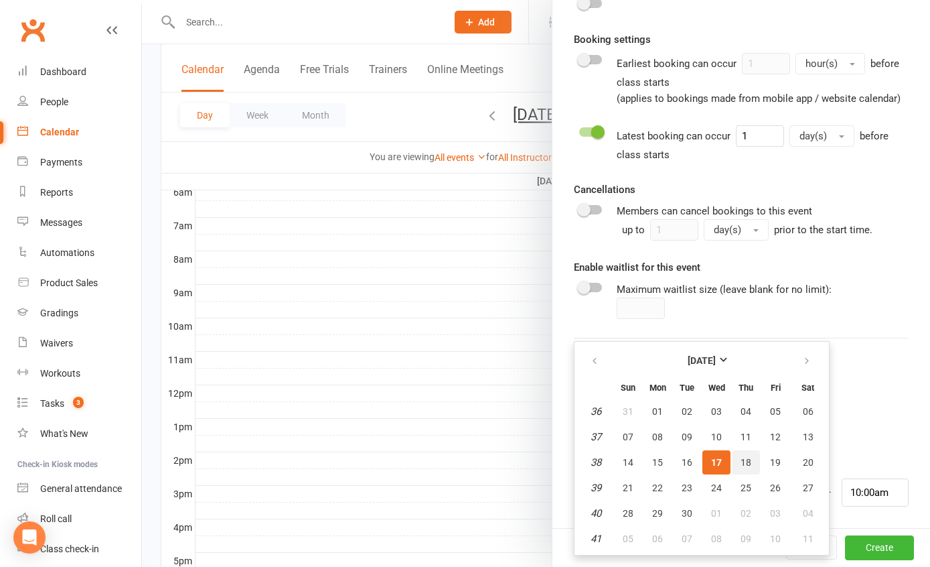
click at [746, 467] on button "18" at bounding box center [746, 462] width 28 height 24
type input "[DATE]"
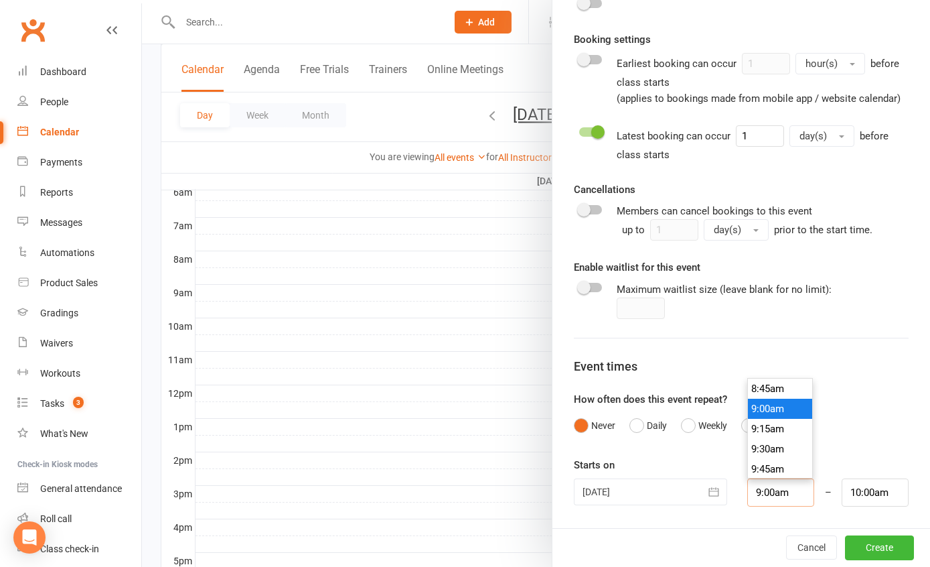
drag, startPoint x: 783, startPoint y: 493, endPoint x: 702, endPoint y: 486, distance: 81.3
click at [702, 486] on div "[DATE] [DATE] Sun Mon Tue Wed Thu Fri Sat 36 31 01 02 03 04 05 06 37 07 08 09 1…" at bounding box center [741, 492] width 355 height 28
type input "5"
type input "6:00am"
type input "5p"
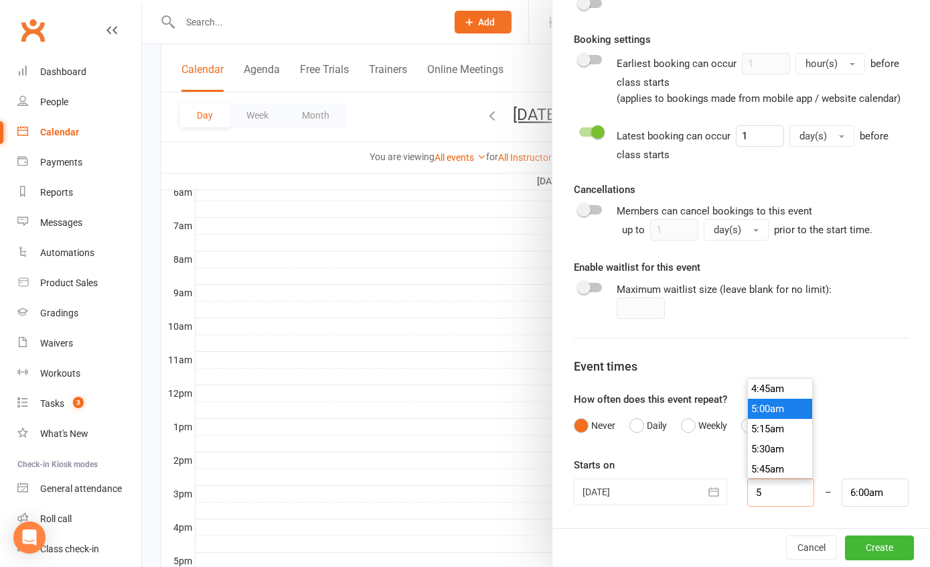
type input "6:00pm"
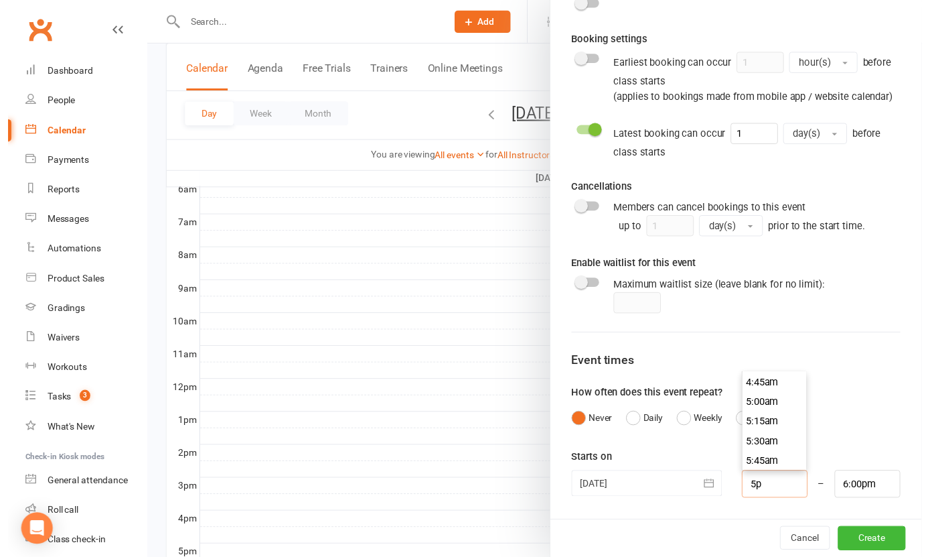
scroll to position [1346, 0]
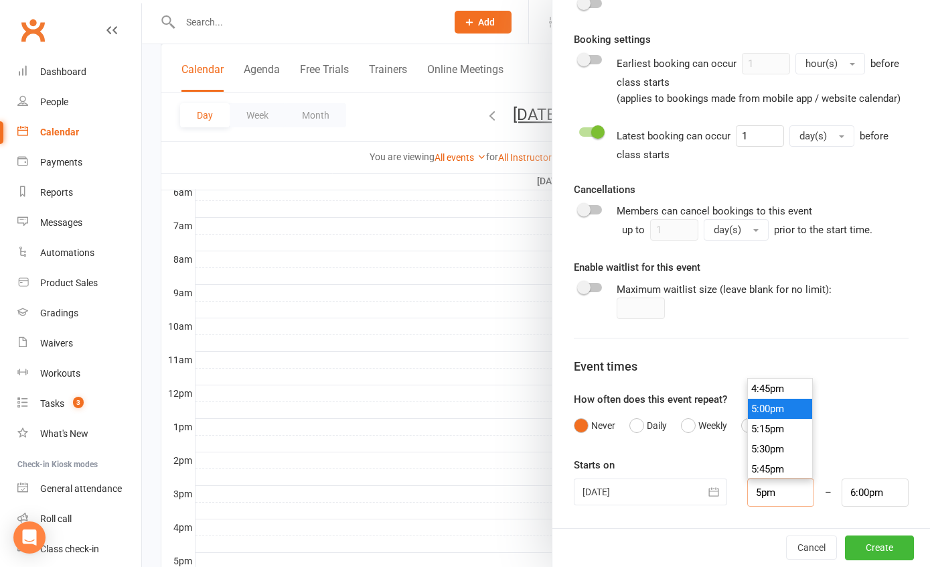
type input "5:00pm"
click at [757, 410] on li "5:00pm" at bounding box center [780, 408] width 64 height 20
click at [863, 554] on button "Create" at bounding box center [879, 547] width 69 height 24
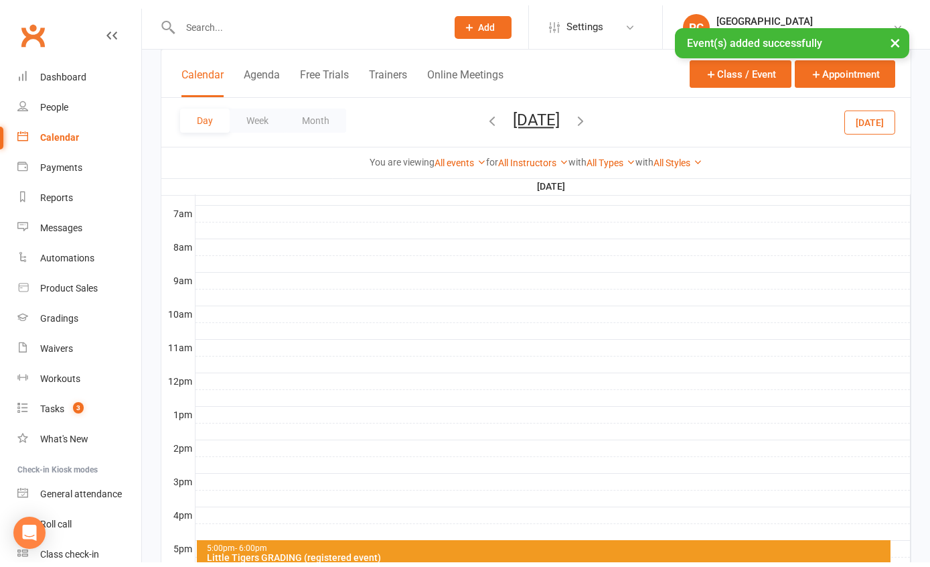
scroll to position [315, 0]
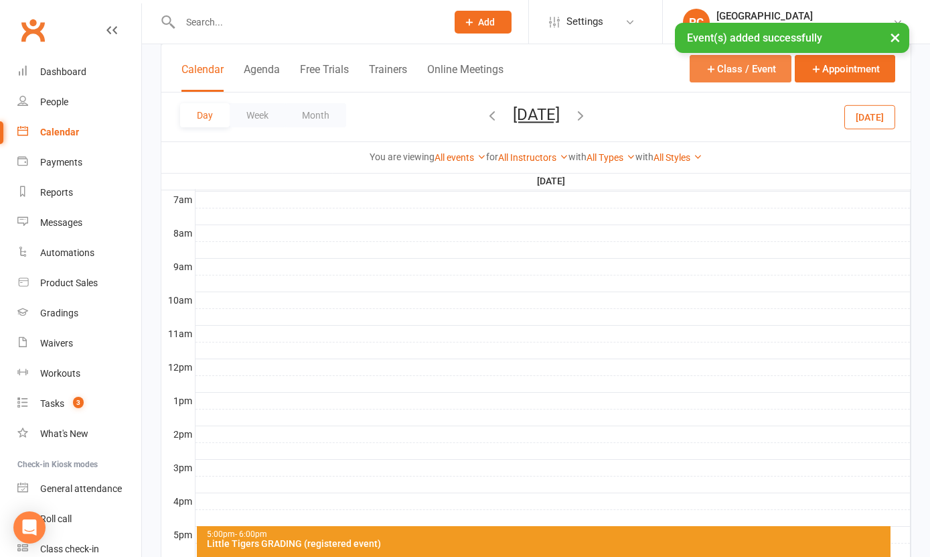
click at [727, 68] on button "Class / Event" at bounding box center [741, 68] width 102 height 27
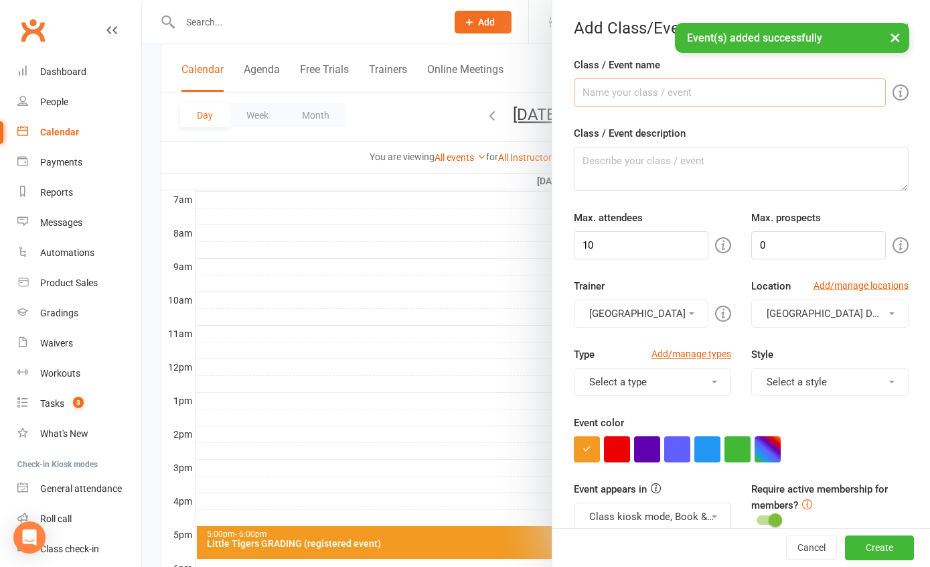
click at [648, 100] on input "Class / Event name" at bounding box center [730, 92] width 312 height 28
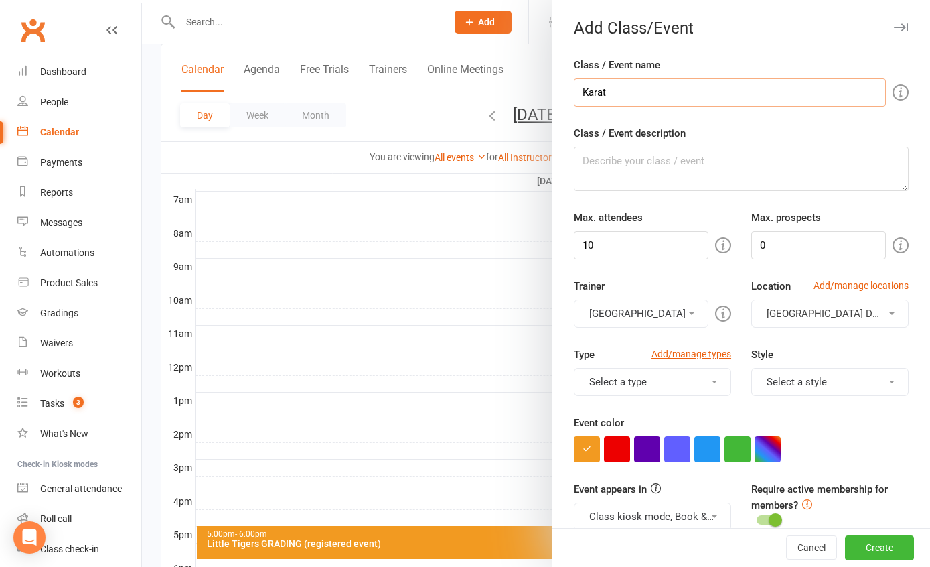
type input "Karate GRADING (registered event)"
click at [641, 447] on button "button" at bounding box center [647, 449] width 26 height 26
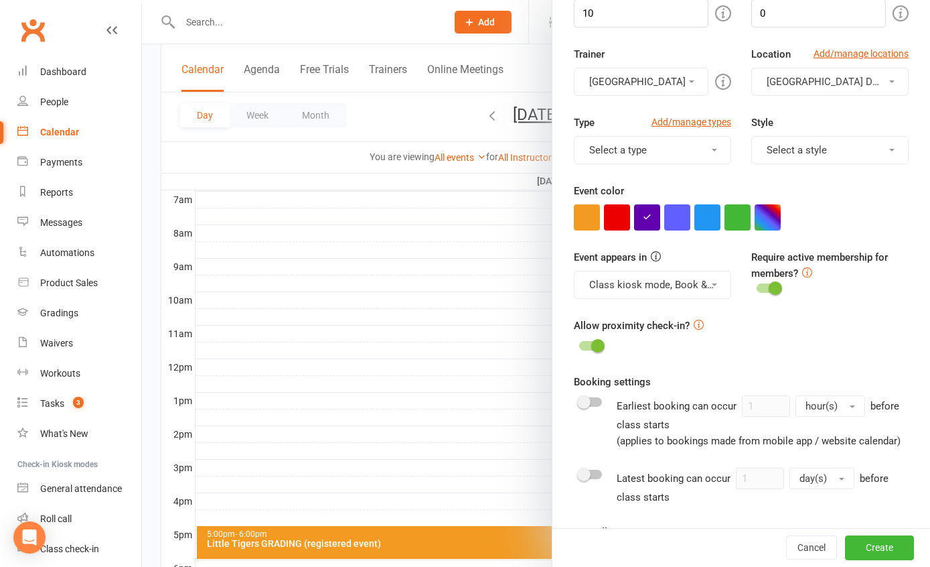
click at [591, 343] on span at bounding box center [597, 345] width 13 height 13
click at [579, 344] on input "checkbox" at bounding box center [579, 344] width 0 height 0
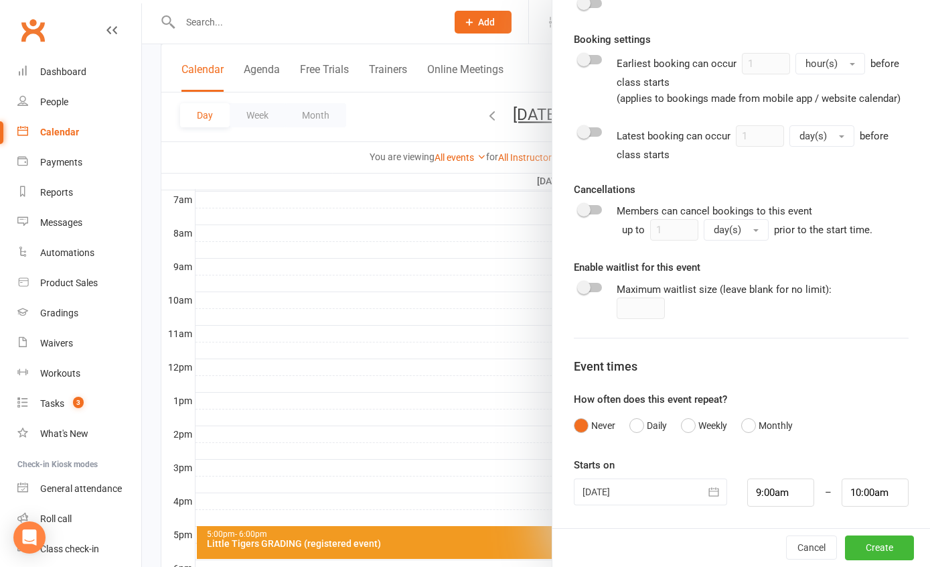
scroll to position [384, 0]
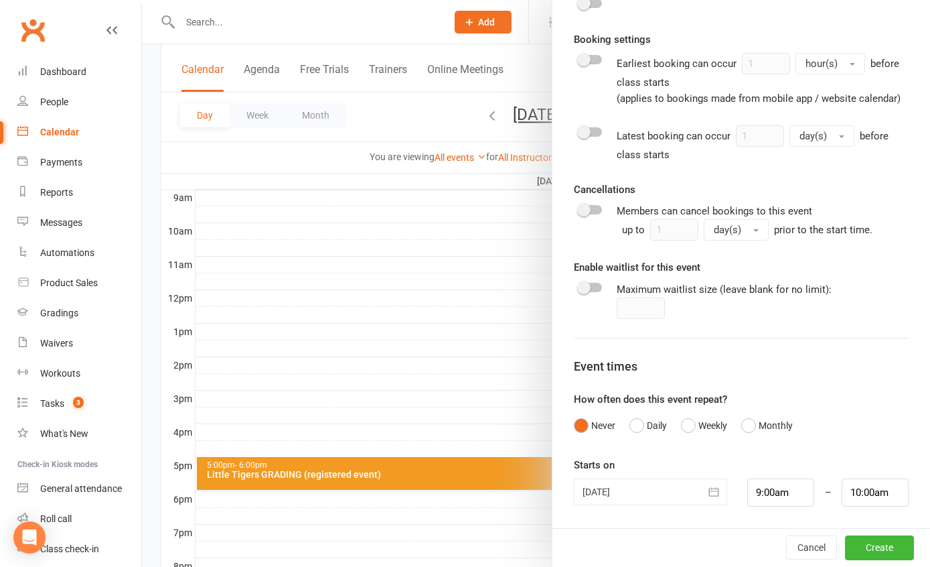
click at [579, 216] on span at bounding box center [583, 209] width 13 height 13
click at [579, 208] on input "checkbox" at bounding box center [579, 208] width 0 height 0
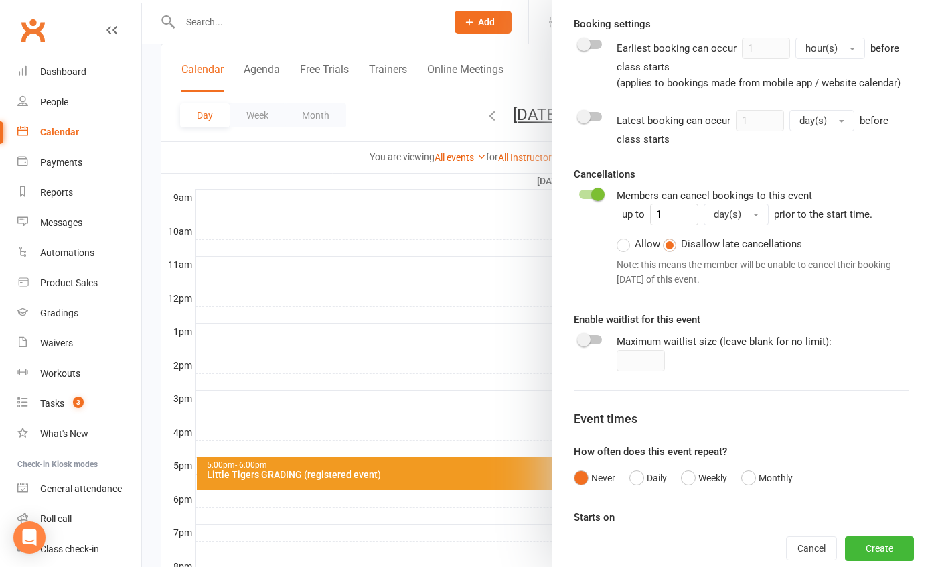
click at [594, 201] on span at bounding box center [597, 194] width 13 height 13
click at [579, 192] on input "checkbox" at bounding box center [579, 192] width 0 height 0
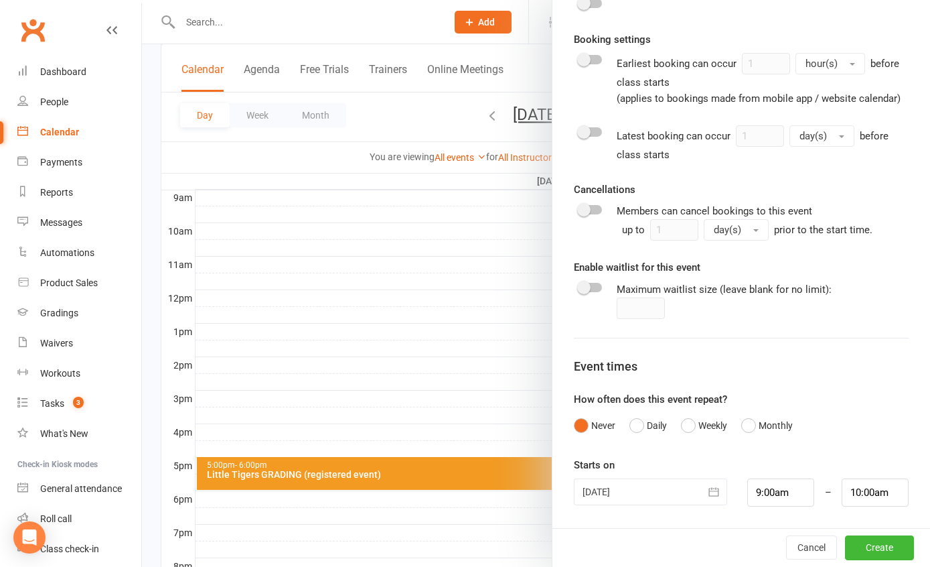
drag, startPoint x: 584, startPoint y: 127, endPoint x: 622, endPoint y: 137, distance: 38.8
click at [584, 127] on div at bounding box center [590, 131] width 23 height 9
click at [579, 130] on input "checkbox" at bounding box center [579, 130] width 0 height 0
click at [751, 133] on input "1" at bounding box center [760, 135] width 48 height 21
click at [889, 238] on div "Class / Event name Karate GRADING (registered event) Class / Event description …" at bounding box center [742, 5] width 378 height 1045
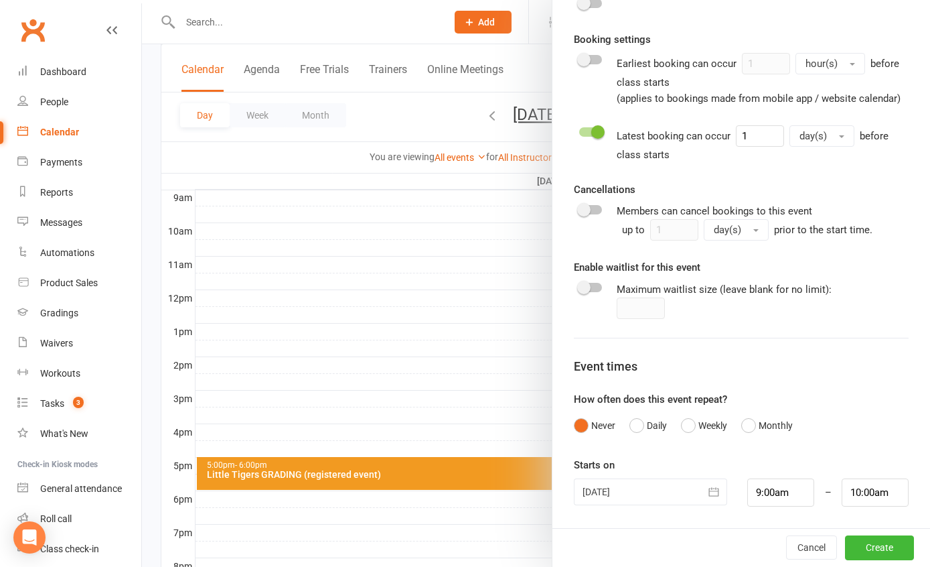
click at [658, 494] on div at bounding box center [650, 491] width 153 height 27
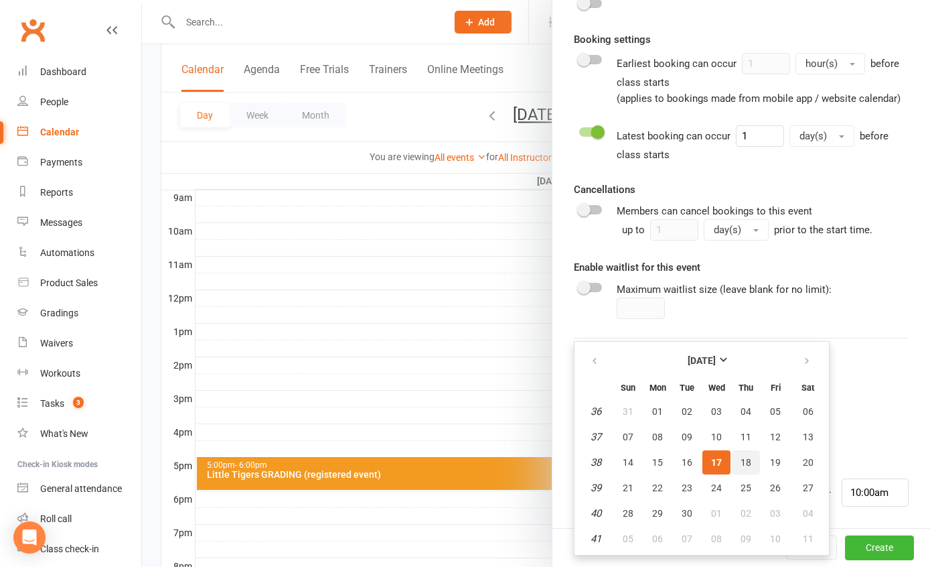
click at [741, 465] on span "18" at bounding box center [746, 462] width 11 height 11
type input "[DATE]"
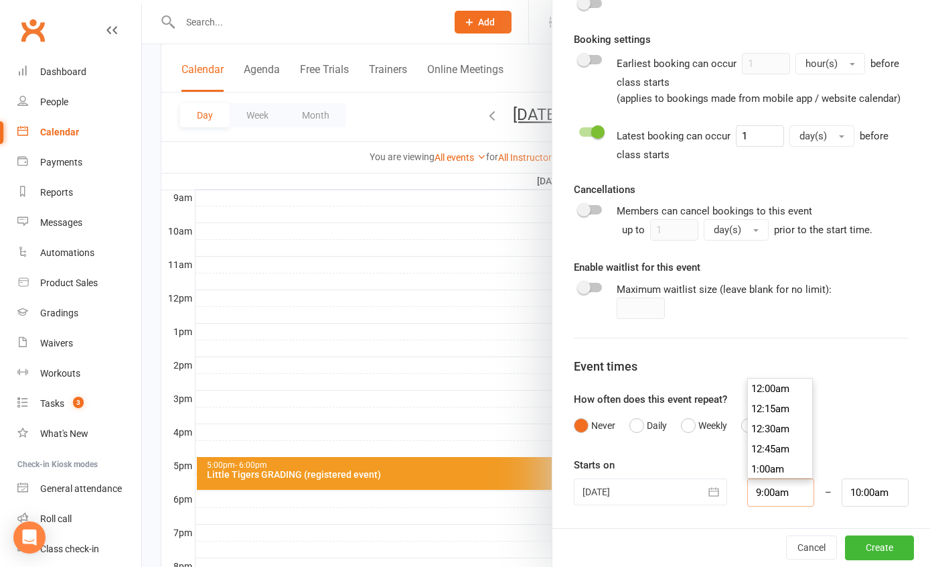
click at [778, 498] on input "9:00am" at bounding box center [780, 492] width 67 height 28
type input "9"
type input "6"
type input "7:00am"
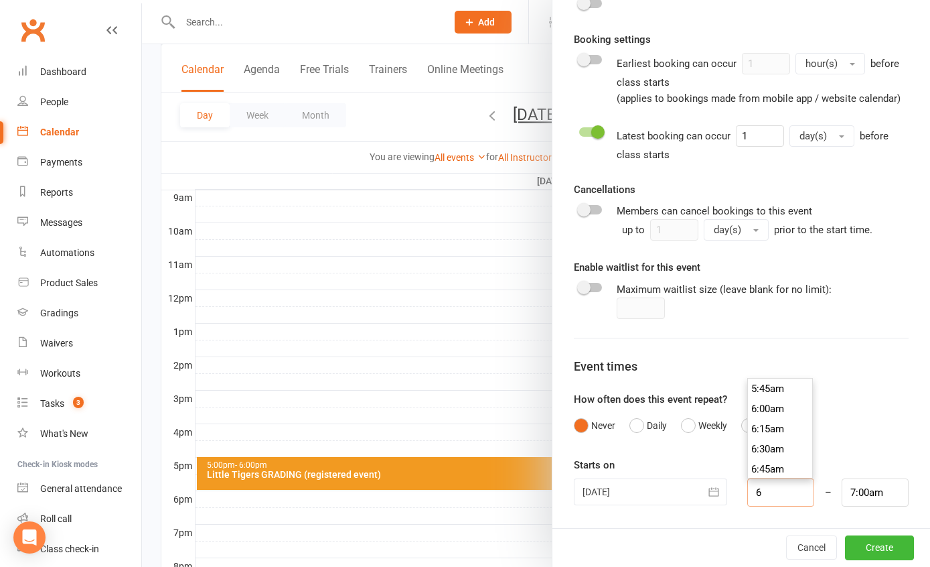
type input "6p"
type input "7:00pm"
type input "6:00pm"
click at [764, 413] on li "6:00pm" at bounding box center [780, 408] width 64 height 20
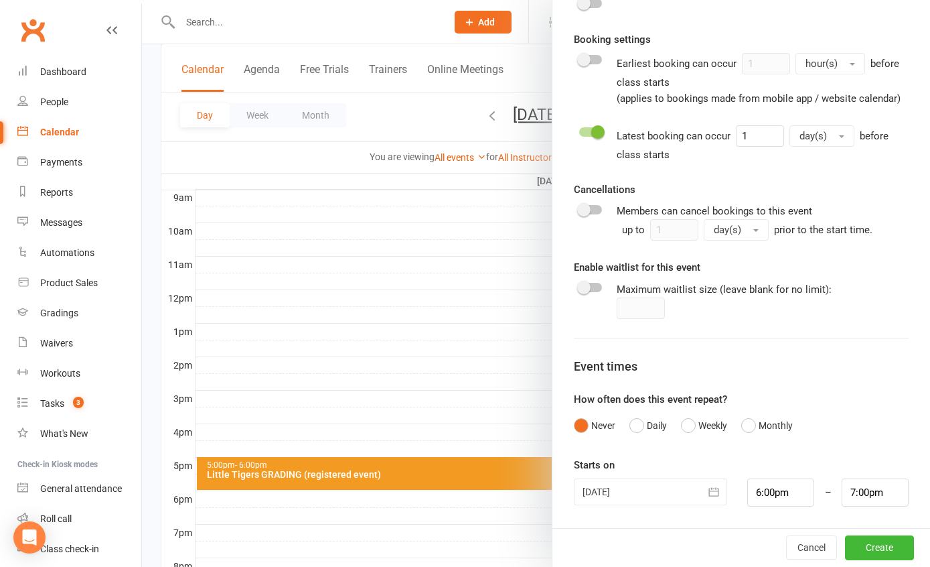
click at [826, 433] on div "Never Daily Weekly Monthly" at bounding box center [741, 425] width 335 height 25
drag, startPoint x: 870, startPoint y: 495, endPoint x: 754, endPoint y: 470, distance: 118.5
click at [754, 470] on div "Starts on [DATE] [DATE] Sun Mon Tue Wed Thu Fri Sat 36 31 01 02 03 04 05 06 37 …" at bounding box center [741, 482] width 335 height 50
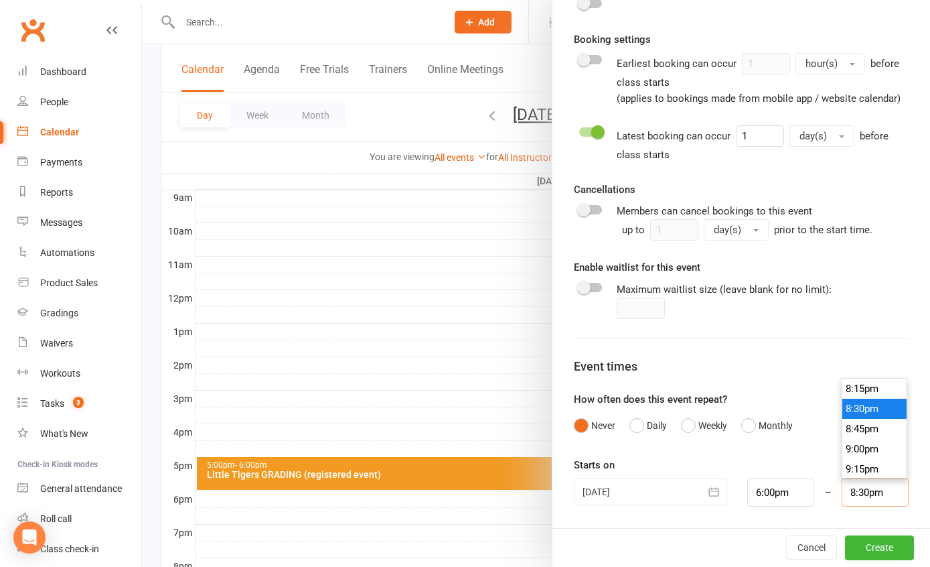
type input "8:30pm"
click at [686, 459] on div "Starts on [DATE] [DATE] Sun Mon Tue Wed Thu Fri Sat 36 31 01 02 03 04 05 06 37 …" at bounding box center [741, 482] width 335 height 50
click at [856, 554] on button "Create" at bounding box center [879, 547] width 69 height 24
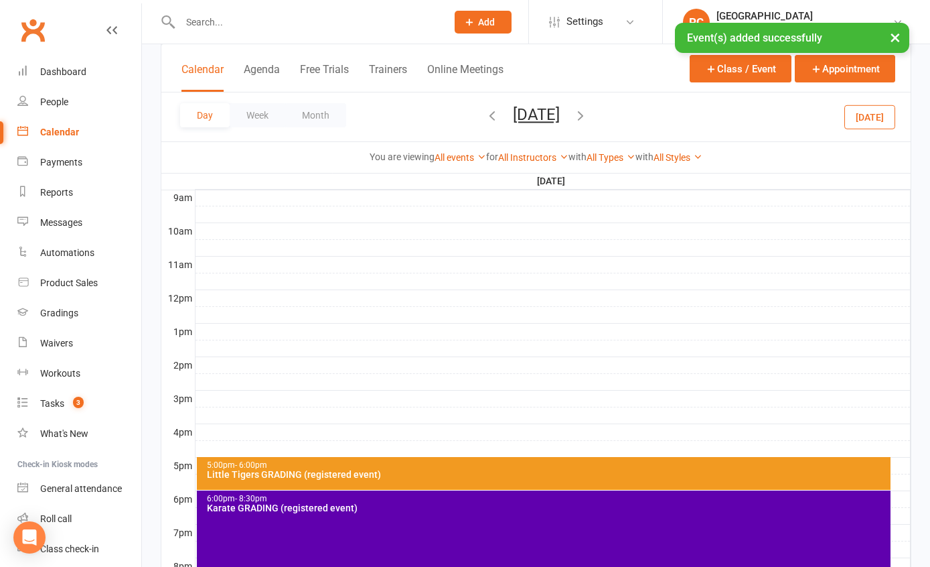
scroll to position [548, 0]
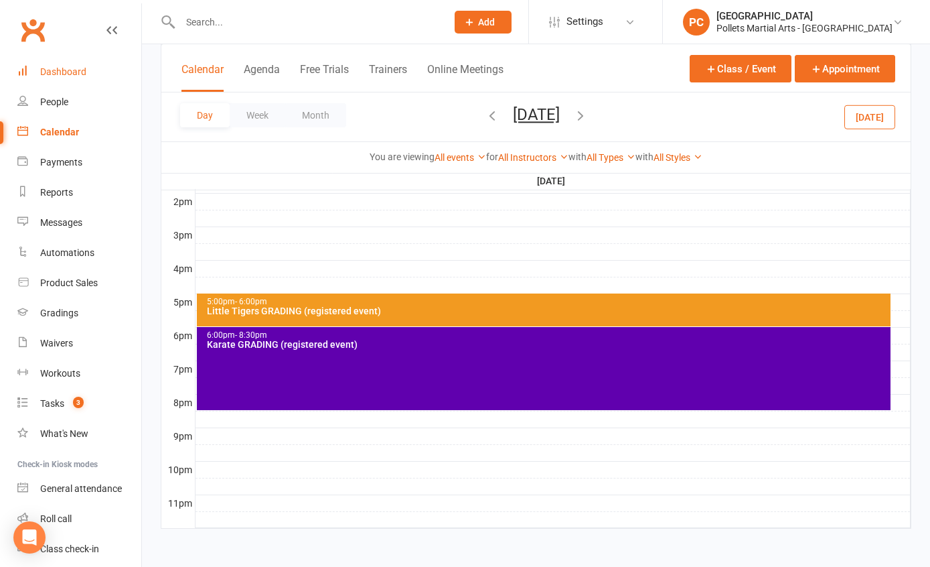
click at [64, 72] on div "Dashboard" at bounding box center [63, 71] width 46 height 11
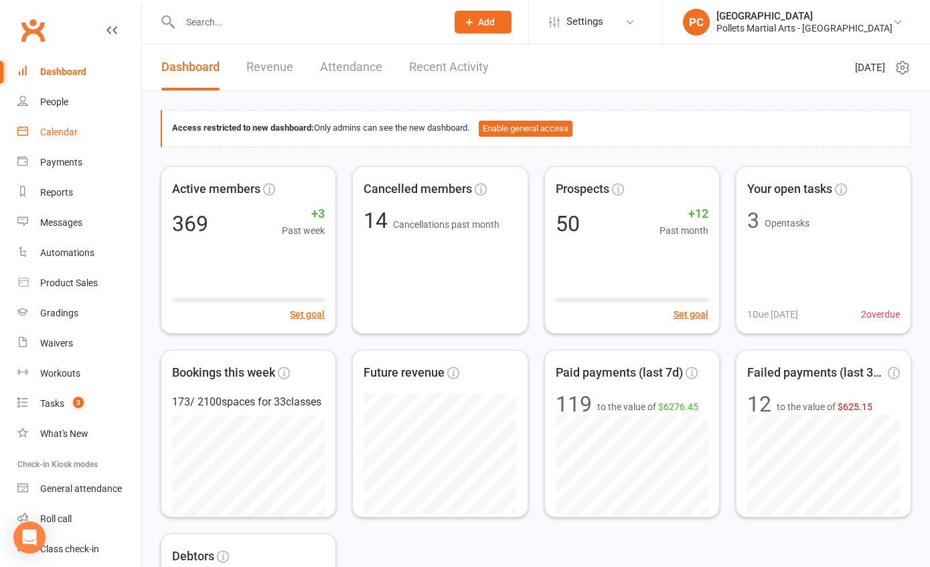
click at [78, 127] on link "Calendar" at bounding box center [79, 132] width 124 height 30
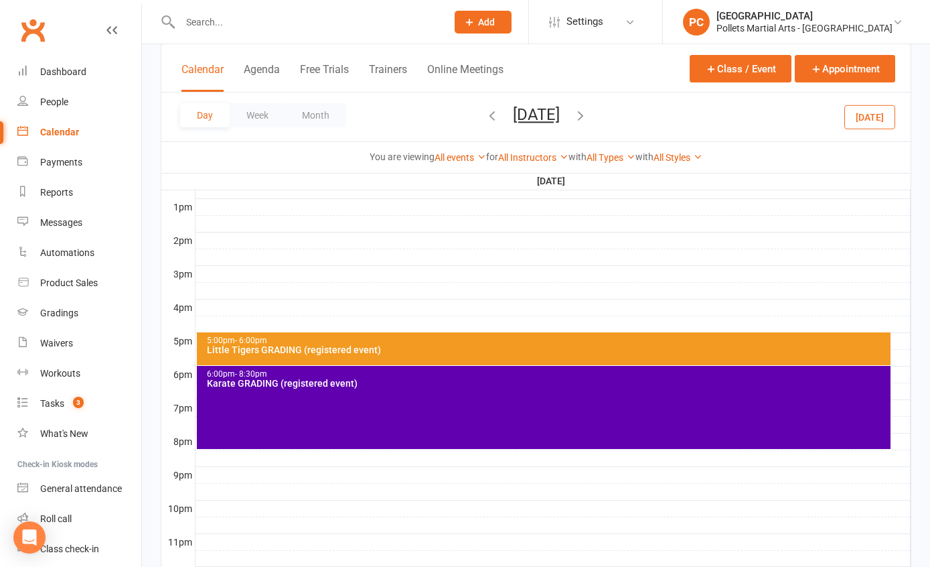
scroll to position [548, 0]
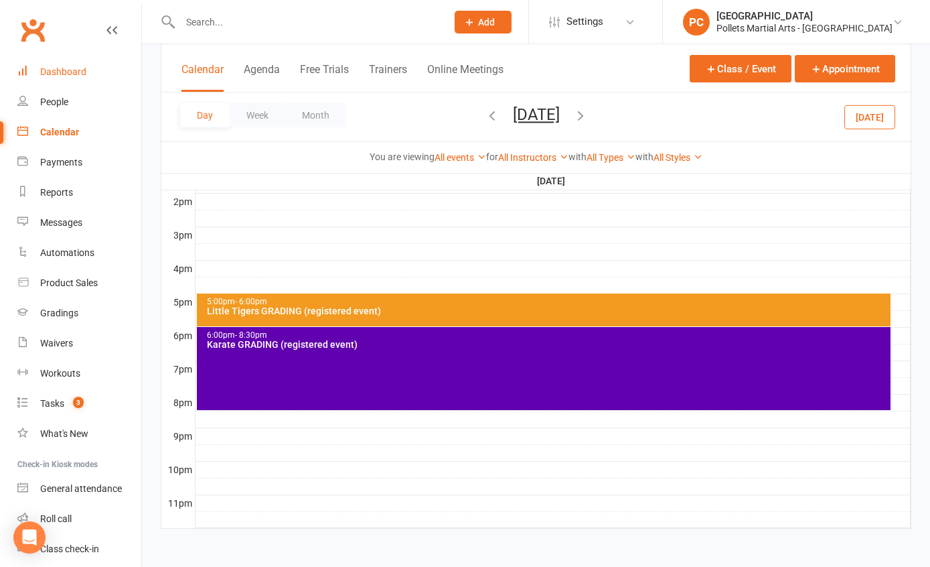
click at [60, 68] on div "Dashboard" at bounding box center [63, 71] width 46 height 11
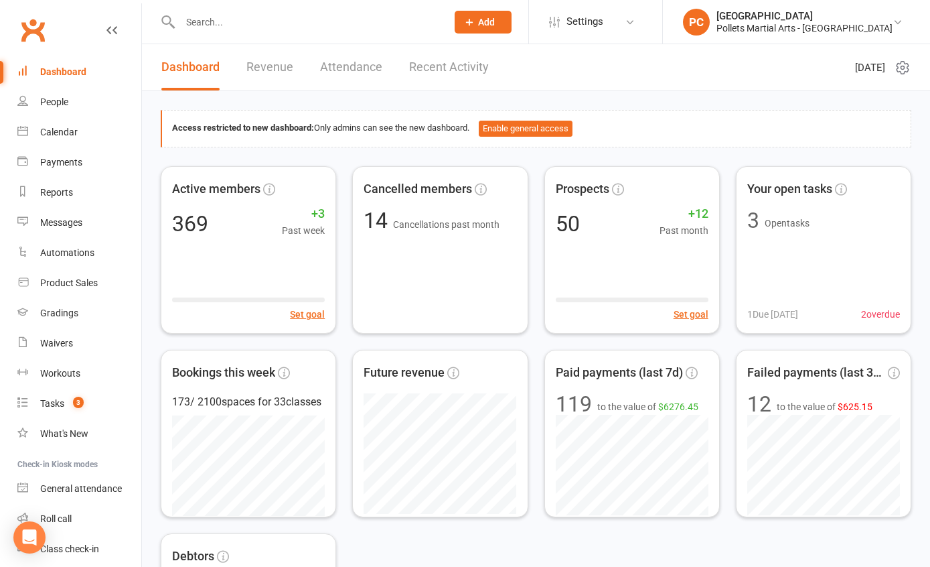
click at [70, 77] on div "Dashboard" at bounding box center [63, 71] width 46 height 11
click at [63, 108] on link "People" at bounding box center [79, 102] width 124 height 30
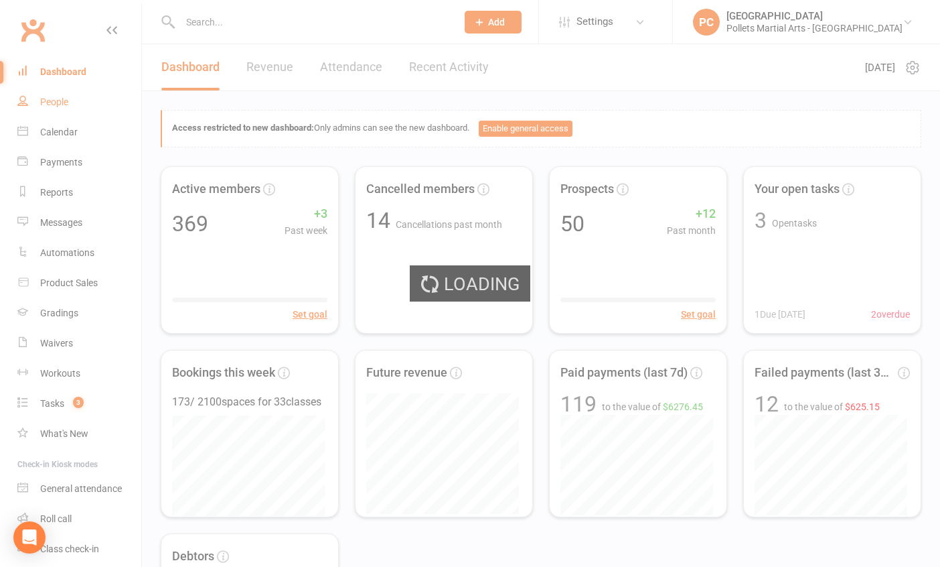
select select "100"
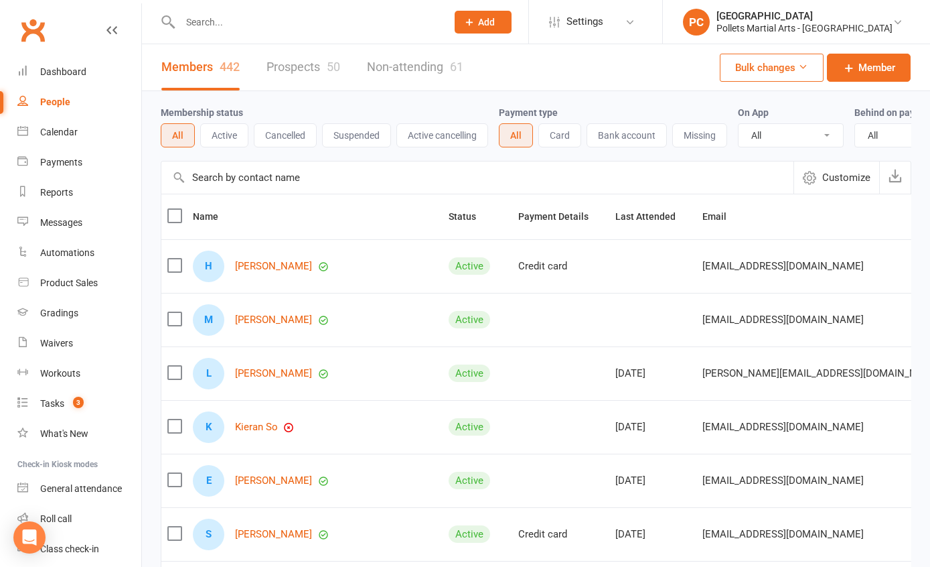
click at [232, 23] on input "text" at bounding box center [306, 22] width 261 height 19
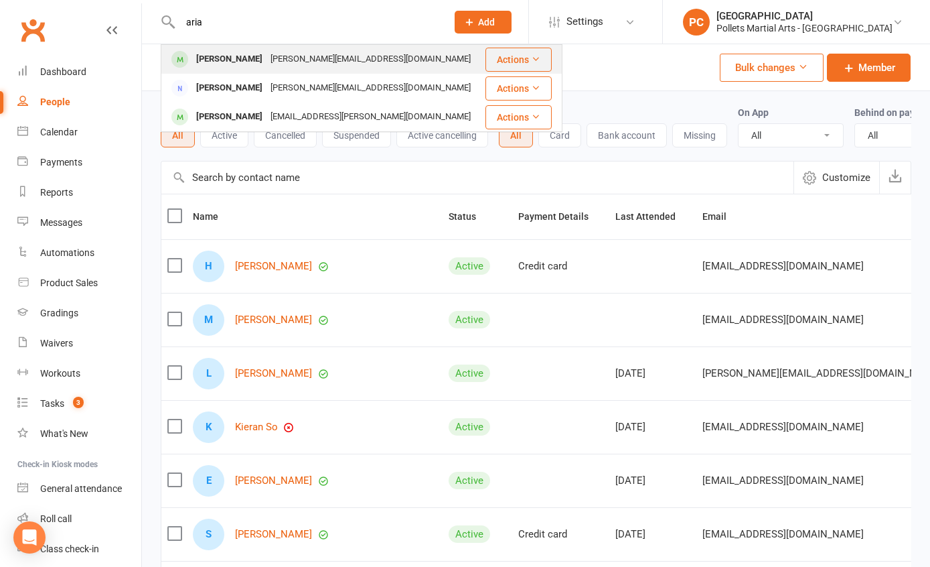
type input "aria"
click at [267, 64] on div "[PERSON_NAME][EMAIL_ADDRESS][DOMAIN_NAME]" at bounding box center [371, 59] width 208 height 19
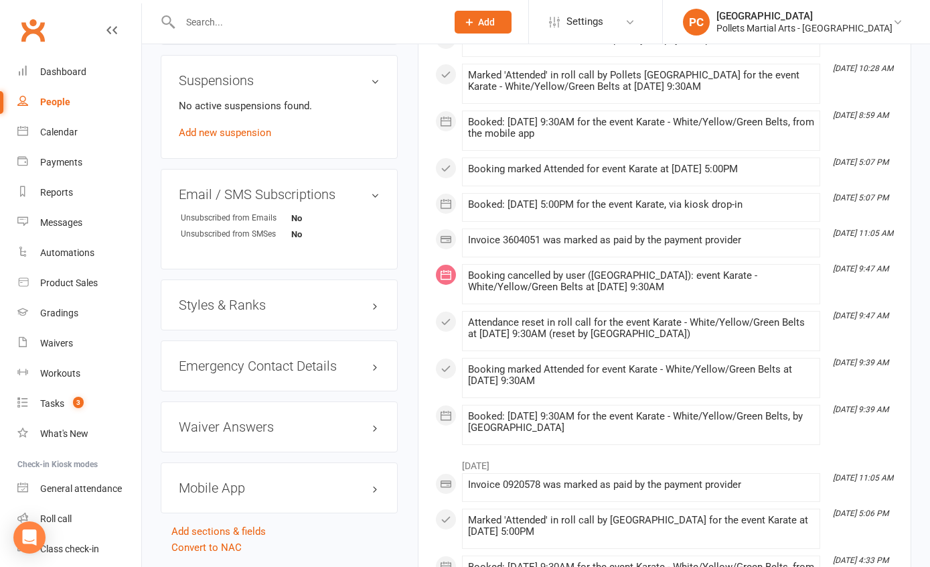
scroll to position [912, 0]
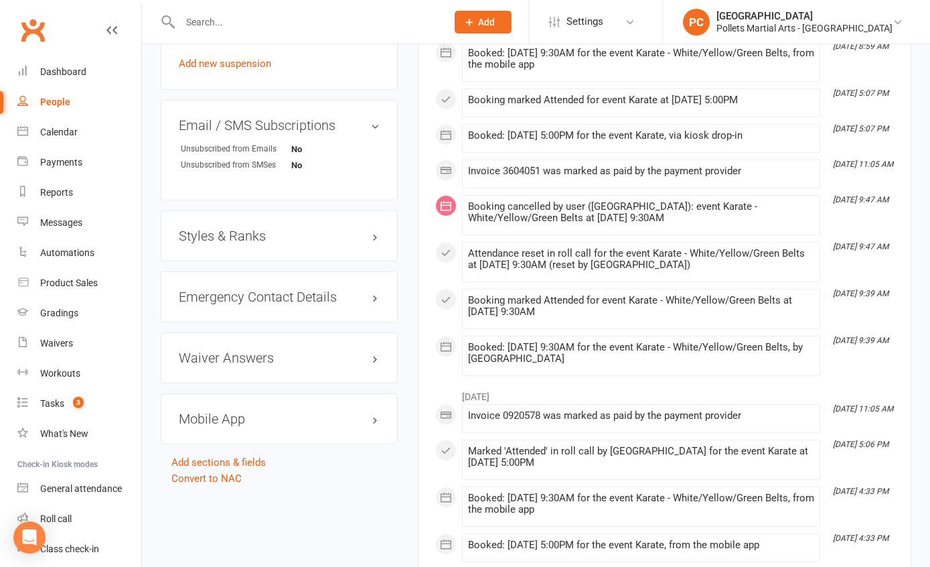
click at [242, 238] on h3 "Styles & Ranks" at bounding box center [279, 235] width 201 height 15
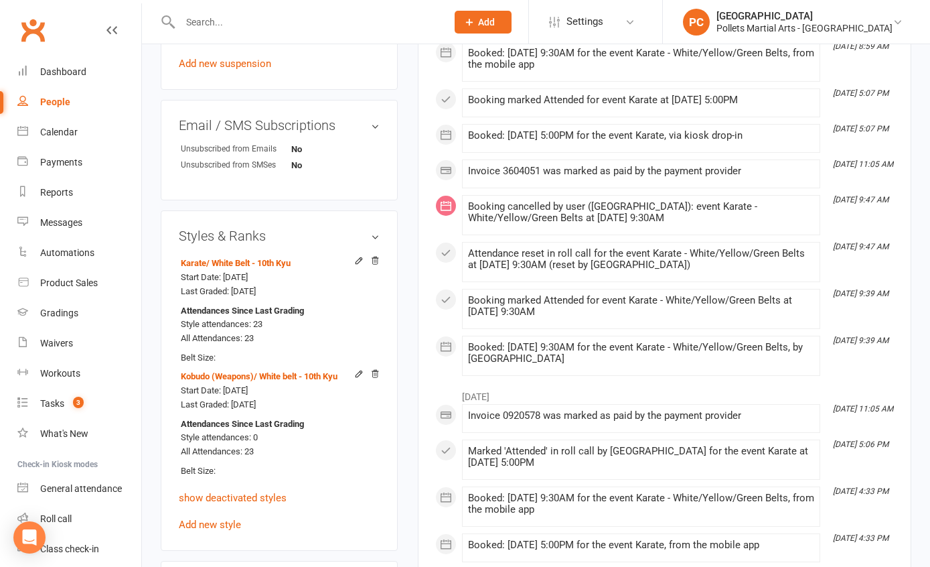
click at [245, 235] on h3 "Styles & Ranks" at bounding box center [279, 235] width 201 height 15
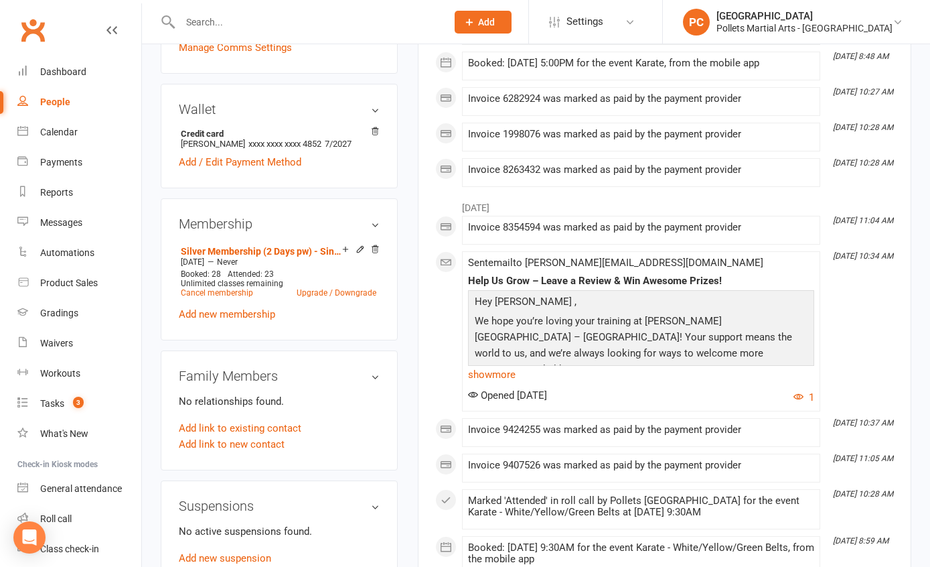
scroll to position [0, 0]
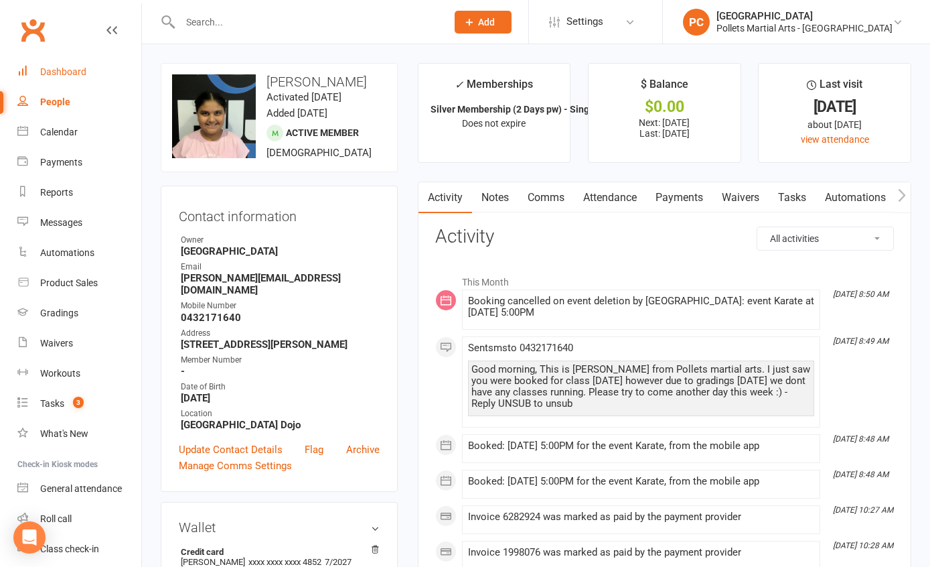
click at [48, 70] on div "Dashboard" at bounding box center [63, 71] width 46 height 11
